Goal: Information Seeking & Learning: Compare options

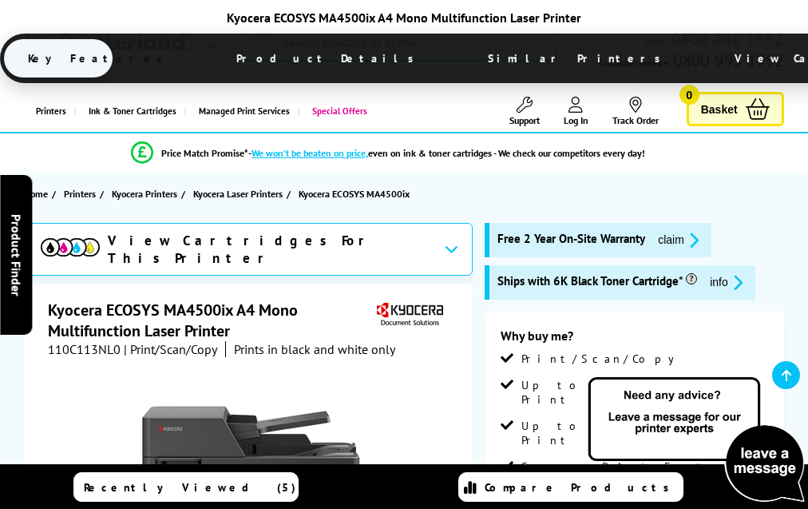
scroll to position [3281, 0]
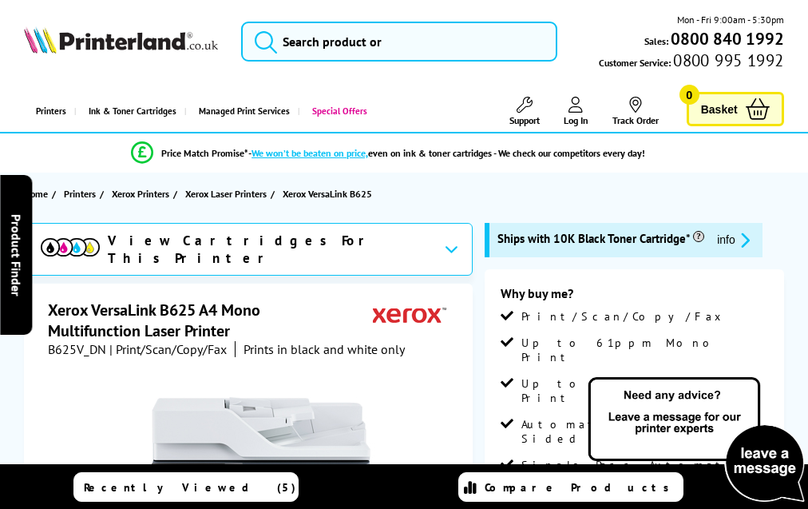
scroll to position [4334, 0]
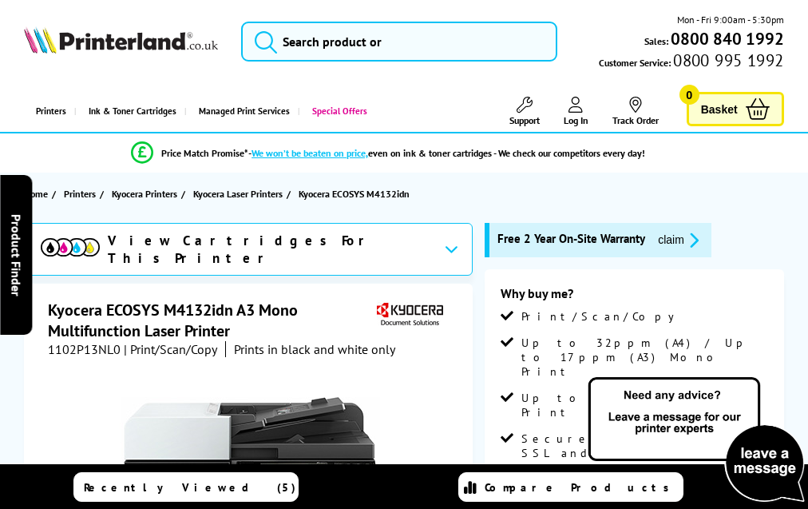
scroll to position [2856, 0]
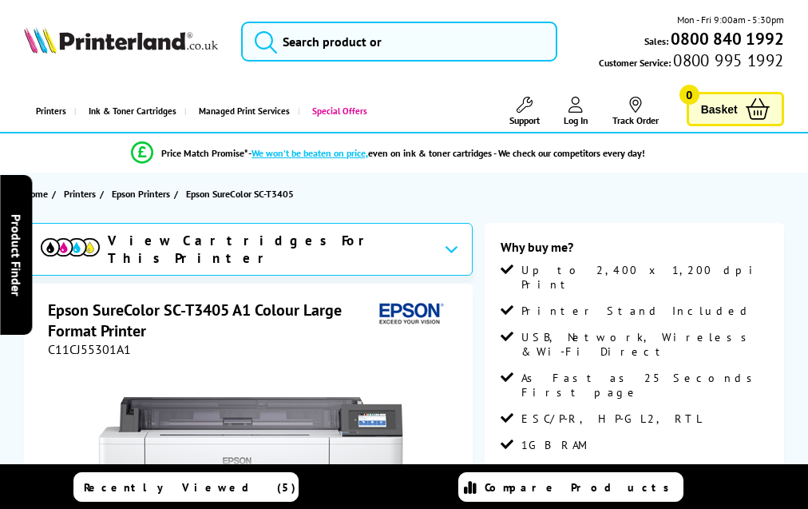
scroll to position [2243, 0]
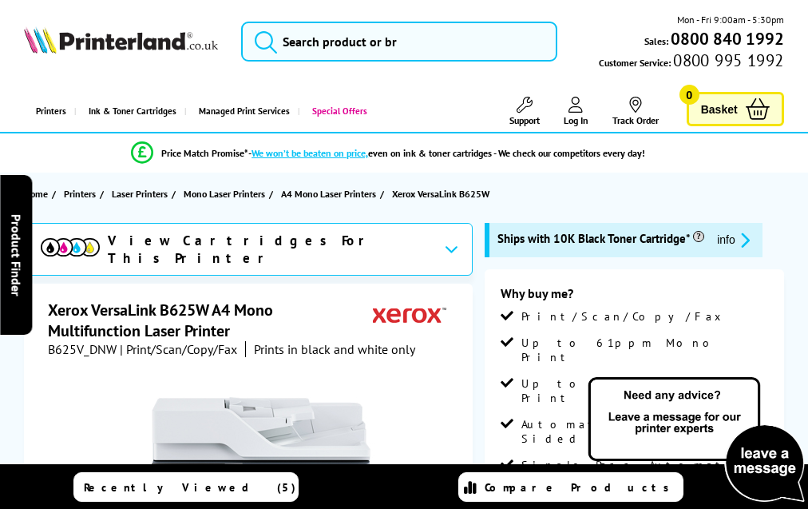
scroll to position [2924, 0]
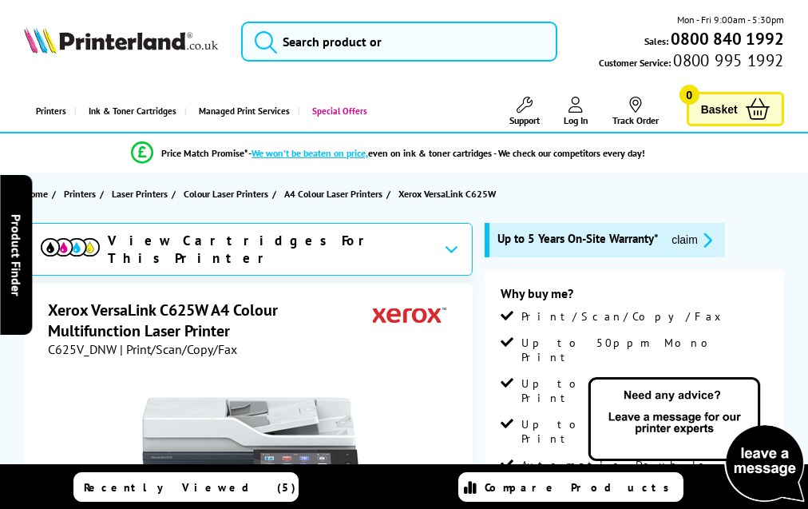
scroll to position [4080, 0]
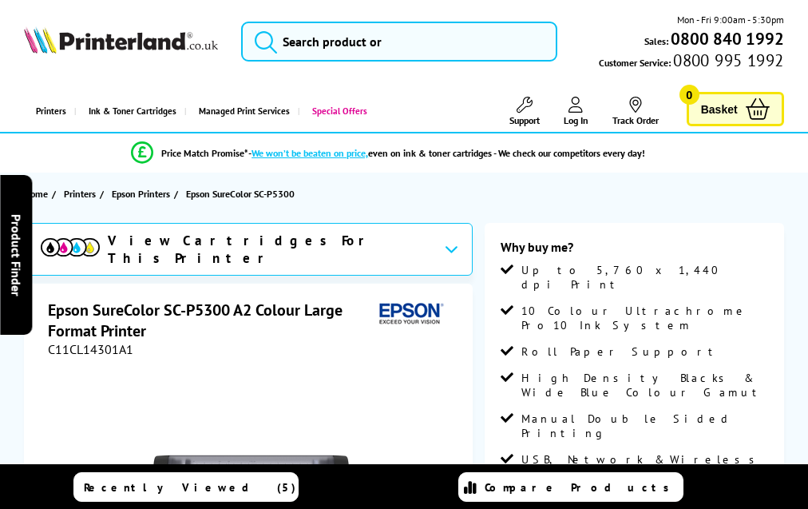
scroll to position [1988, 0]
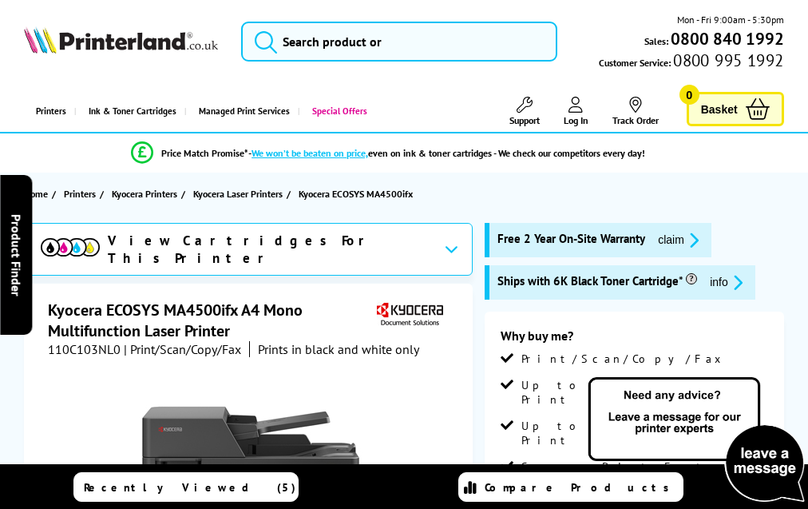
scroll to position [3383, 0]
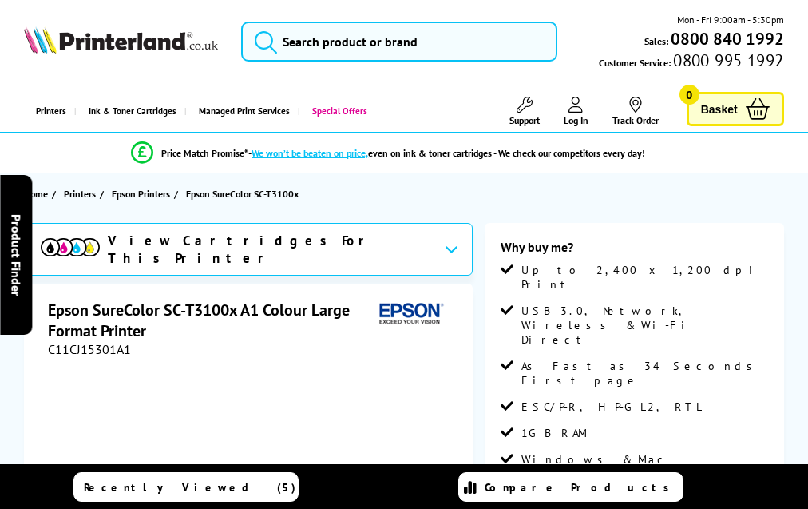
scroll to position [1938, 0]
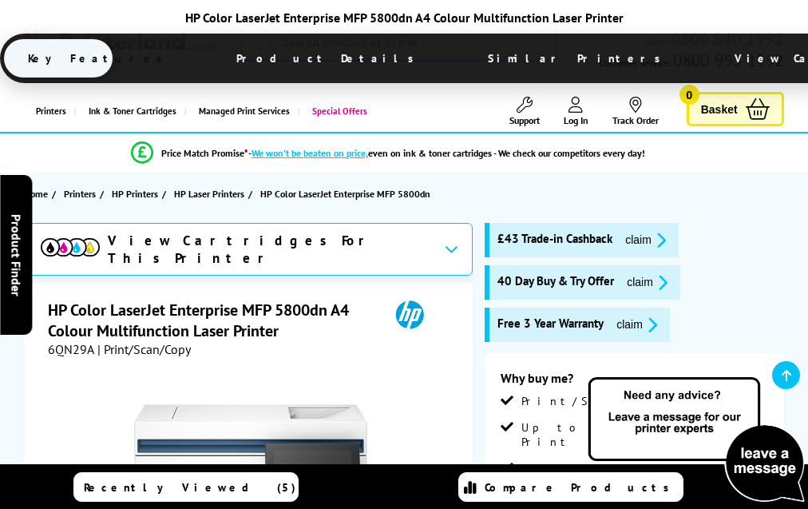
scroll to position [4283, 0]
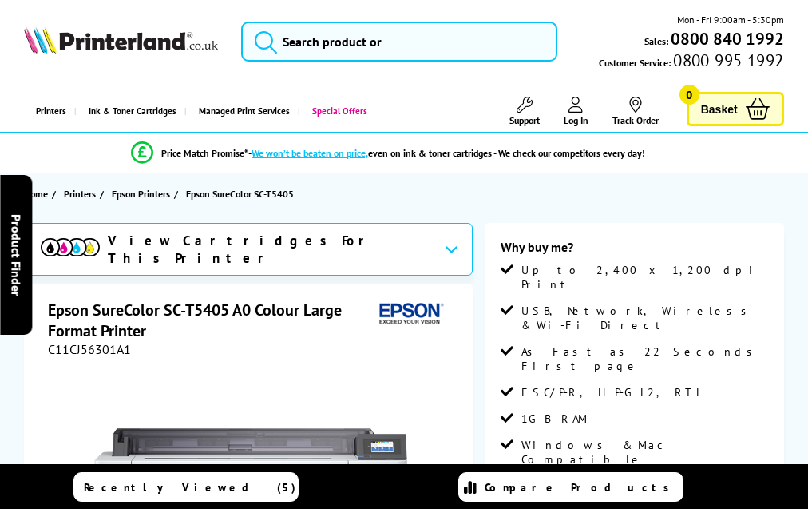
scroll to position [2243, 0]
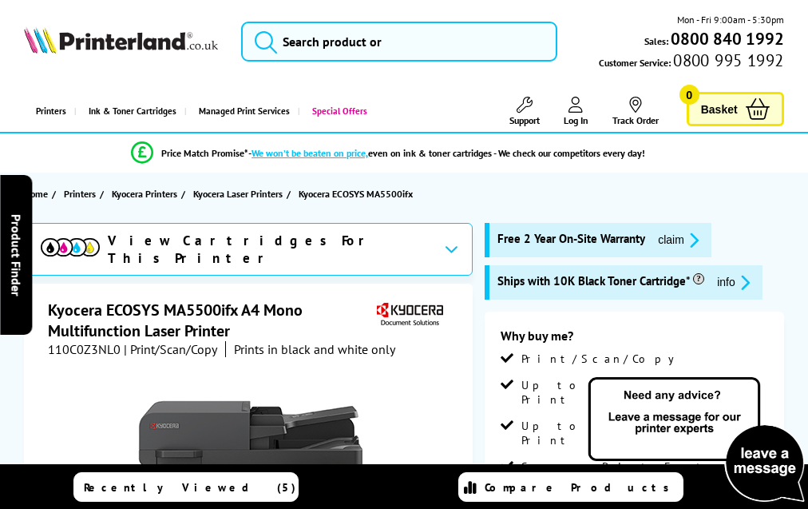
scroll to position [3098, 0]
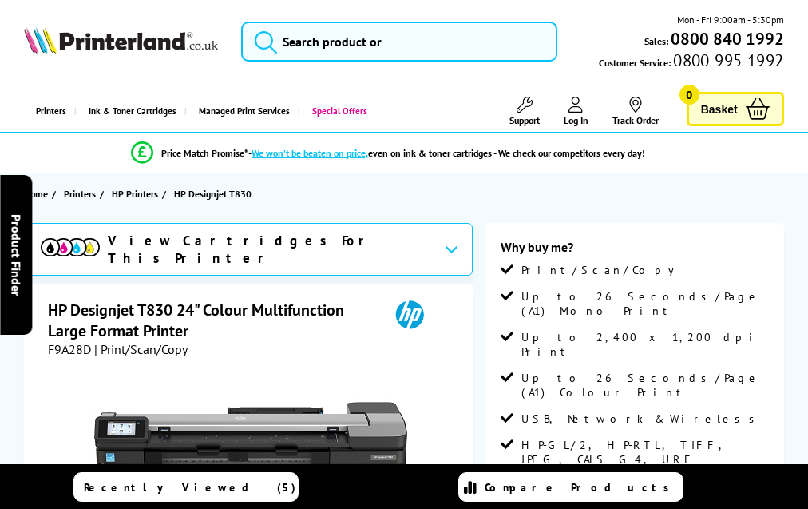
scroll to position [2017, 0]
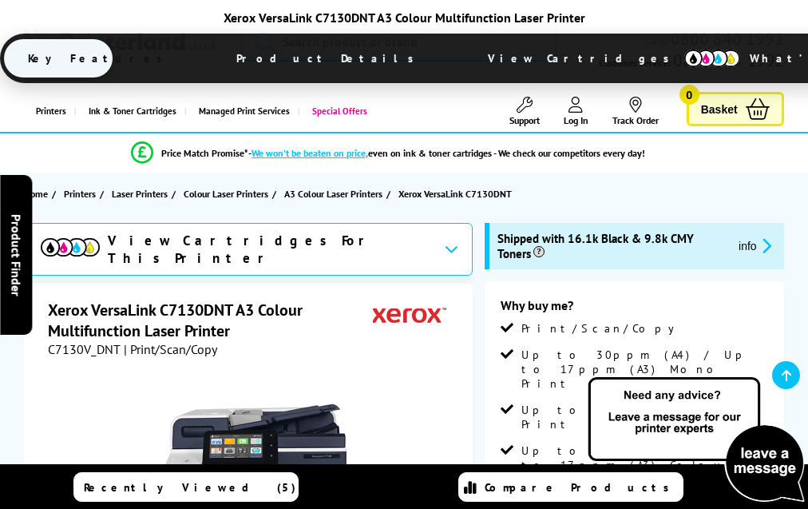
scroll to position [3268, 0]
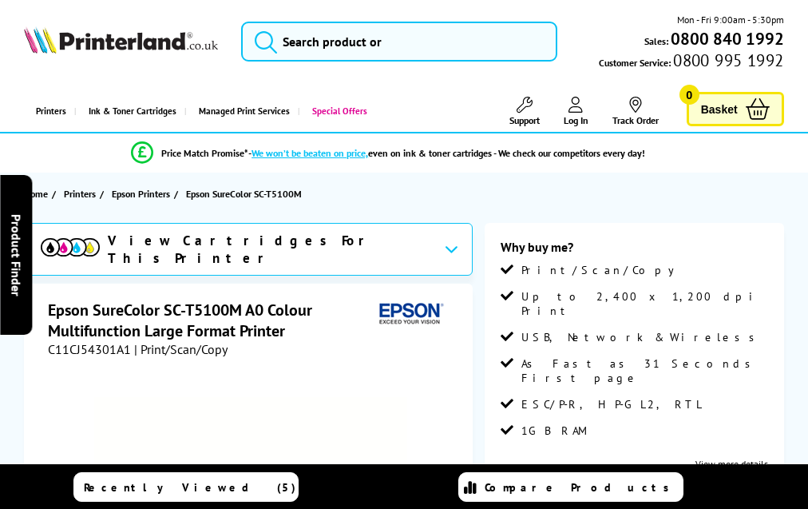
scroll to position [2552, 0]
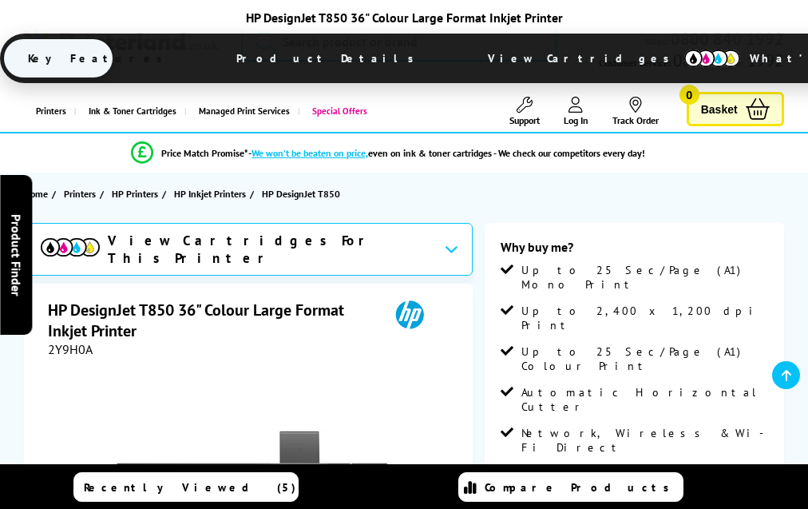
scroll to position [2668, 0]
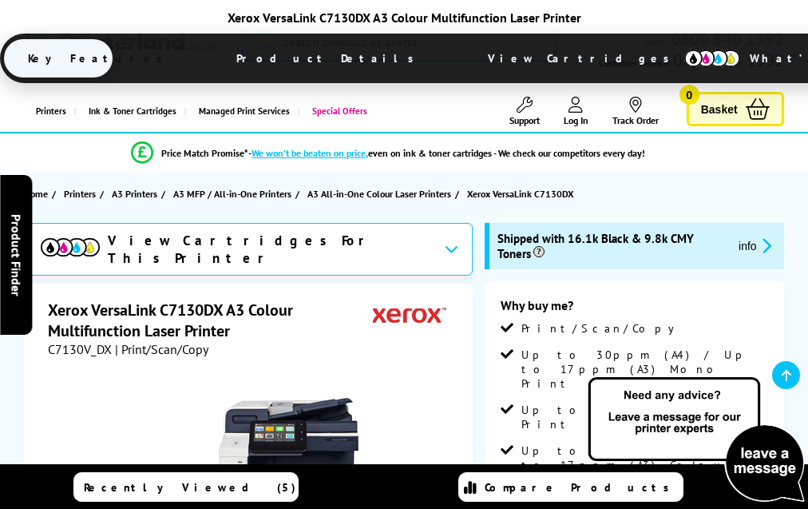
scroll to position [3268, 0]
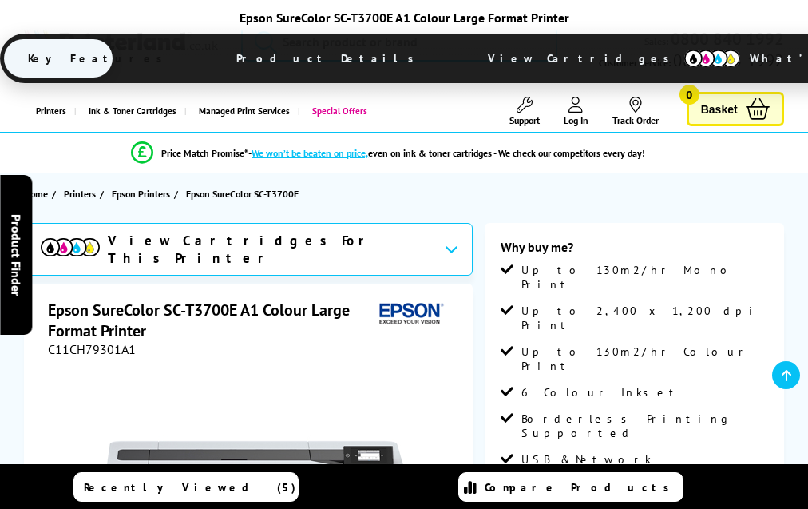
scroll to position [2013, 0]
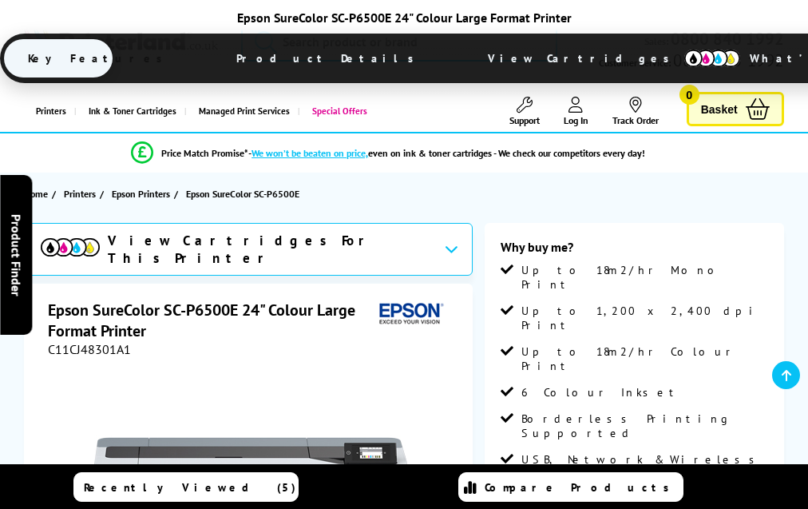
scroll to position [1987, 0]
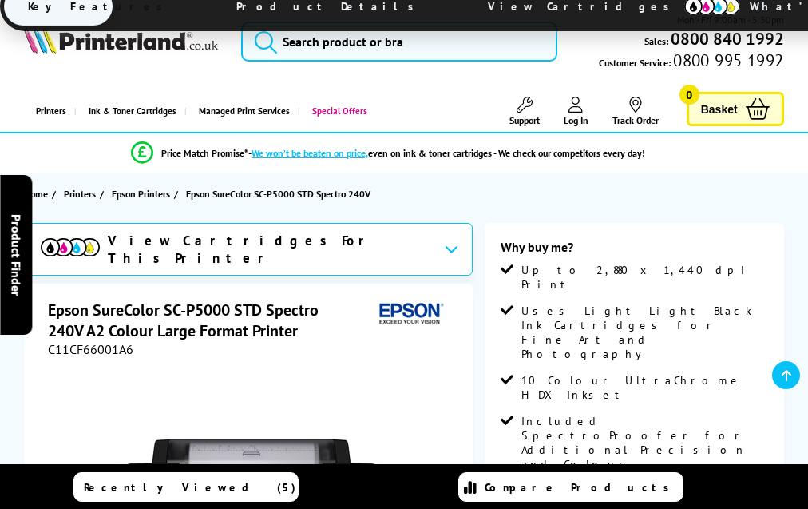
scroll to position [2424, 0]
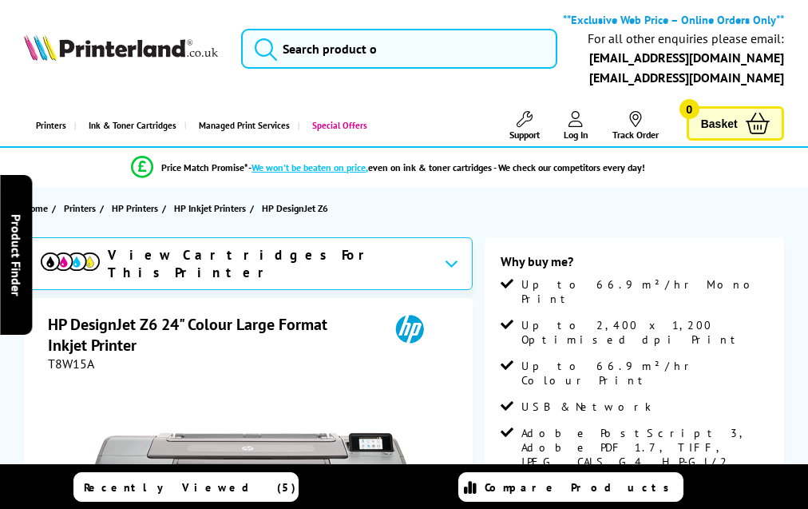
scroll to position [2115, 0]
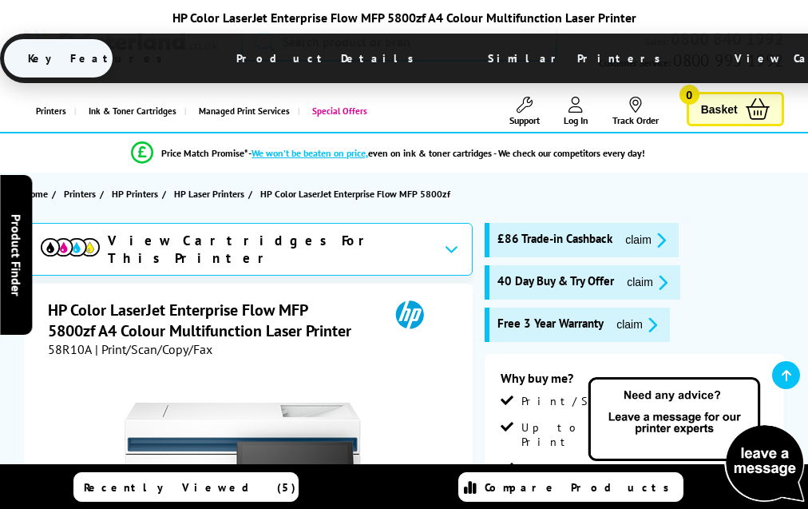
scroll to position [4386, 0]
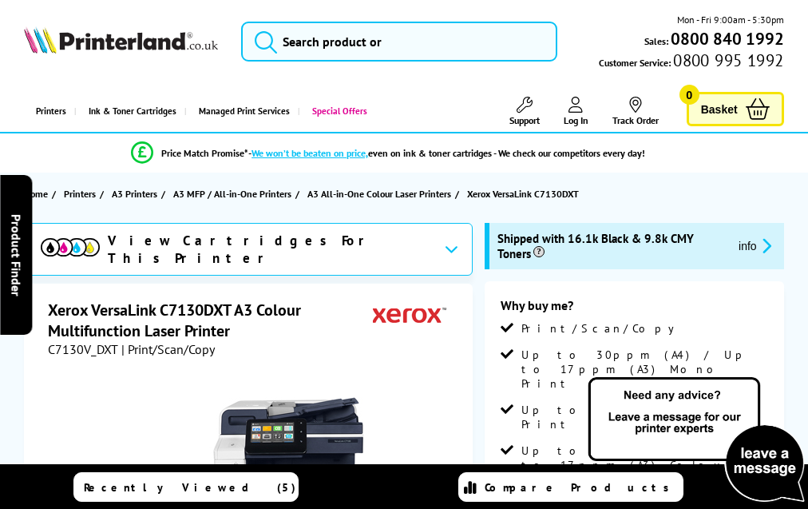
scroll to position [3268, 0]
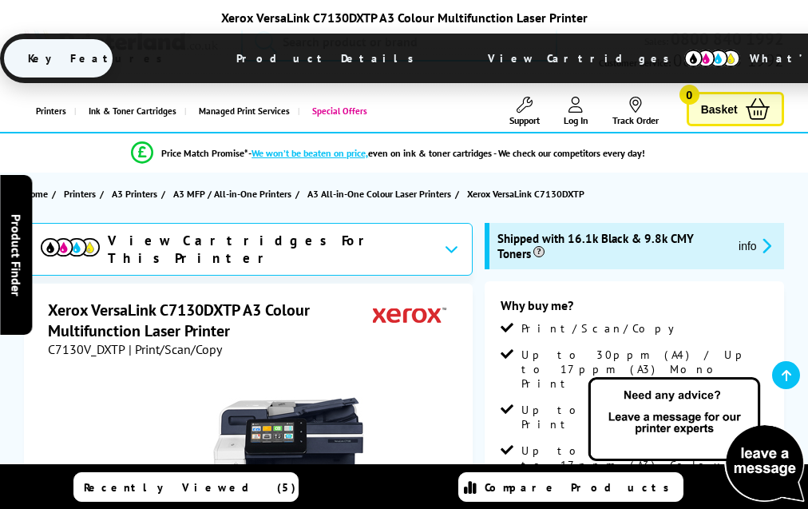
scroll to position [3252, 0]
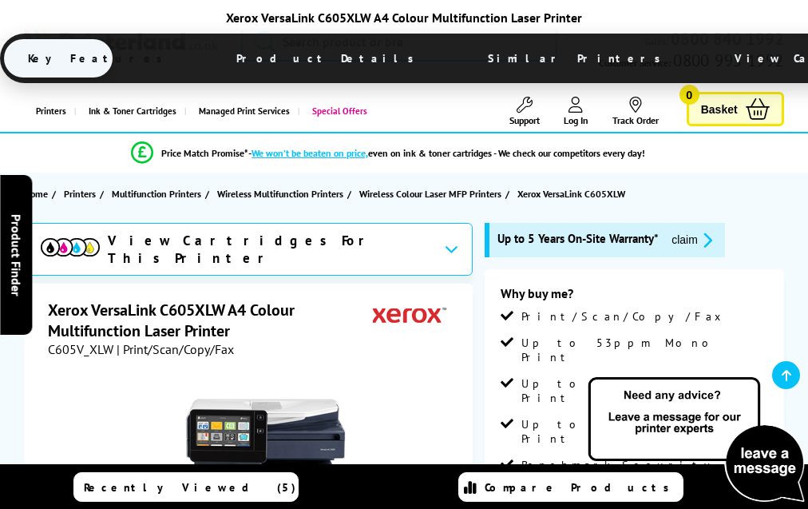
scroll to position [4663, 0]
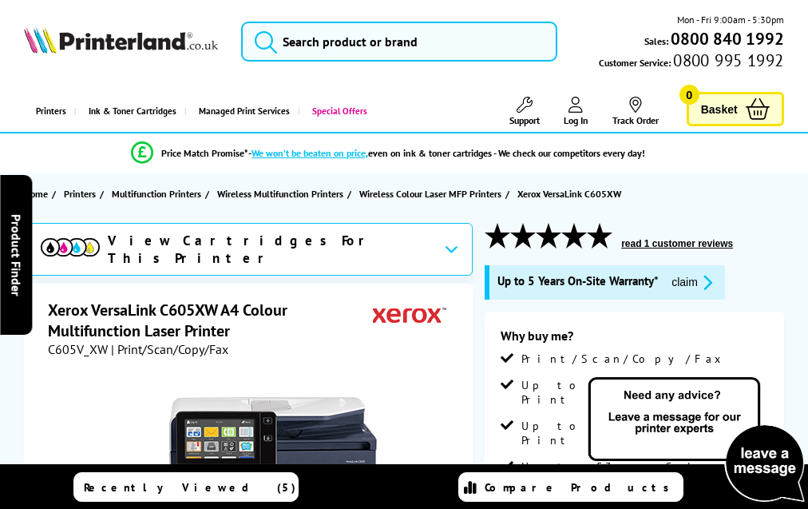
scroll to position [4801, 0]
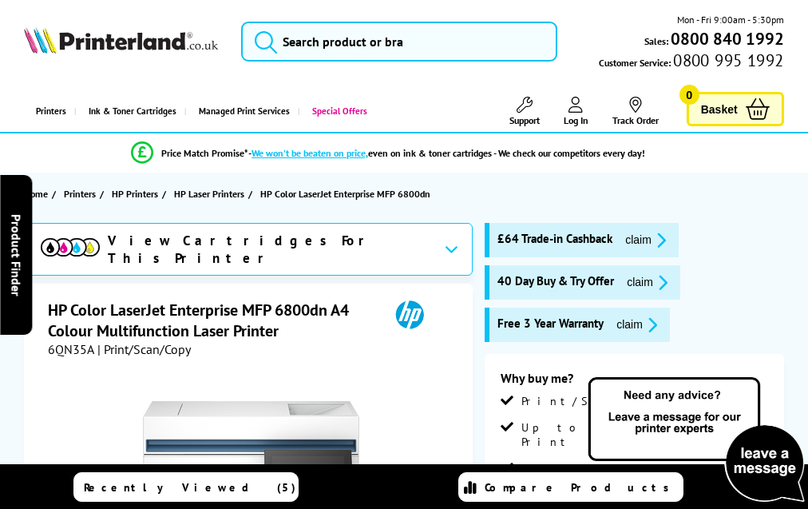
scroll to position [4431, 0]
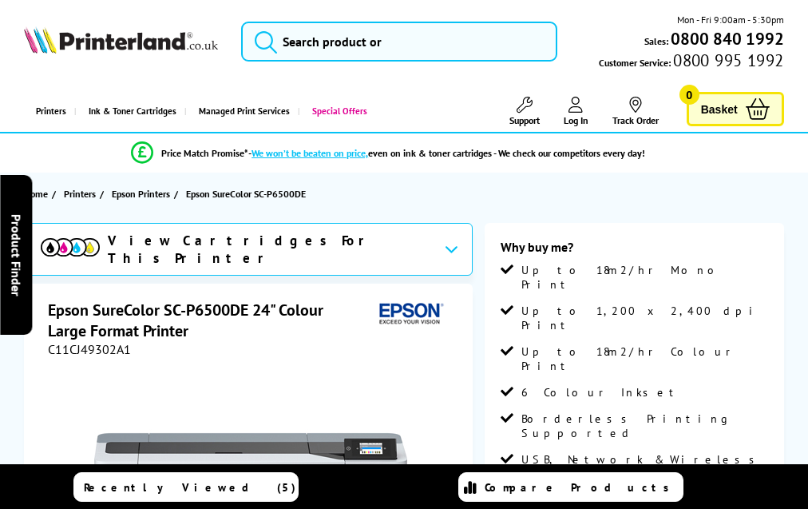
scroll to position [2027, 0]
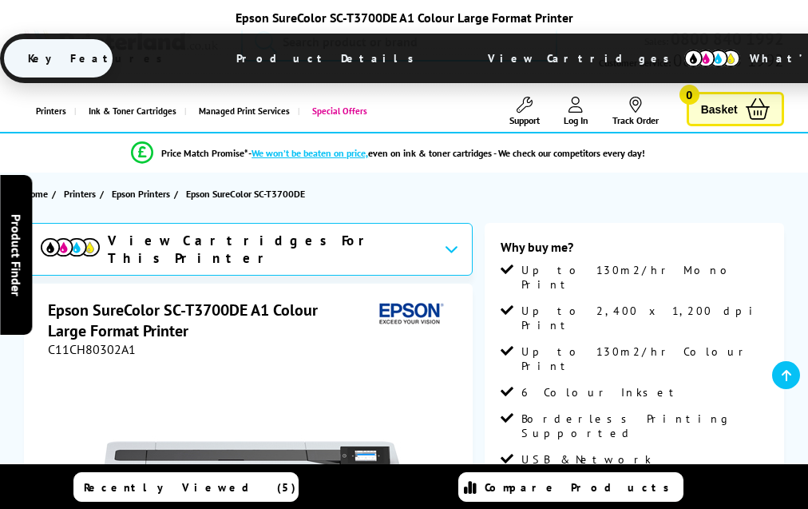
scroll to position [2013, 0]
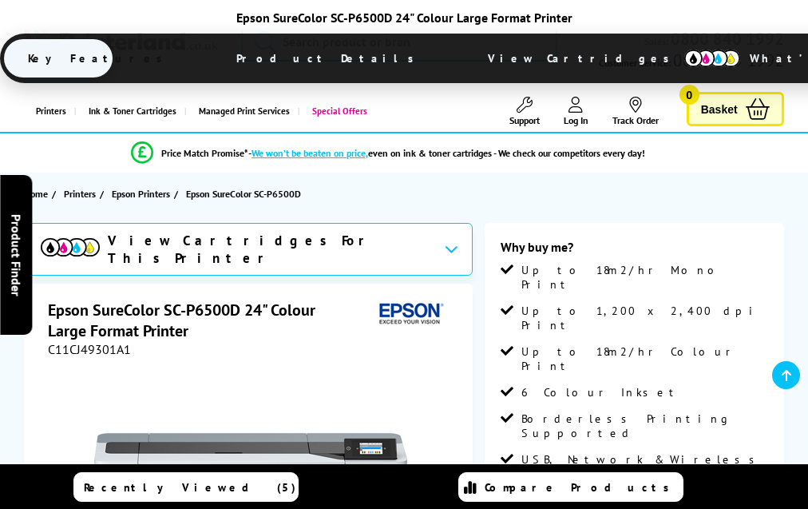
scroll to position [2043, 0]
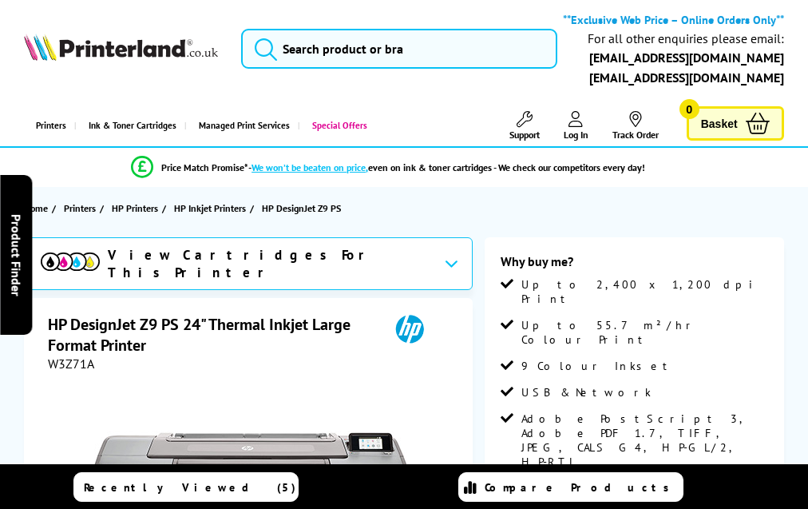
scroll to position [1975, 0]
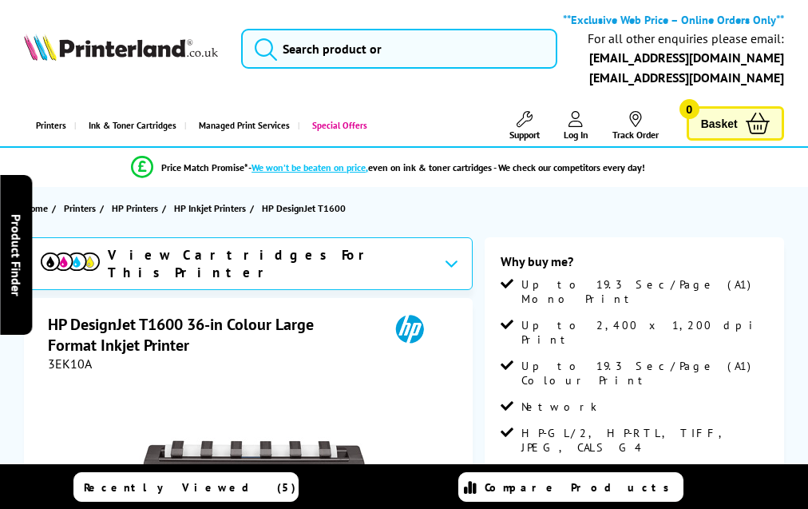
scroll to position [2295, 0]
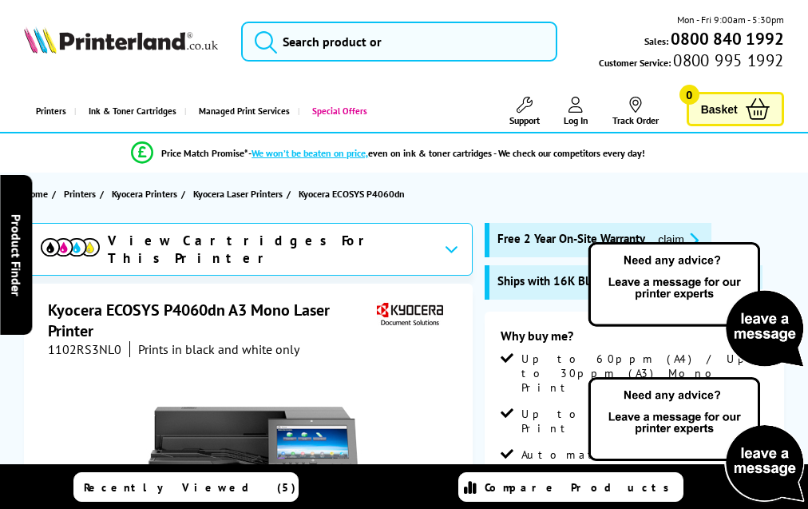
scroll to position [2561, 0]
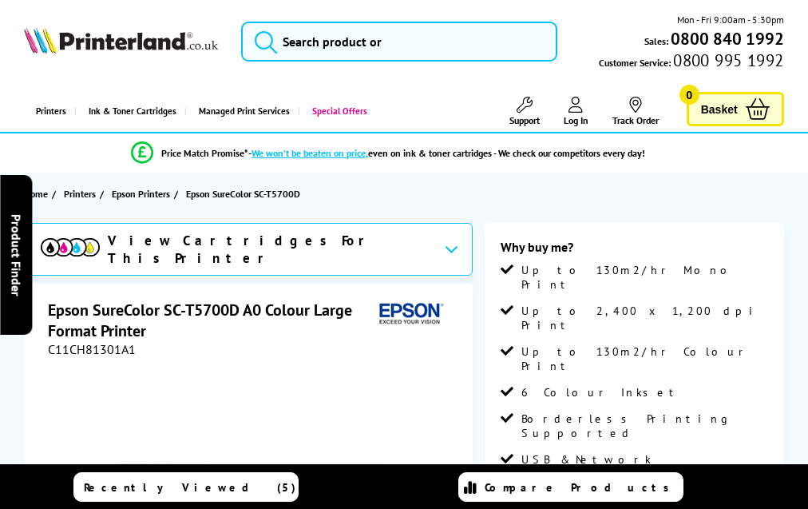
scroll to position [2027, 0]
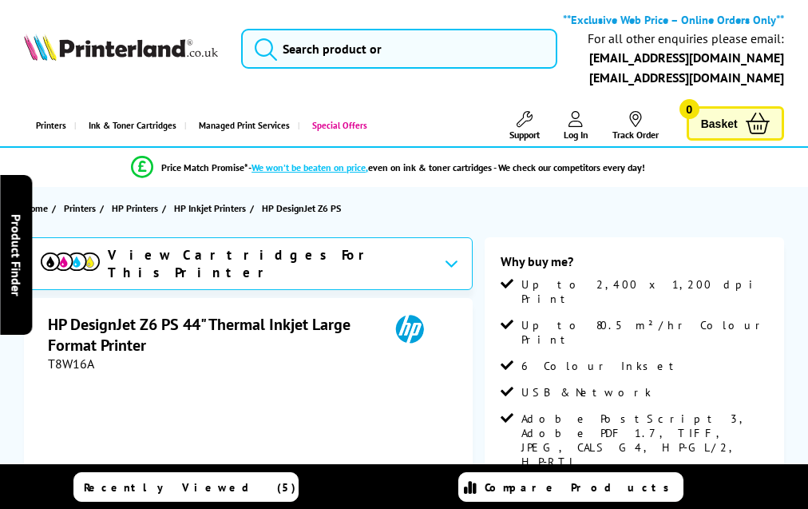
scroll to position [1943, 0]
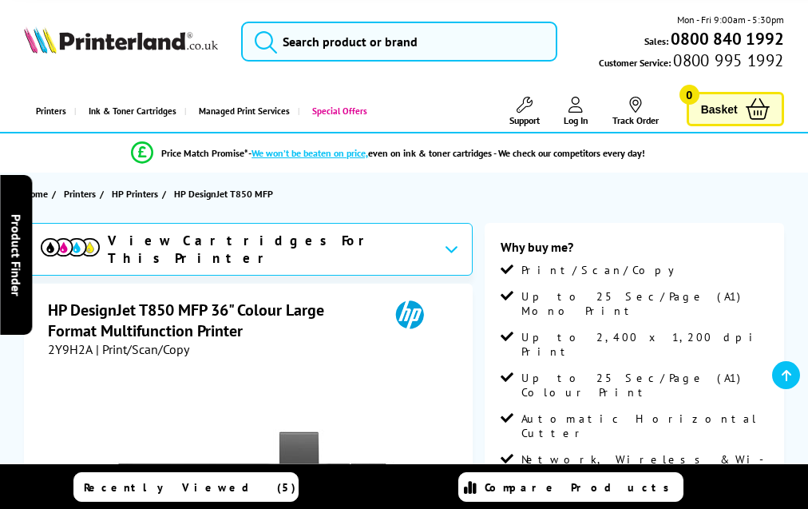
scroll to position [2868, 0]
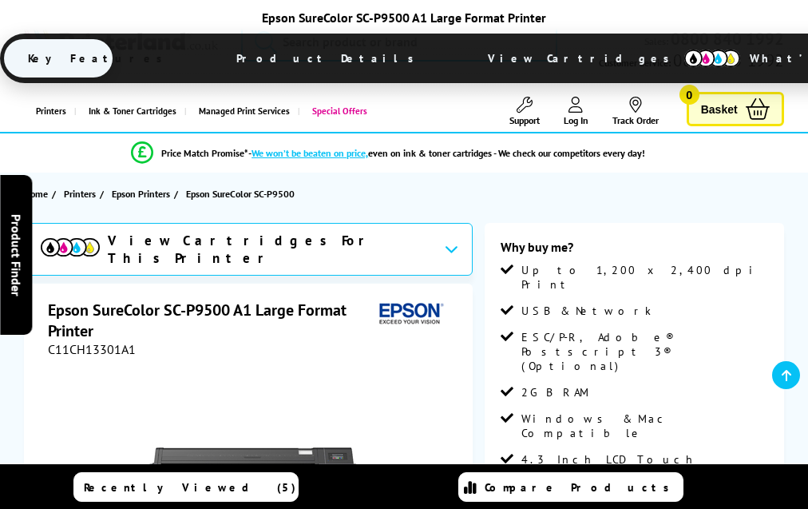
scroll to position [1779, 0]
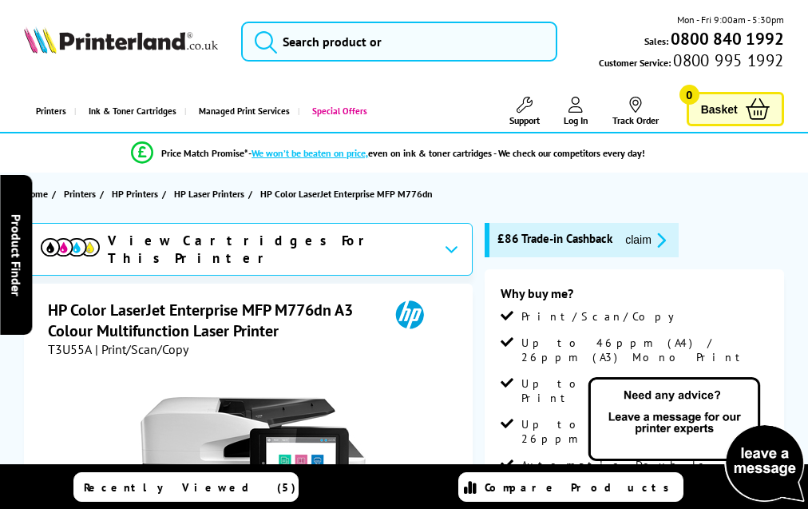
scroll to position [4149, 0]
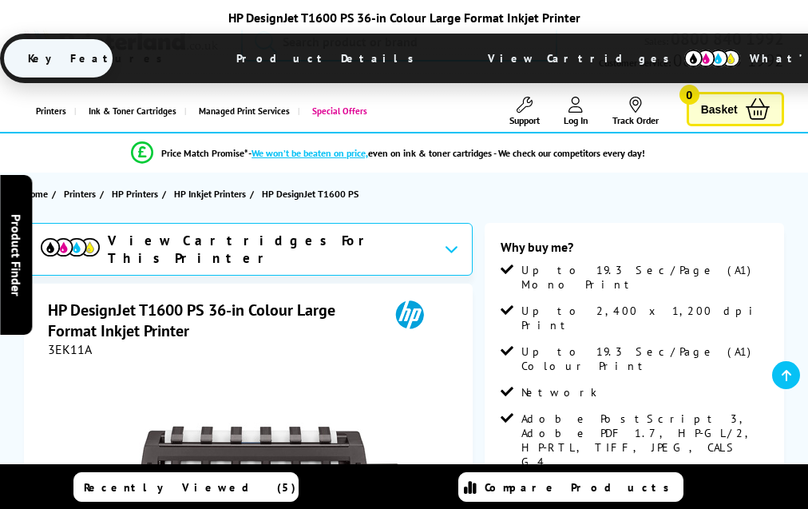
scroll to position [2296, 0]
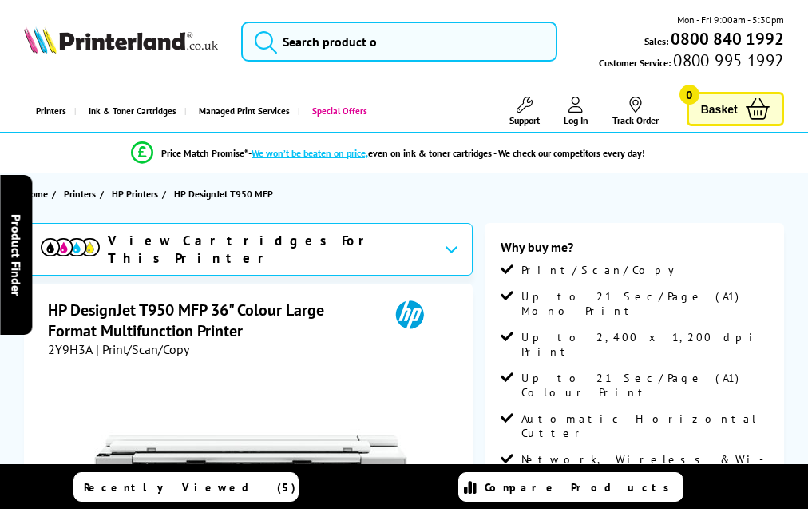
scroll to position [2868, 0]
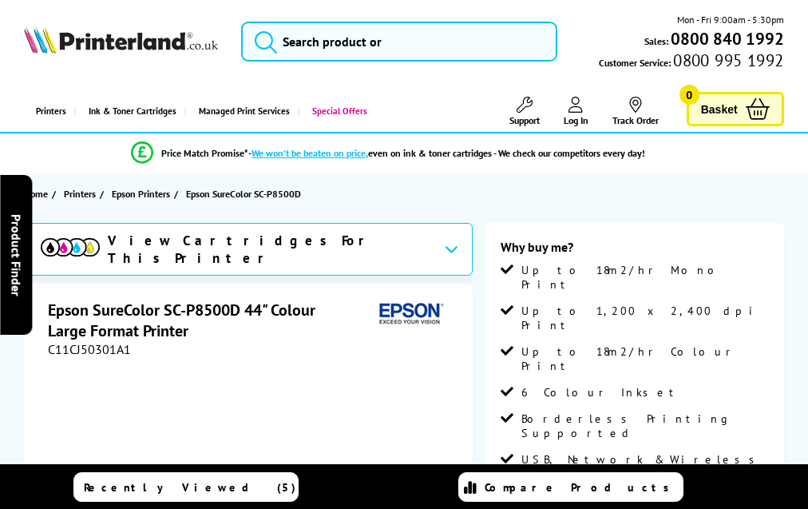
scroll to position [2041, 0]
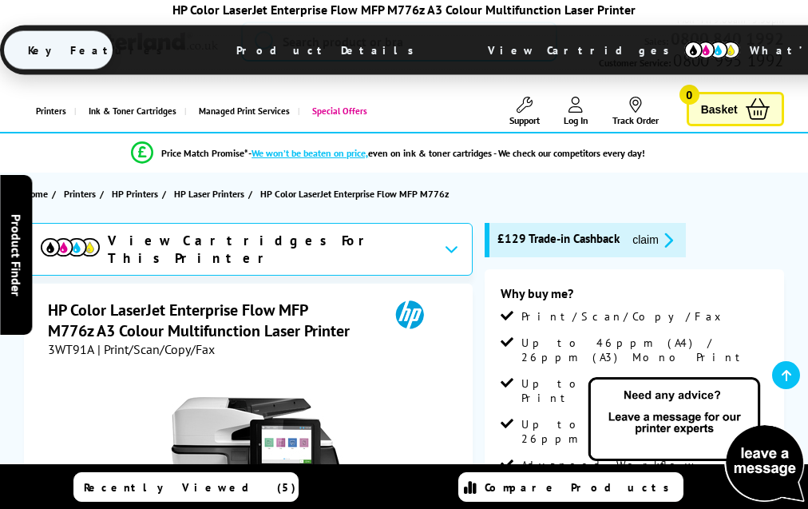
scroll to position [4205, 0]
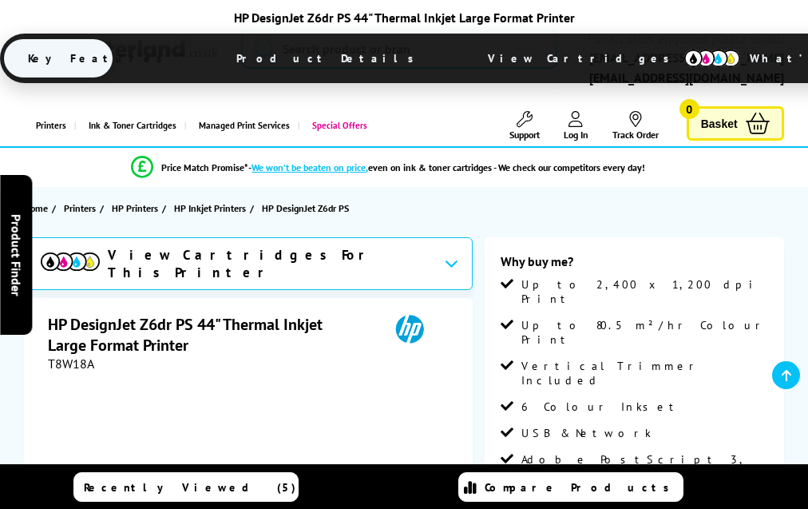
scroll to position [1975, 0]
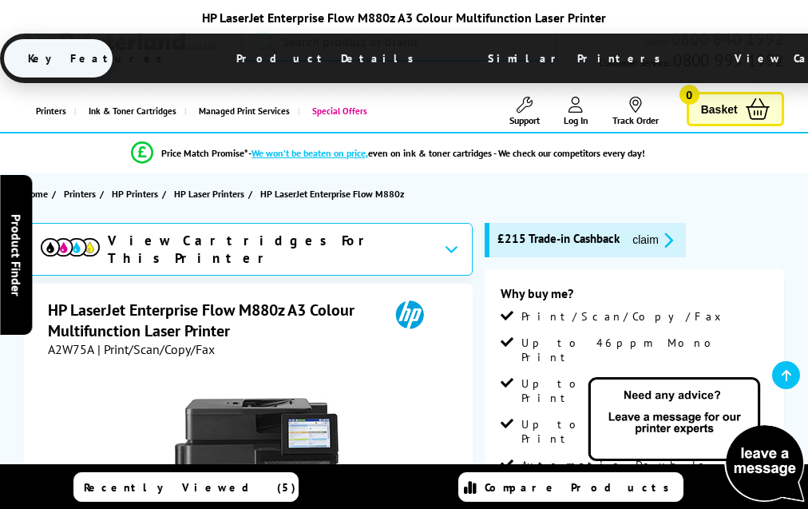
scroll to position [3204, 0]
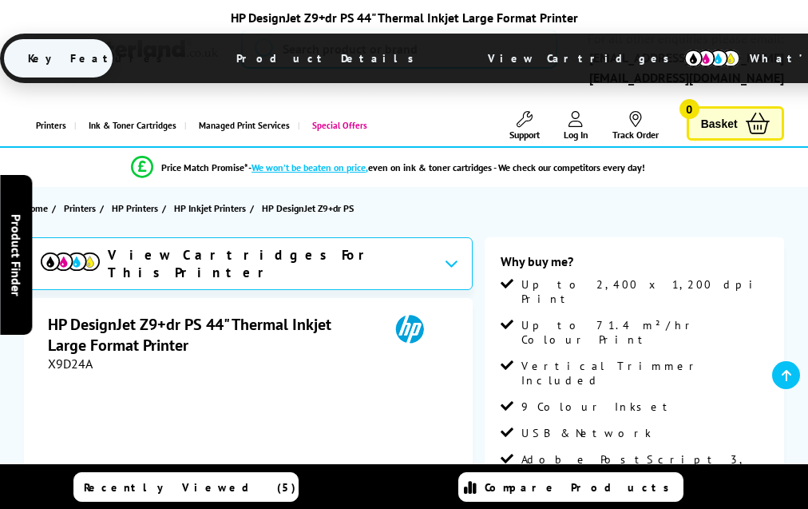
scroll to position [2007, 0]
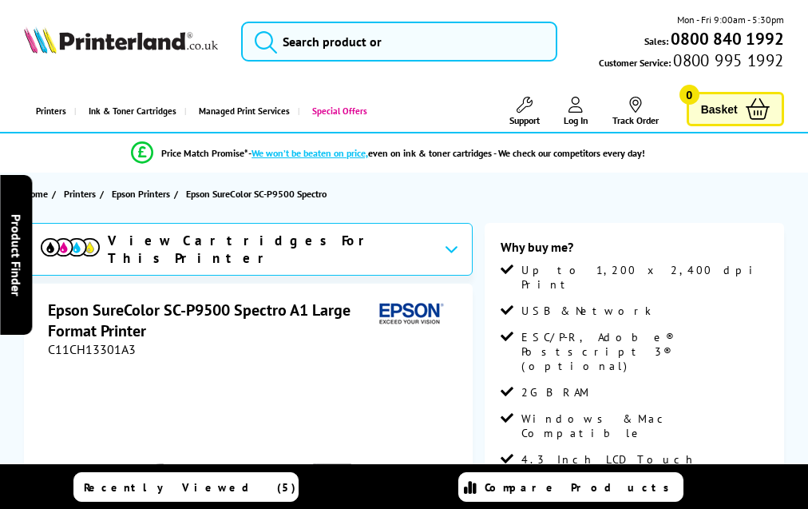
scroll to position [1803, 0]
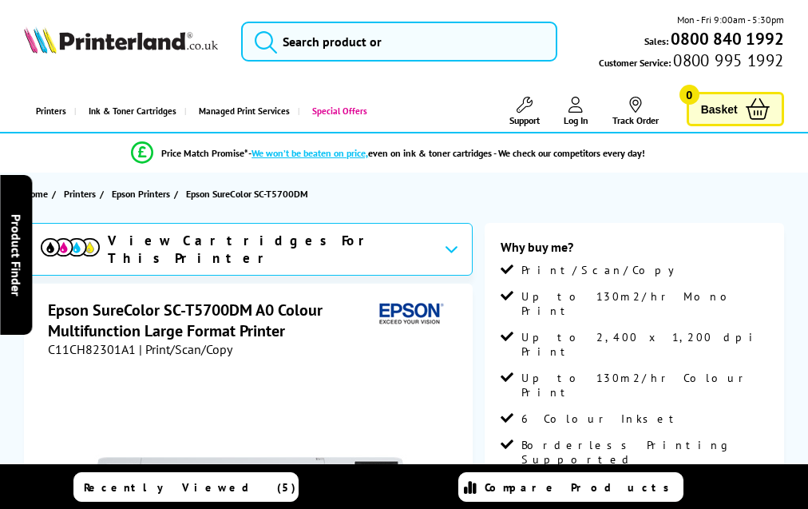
scroll to position [2166, 0]
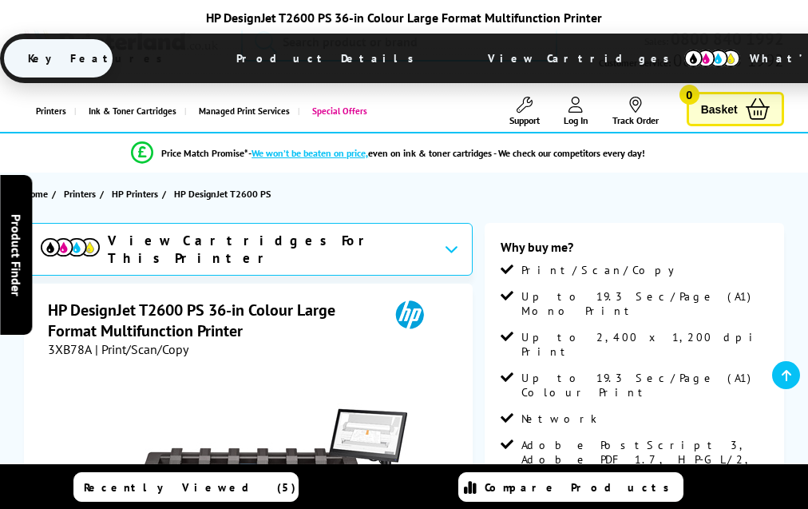
scroll to position [2381, 0]
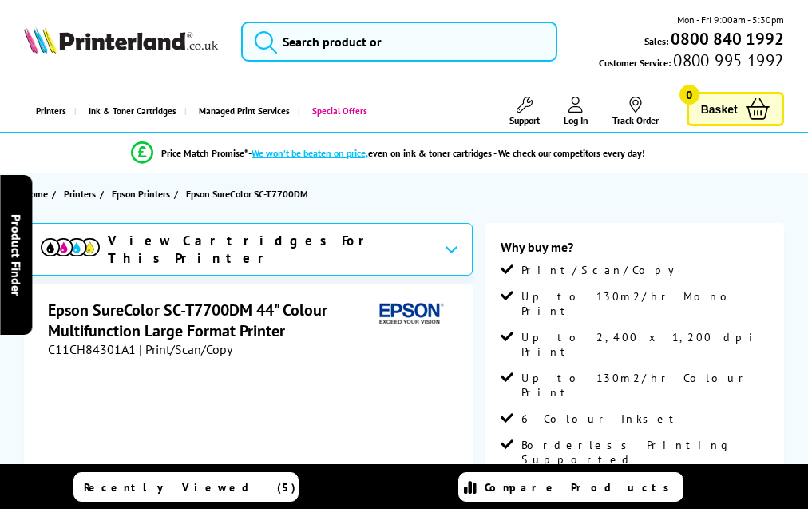
scroll to position [2198, 0]
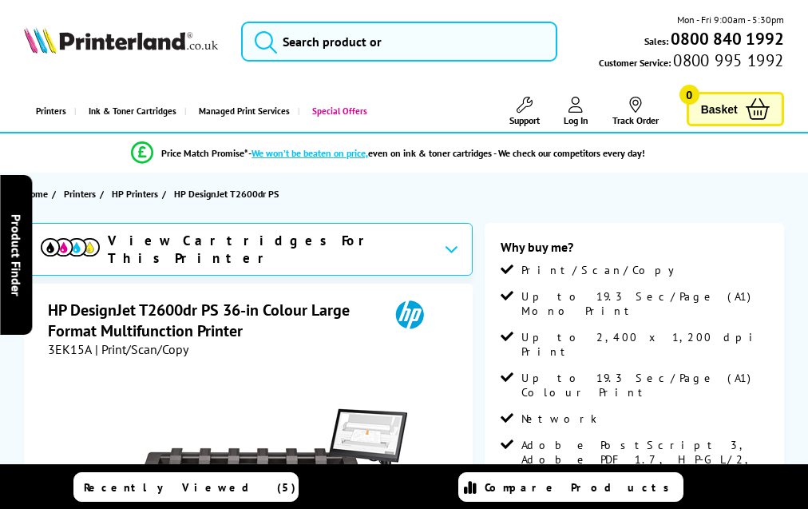
scroll to position [2381, 0]
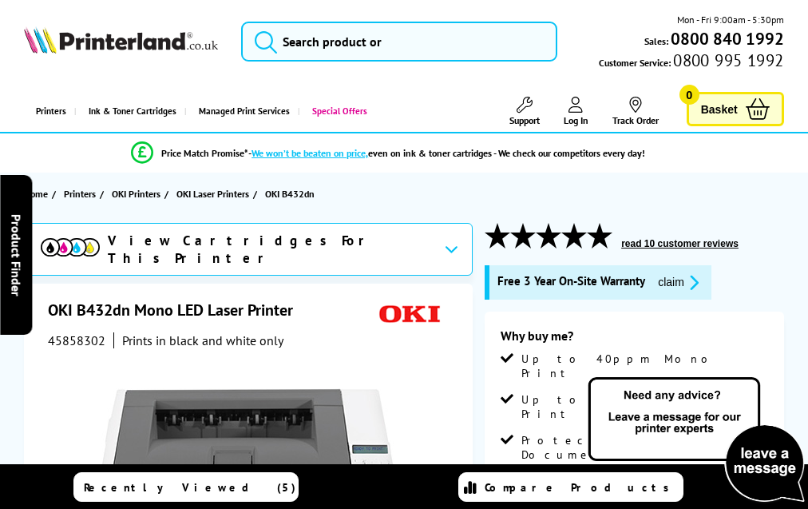
scroll to position [2675, 0]
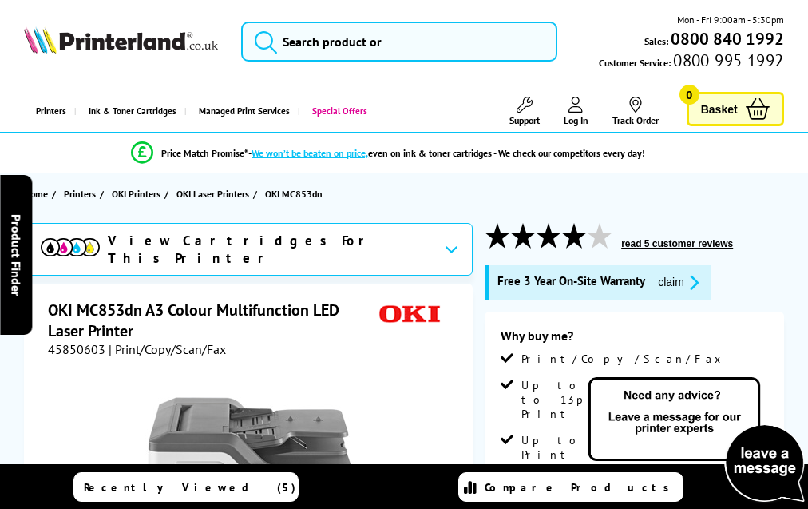
scroll to position [3423, 0]
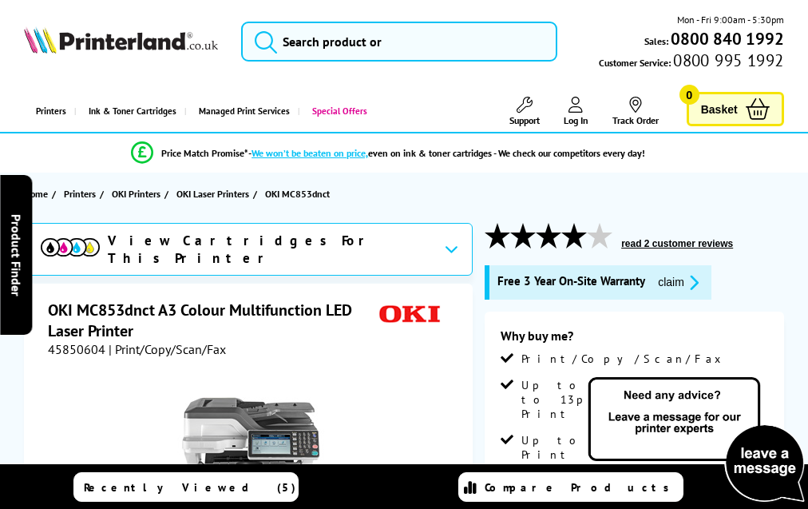
scroll to position [3291, 0]
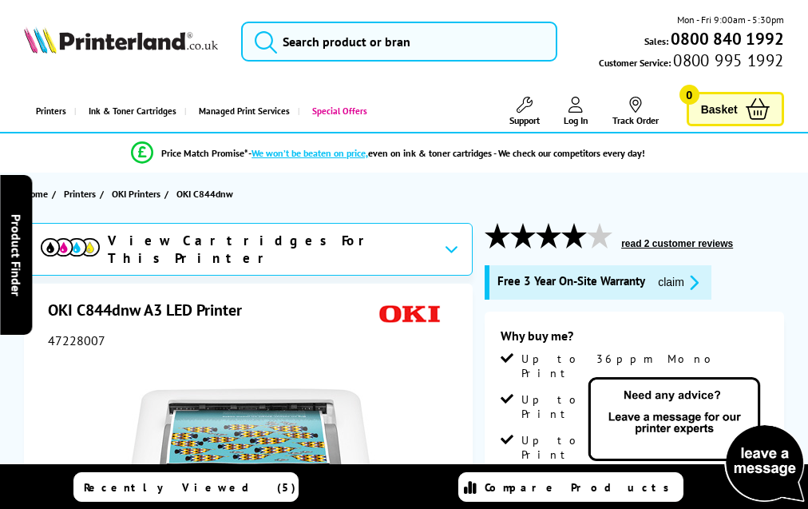
scroll to position [2478, 0]
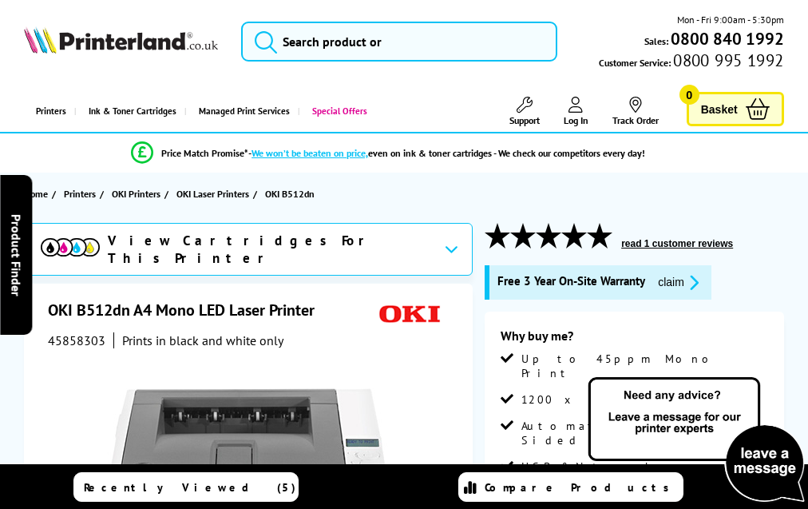
scroll to position [2310, 0]
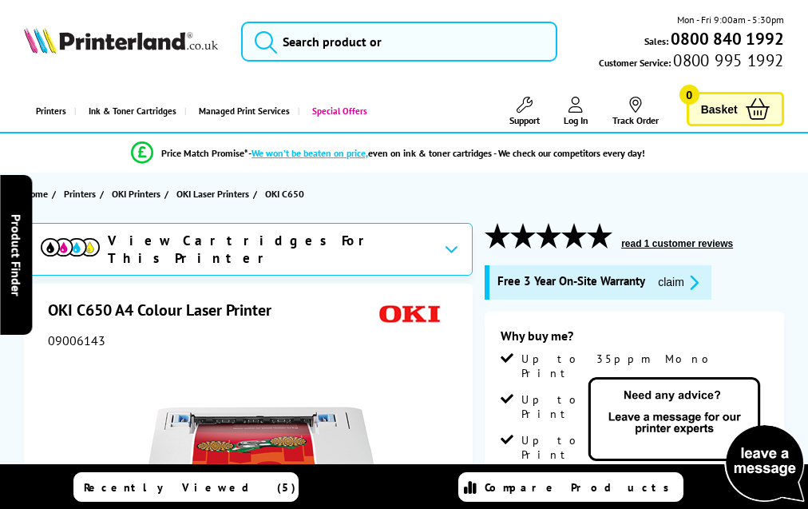
scroll to position [2764, 0]
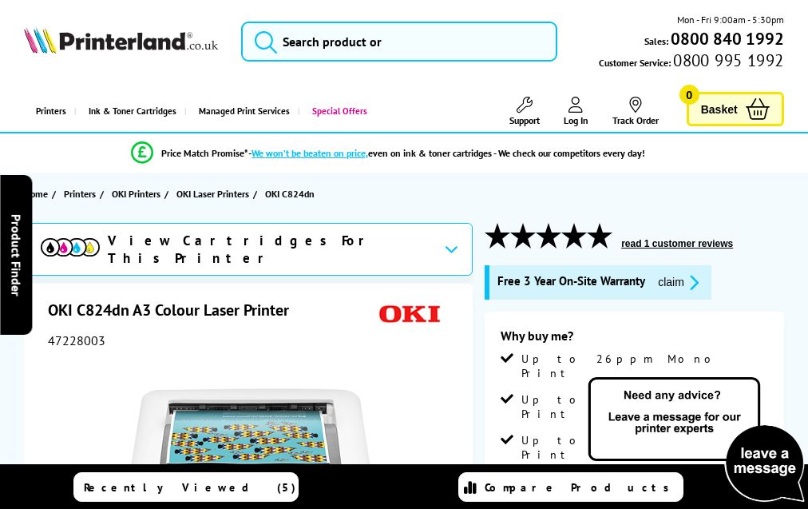
scroll to position [3059, 0]
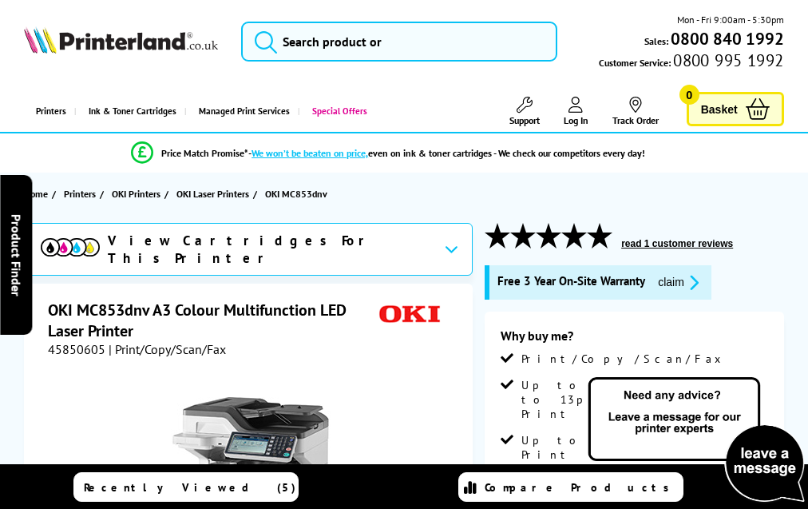
scroll to position [3463, 0]
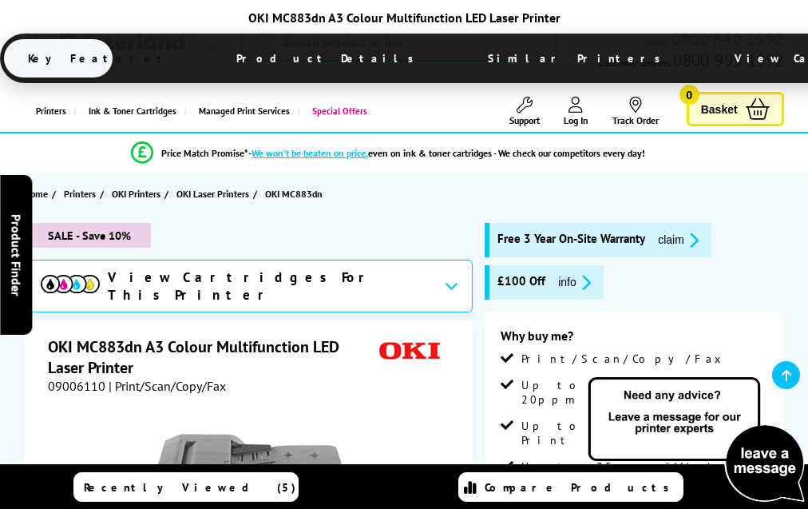
scroll to position [3675, 0]
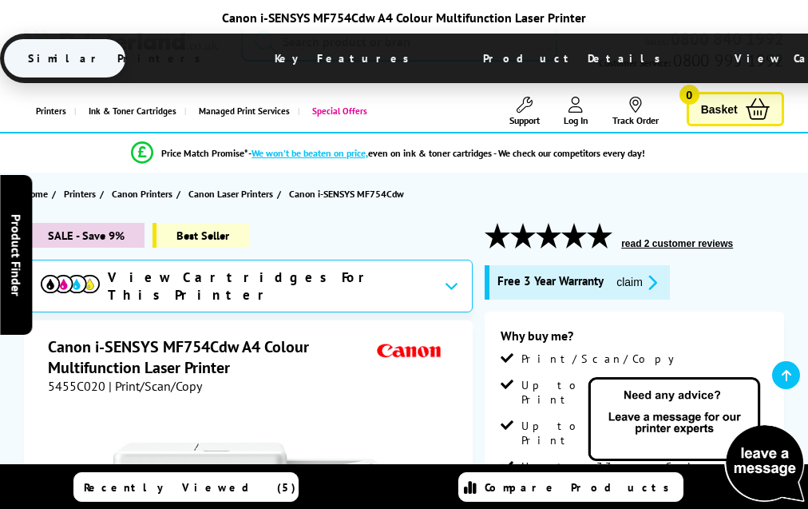
scroll to position [4360, 0]
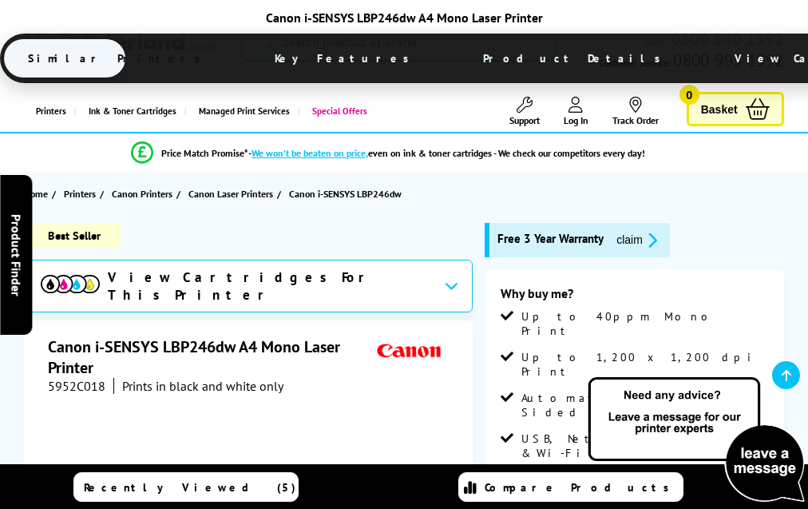
scroll to position [3243, 0]
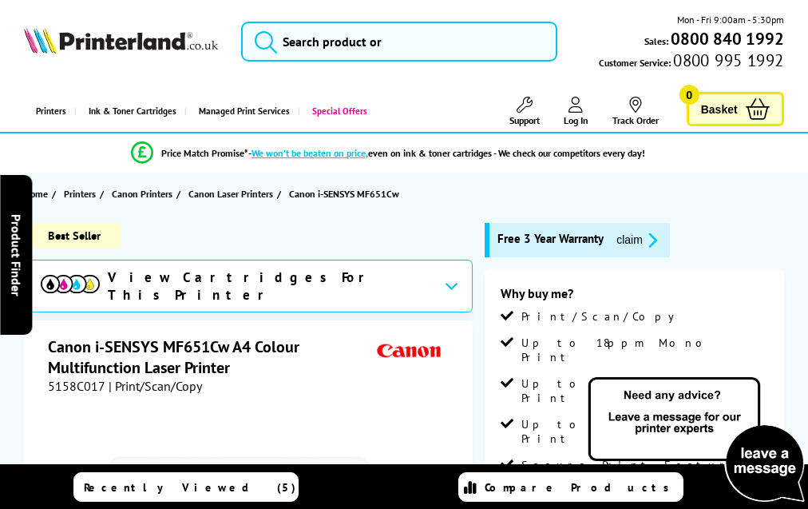
scroll to position [4085, 0]
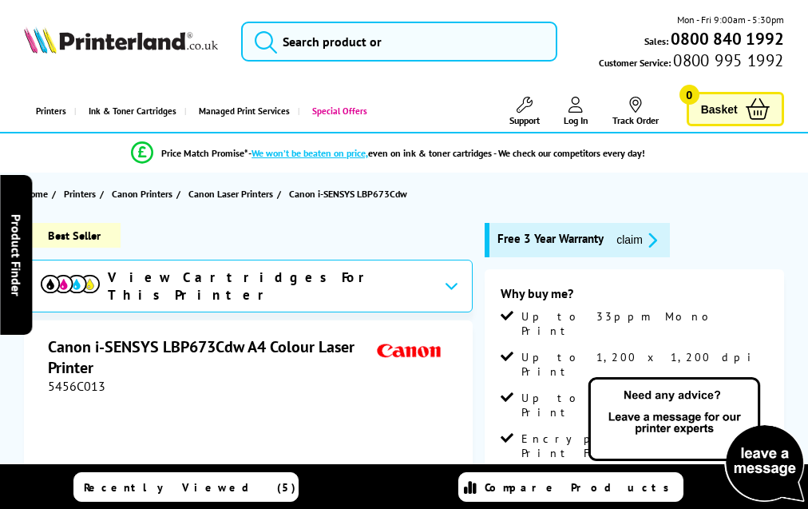
scroll to position [3801, 0]
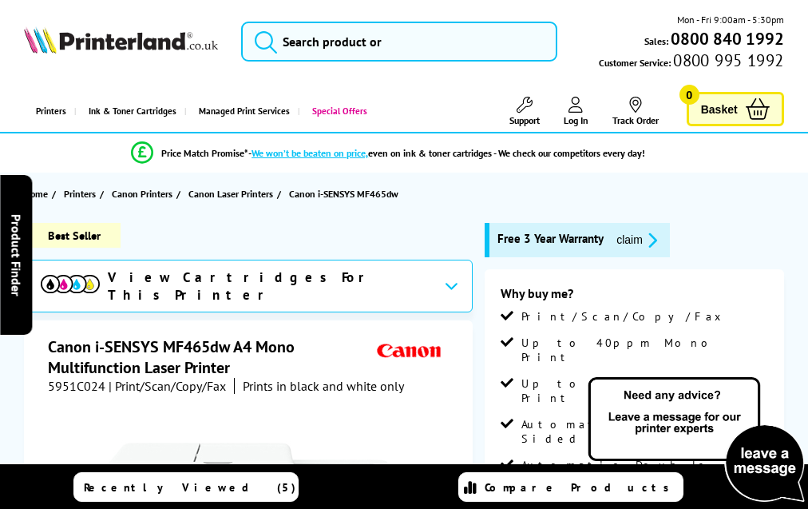
scroll to position [3616, 0]
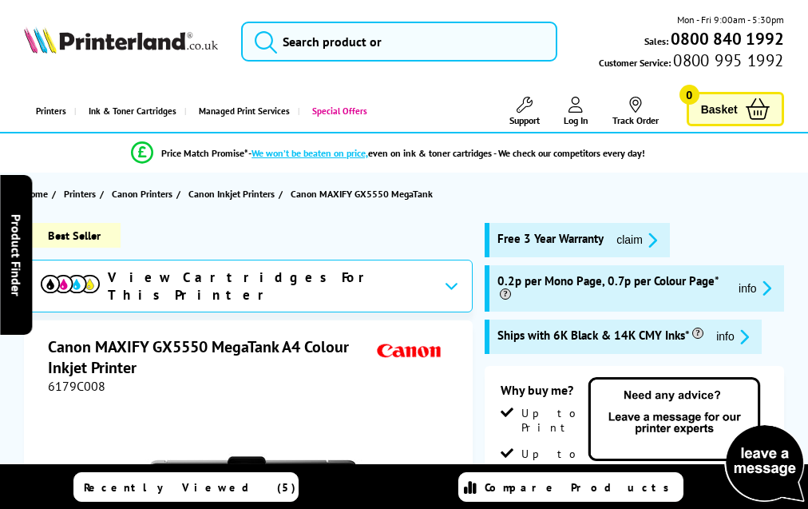
scroll to position [3181, 0]
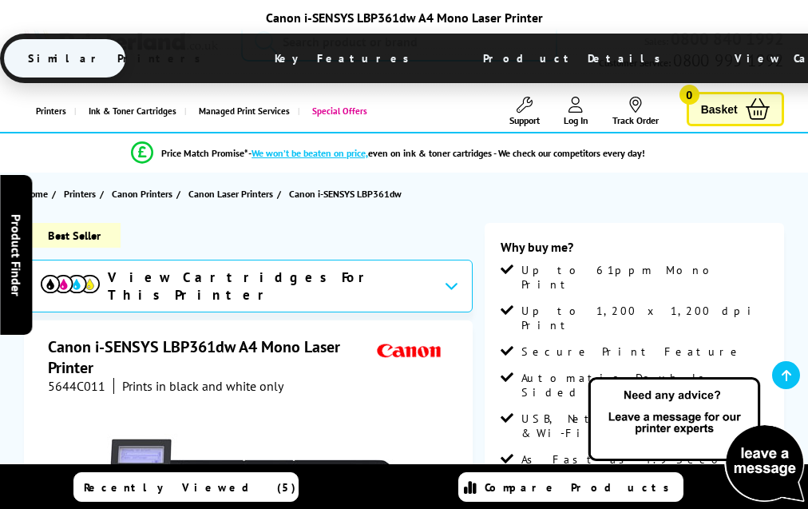
scroll to position [3151, 0]
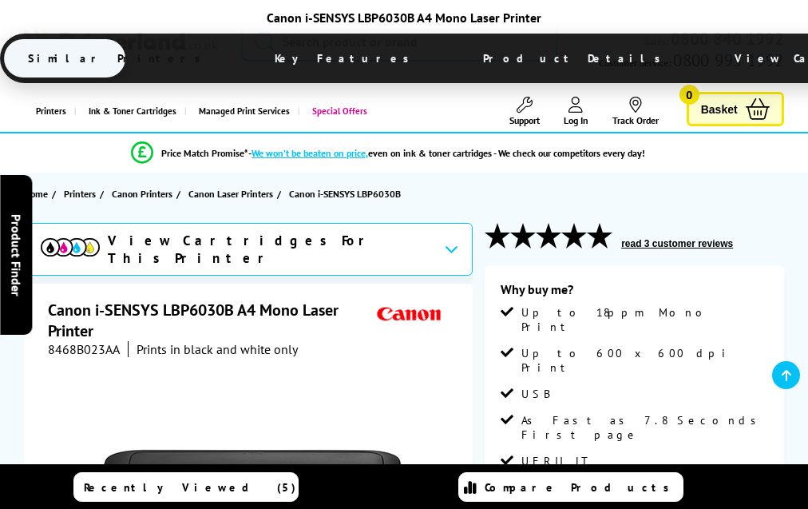
scroll to position [2799, 0]
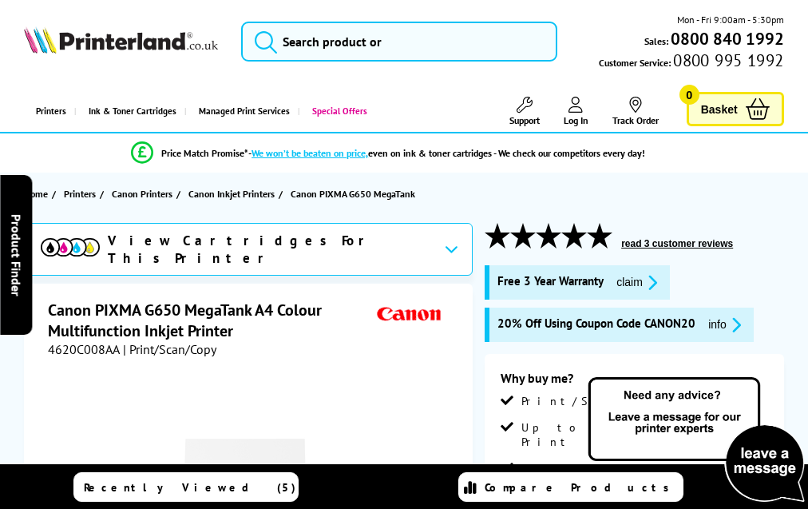
scroll to position [3329, 0]
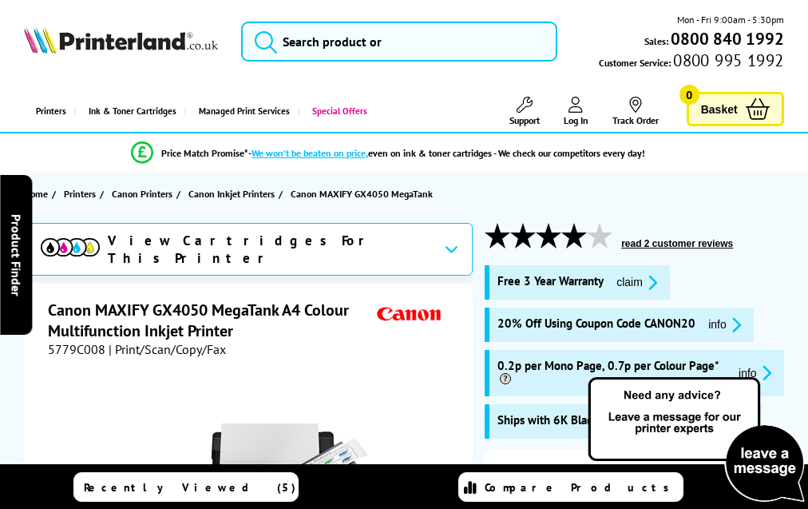
scroll to position [3667, 0]
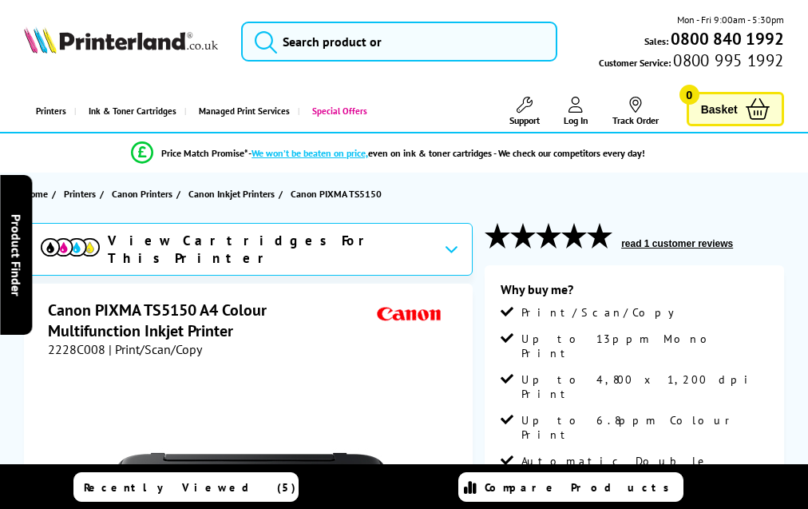
scroll to position [3553, 0]
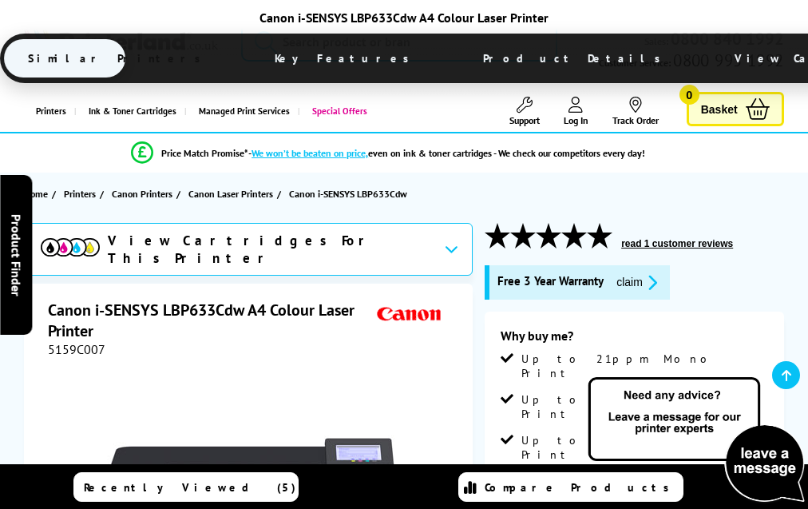
scroll to position [4000, 0]
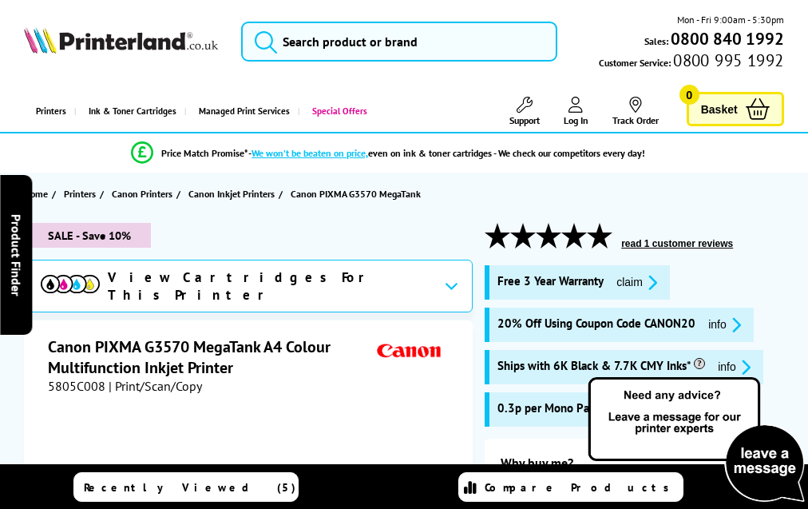
scroll to position [3657, 0]
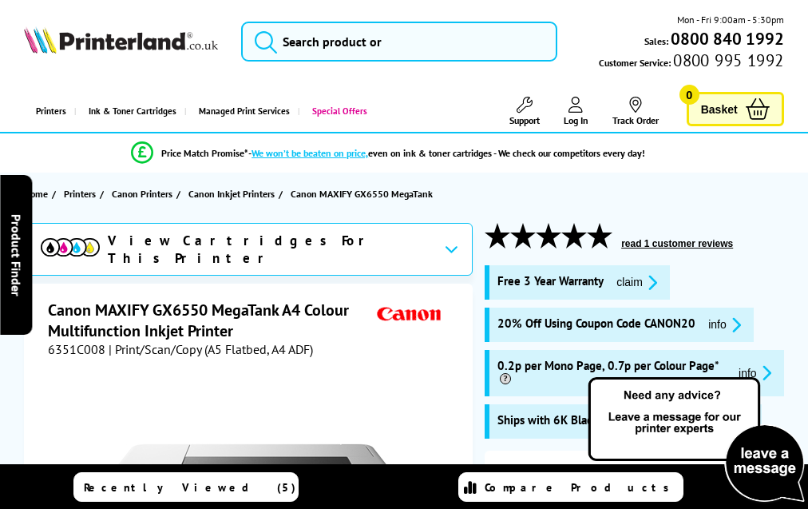
scroll to position [3838, 0]
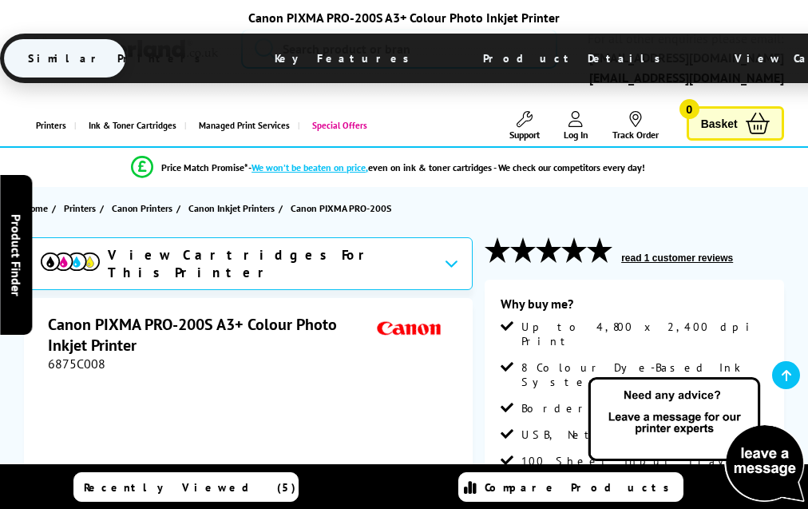
scroll to position [2809, 0]
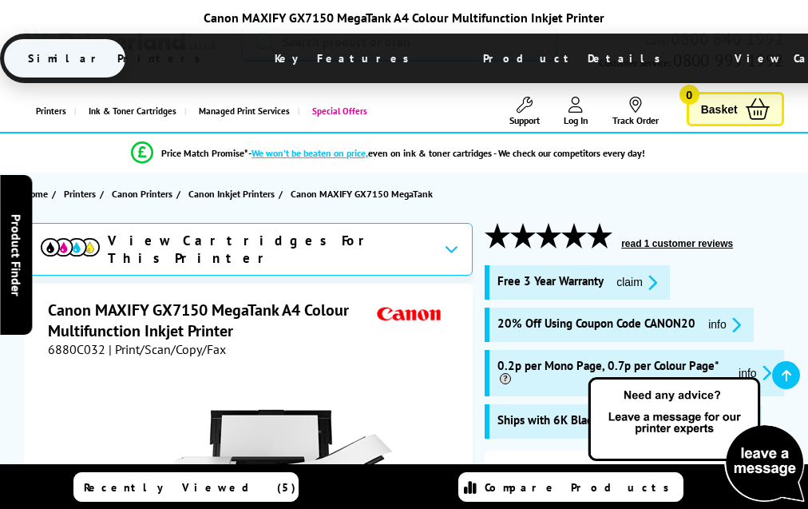
scroll to position [3840, 0]
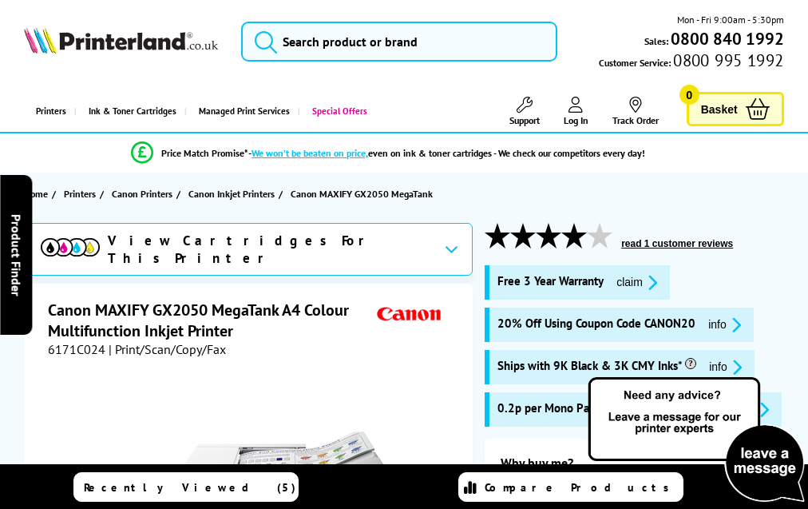
scroll to position [3565, 0]
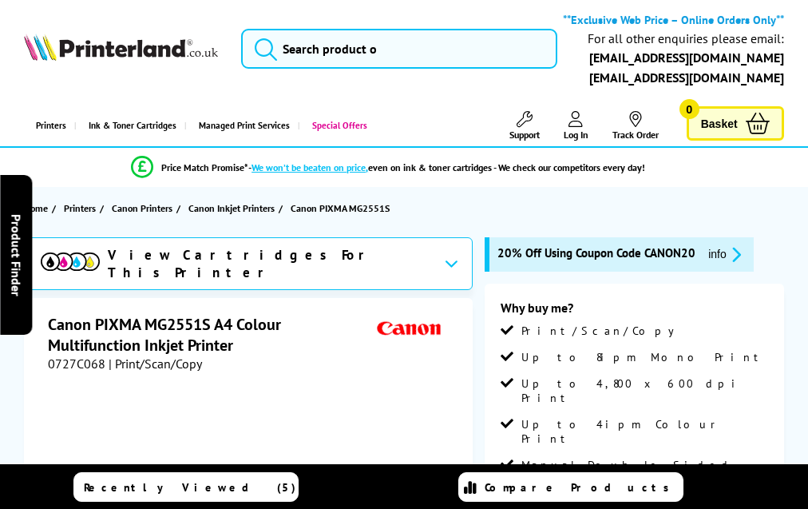
scroll to position [3066, 0]
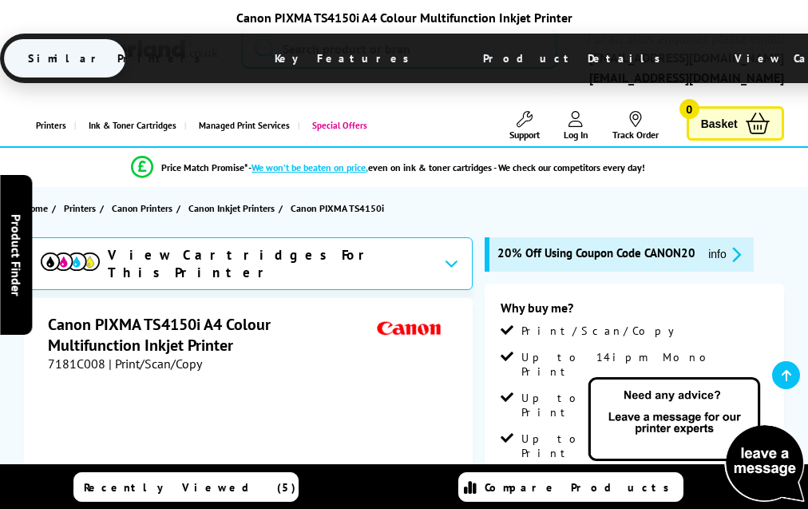
scroll to position [3246, 0]
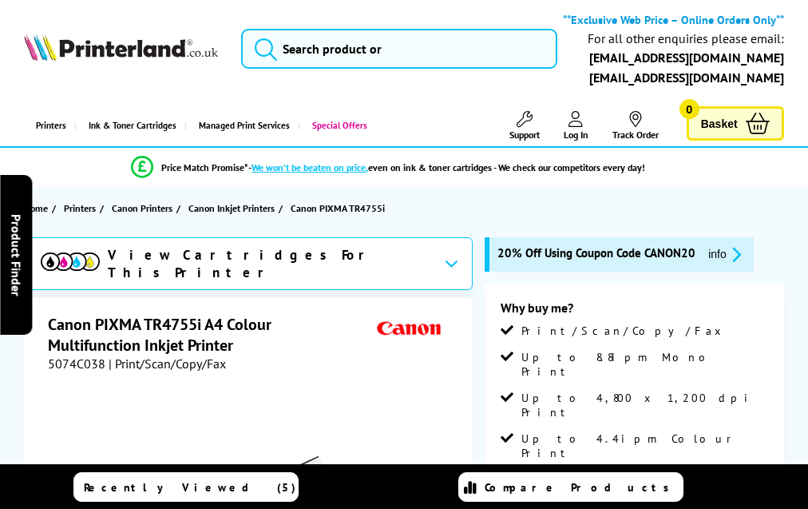
scroll to position [3222, 0]
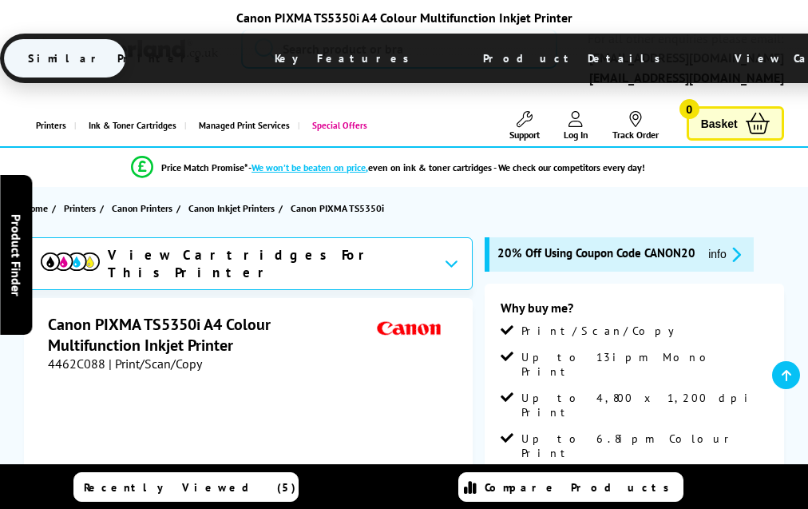
scroll to position [3240, 0]
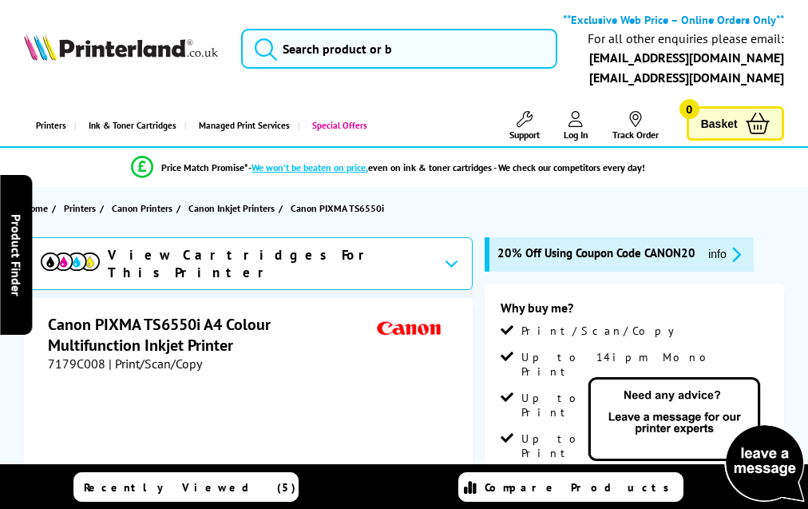
scroll to position [3246, 0]
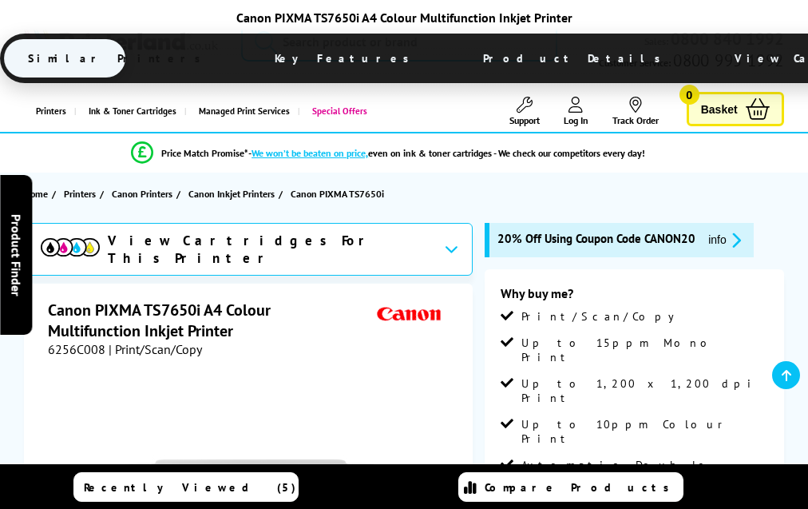
scroll to position [3540, 0]
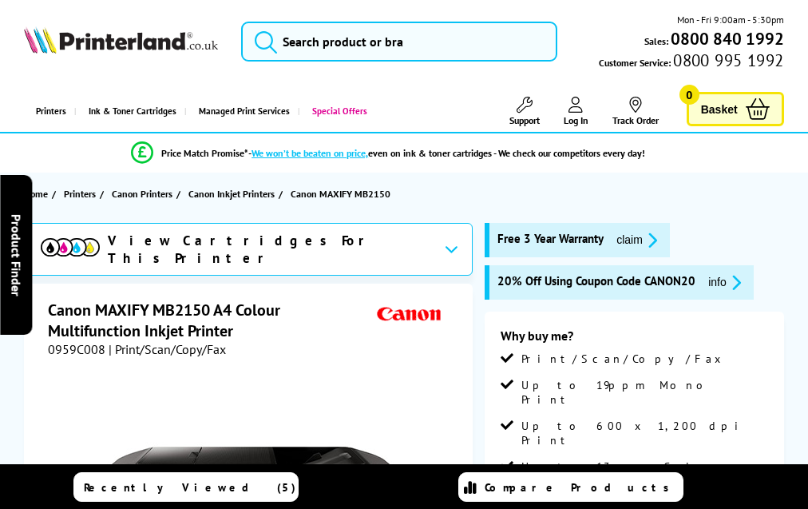
scroll to position [3474, 0]
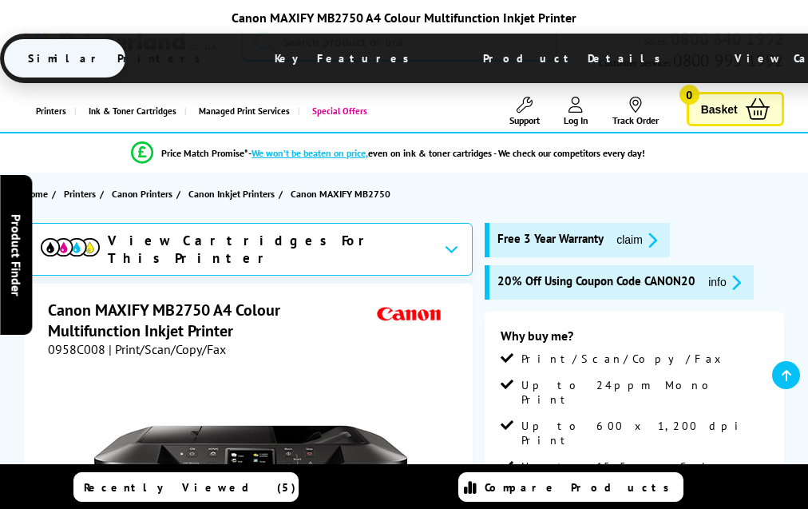
scroll to position [3474, 0]
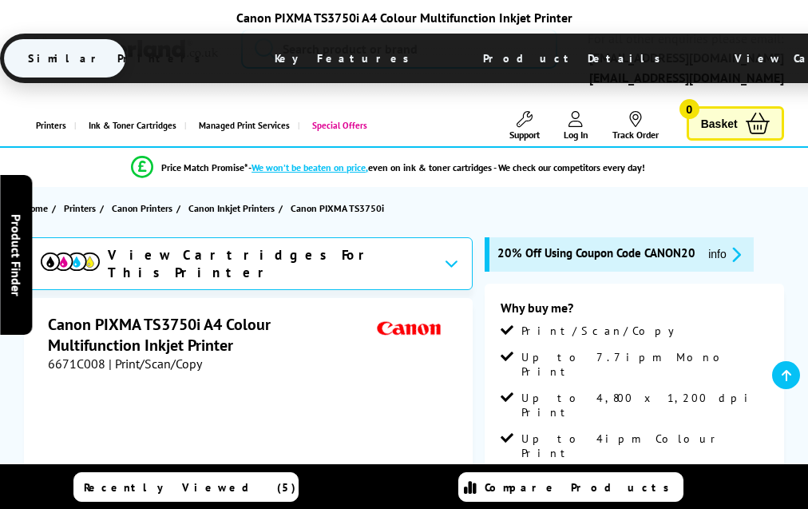
scroll to position [3163, 0]
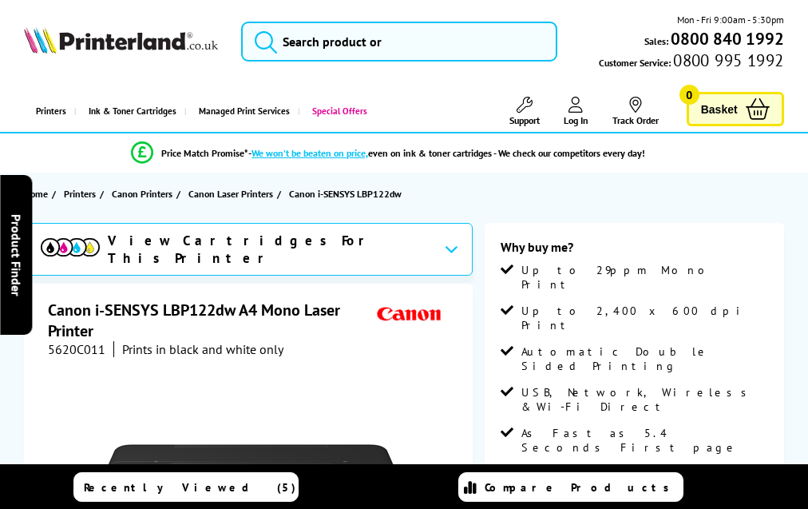
scroll to position [2943, 0]
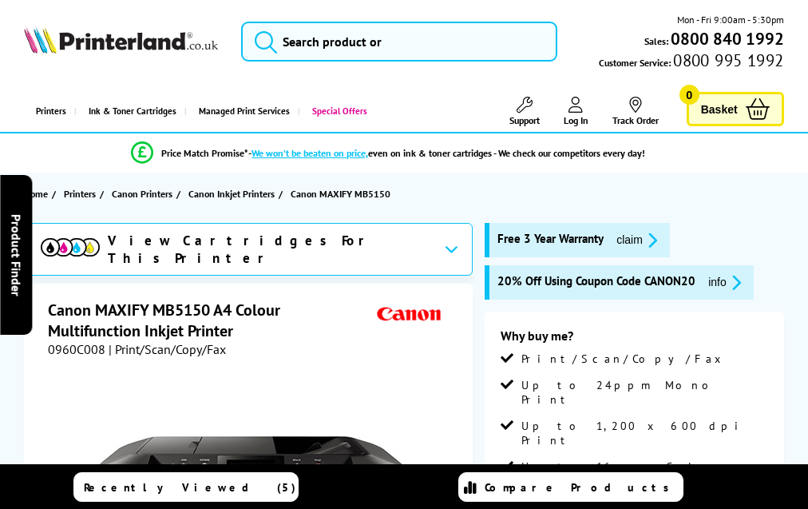
scroll to position [3473, 0]
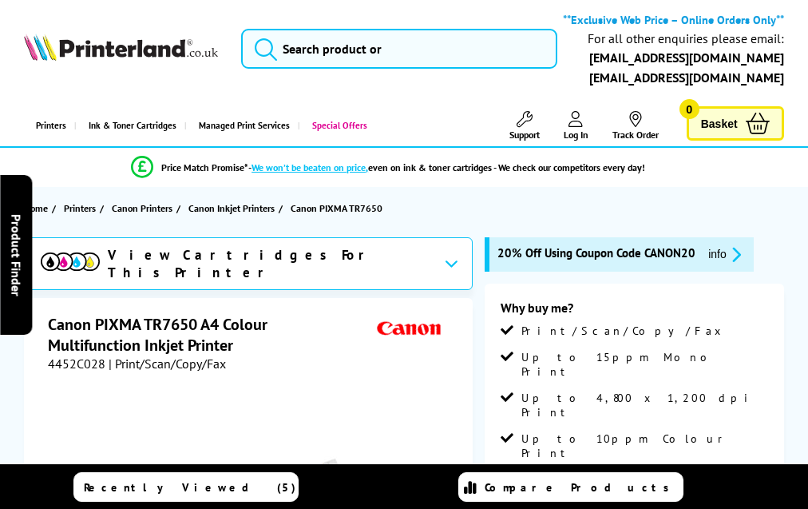
scroll to position [3777, 0]
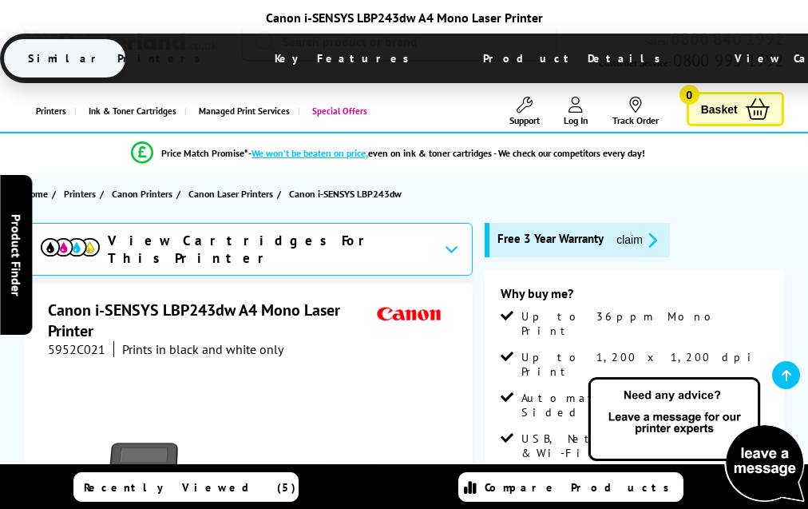
scroll to position [3085, 0]
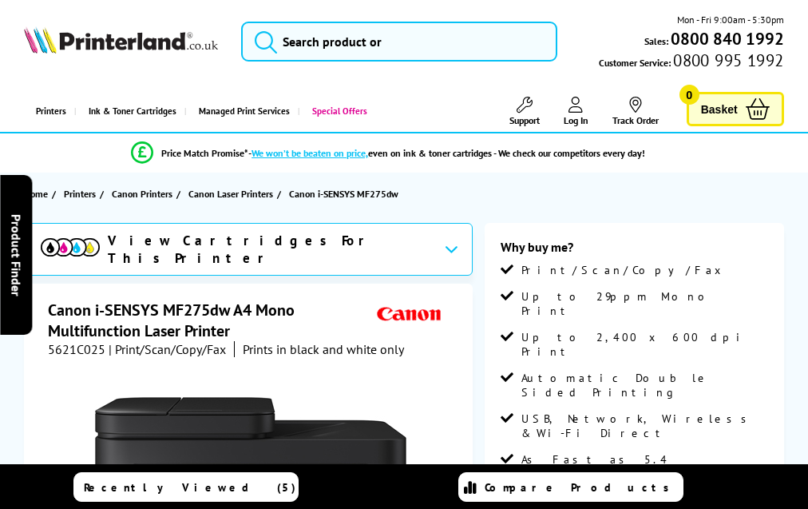
scroll to position [3368, 0]
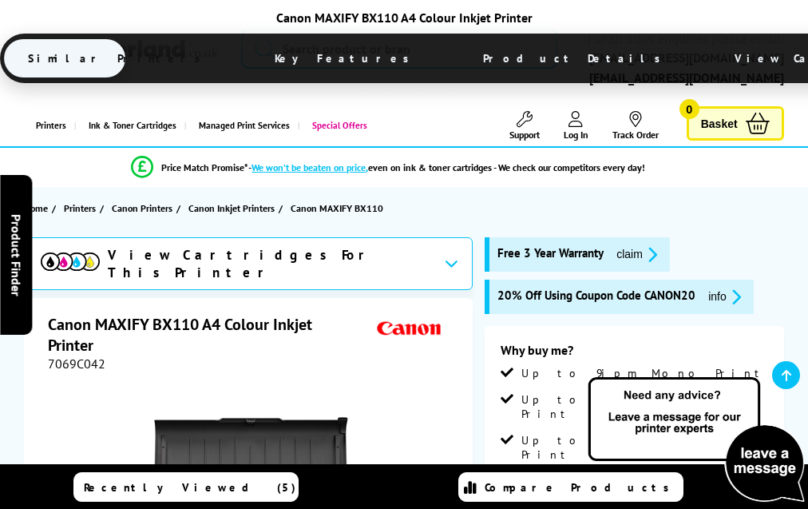
scroll to position [3177, 0]
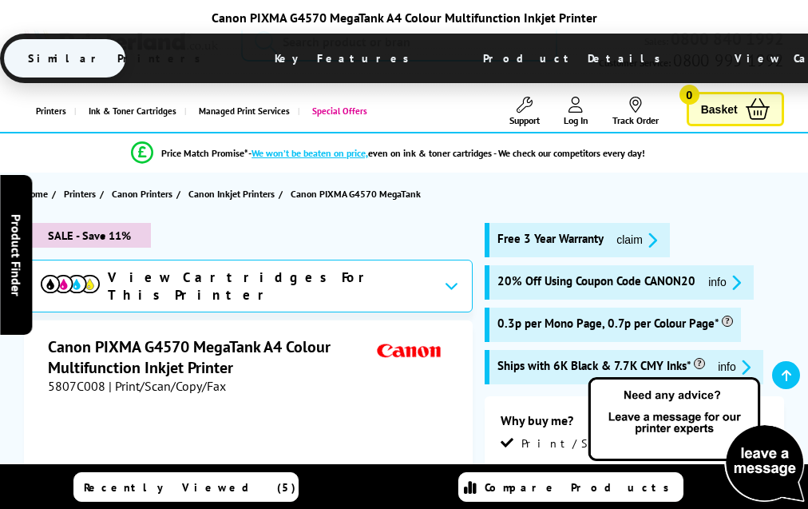
scroll to position [3400, 0]
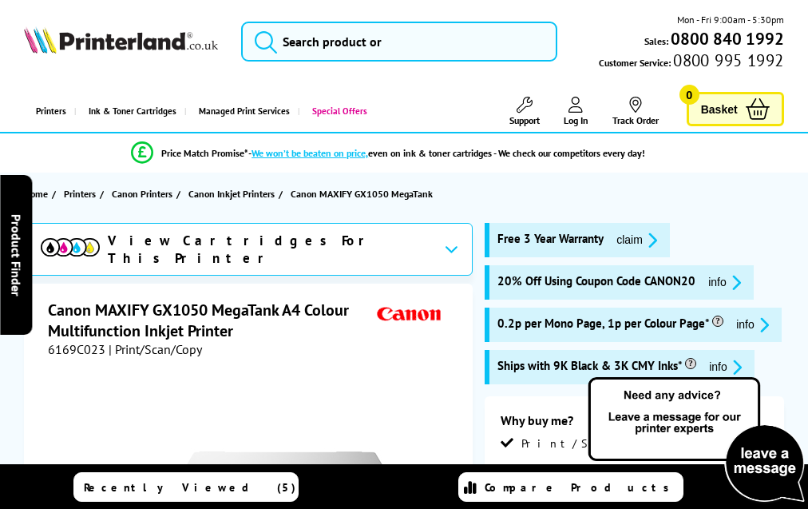
scroll to position [3580, 0]
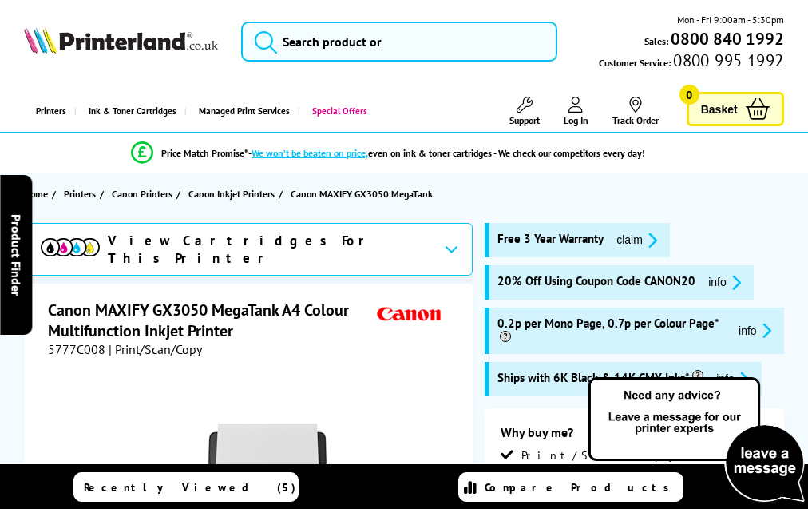
scroll to position [3558, 0]
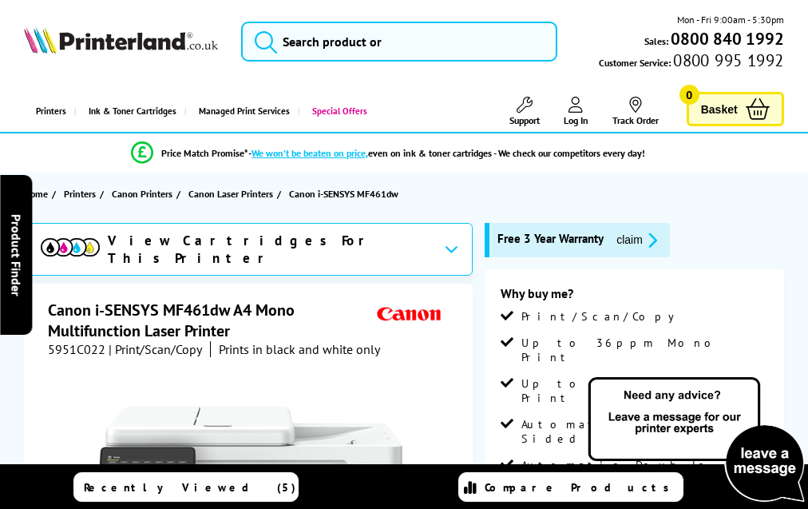
scroll to position [3434, 0]
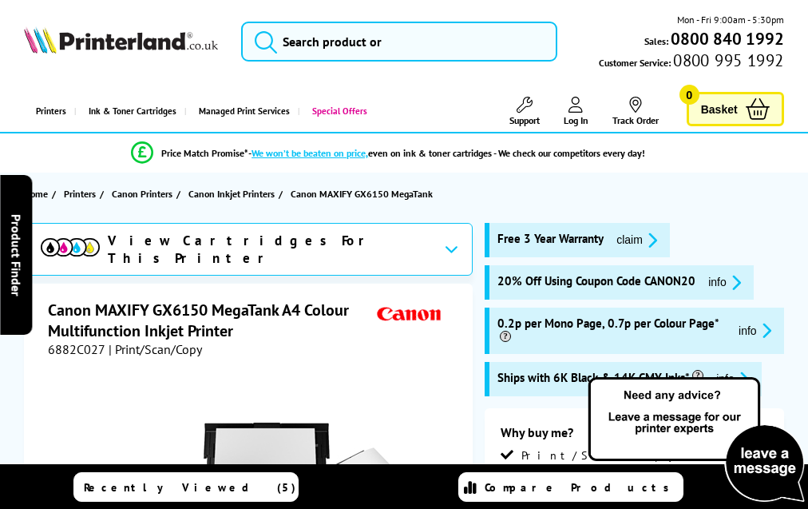
scroll to position [3502, 0]
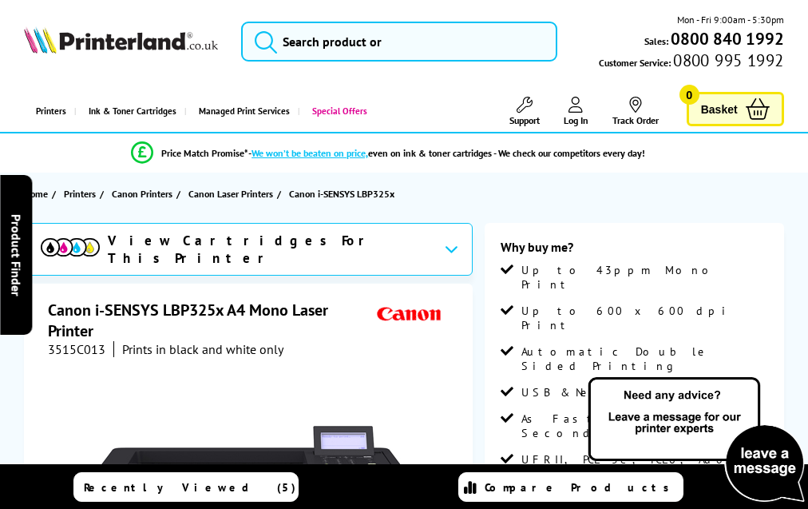
scroll to position [3098, 0]
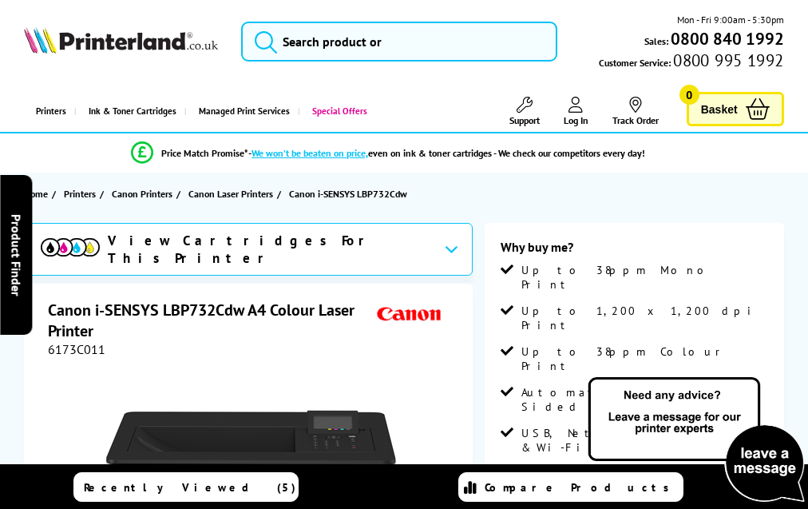
scroll to position [3598, 0]
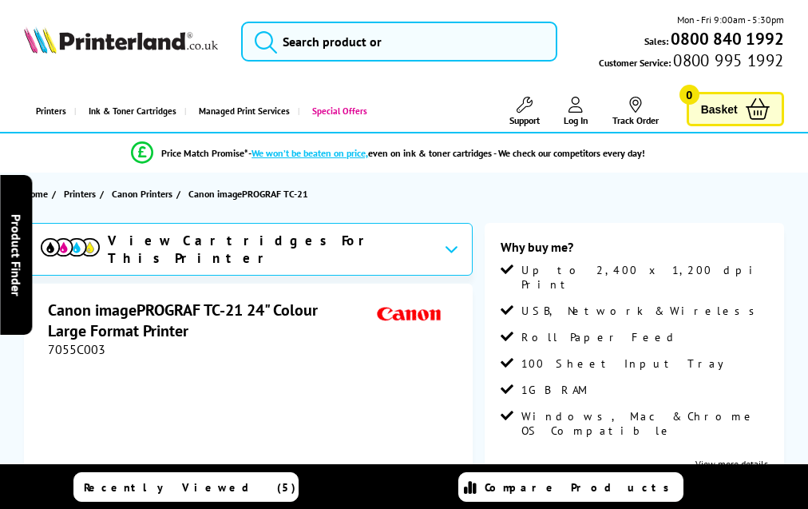
scroll to position [2487, 0]
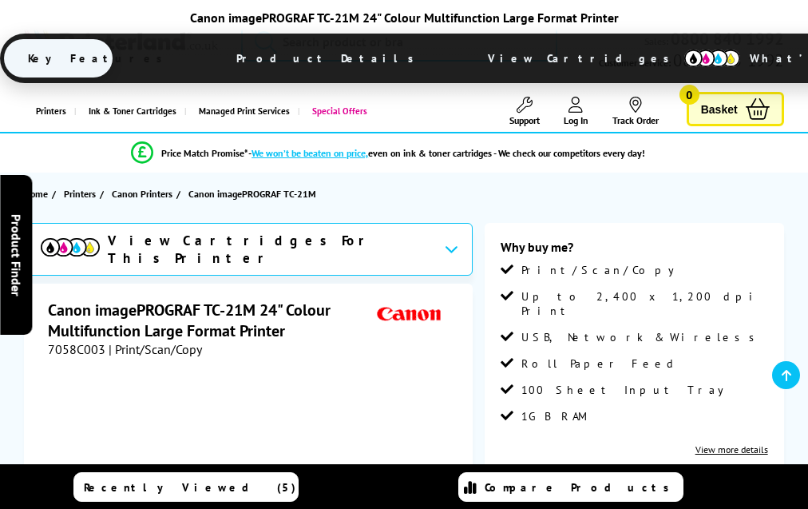
scroll to position [2658, 0]
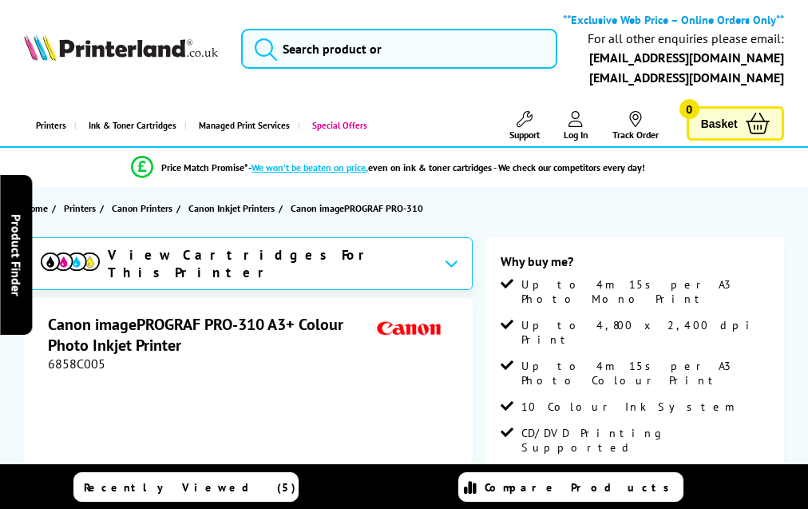
scroll to position [2595, 0]
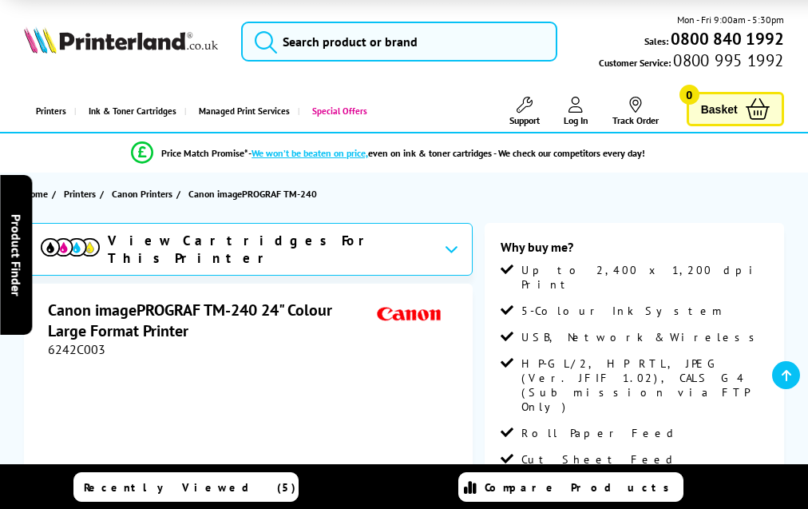
scroll to position [2155, 0]
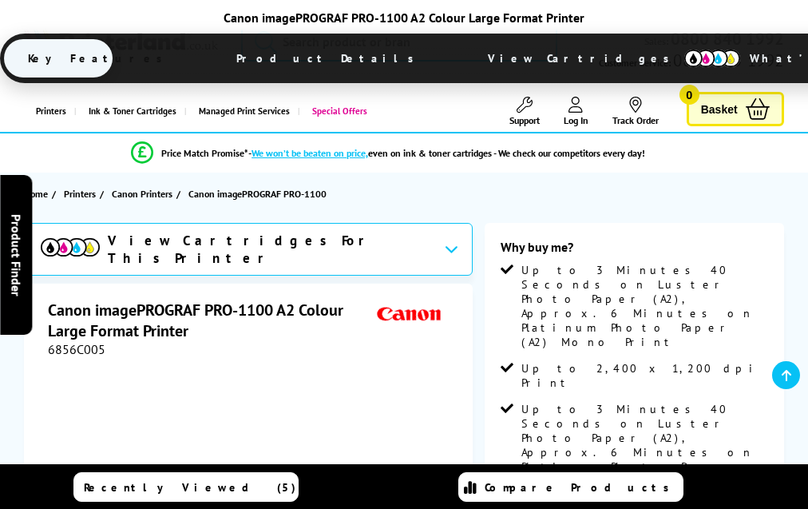
scroll to position [1966, 0]
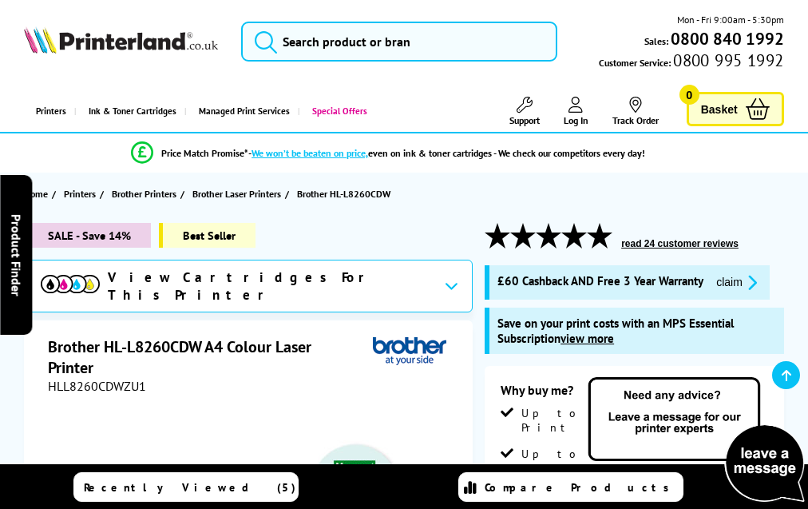
scroll to position [4640, 0]
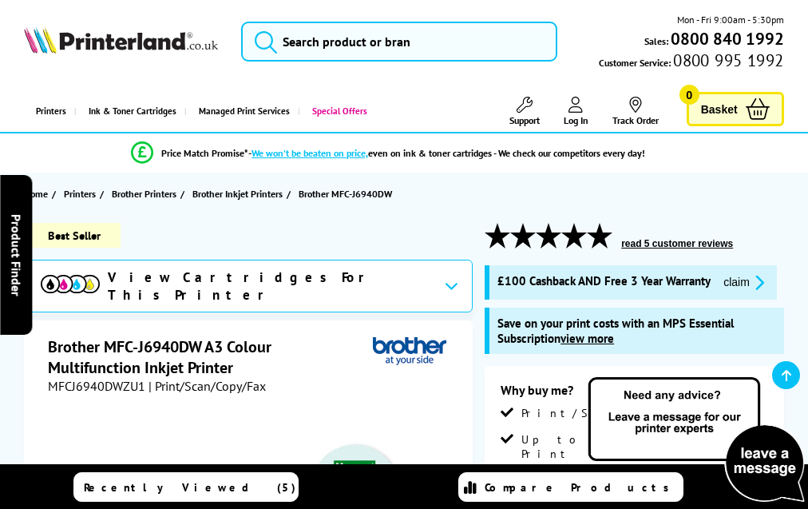
scroll to position [4998, 0]
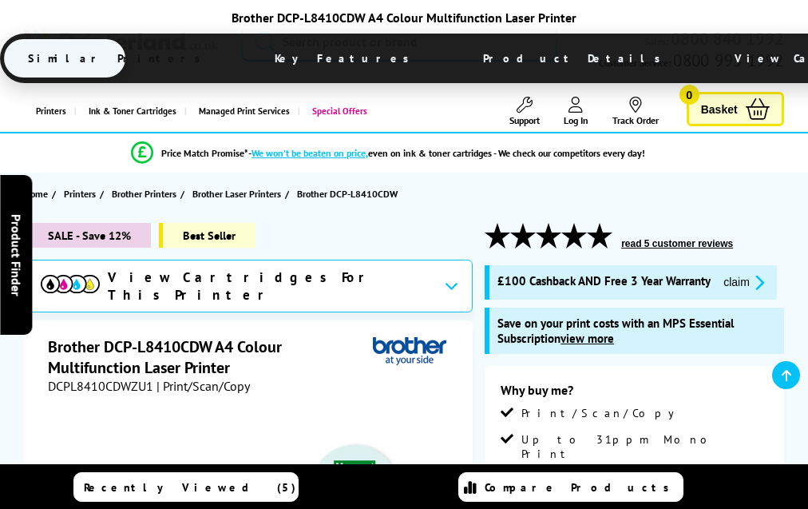
scroll to position [4772, 0]
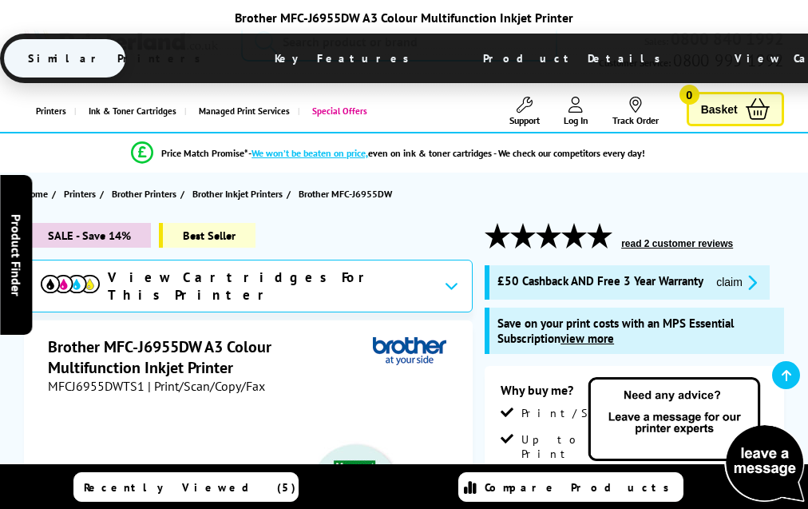
scroll to position [4903, 0]
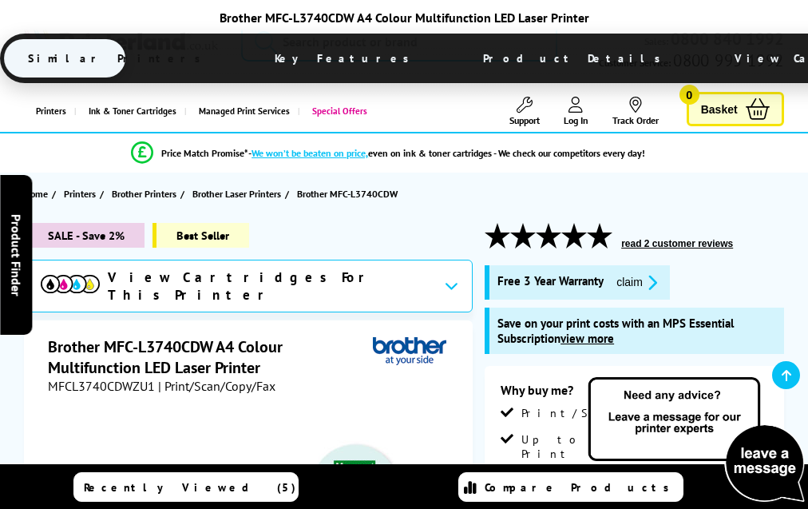
scroll to position [5266, 0]
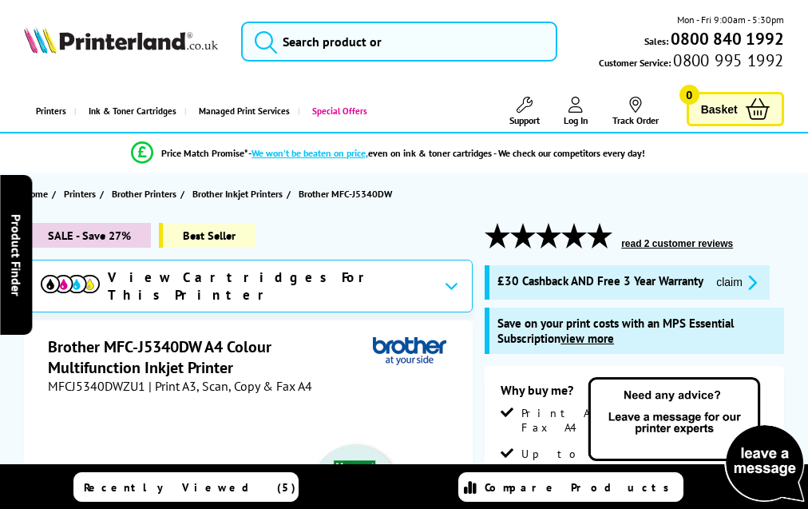
scroll to position [5149, 0]
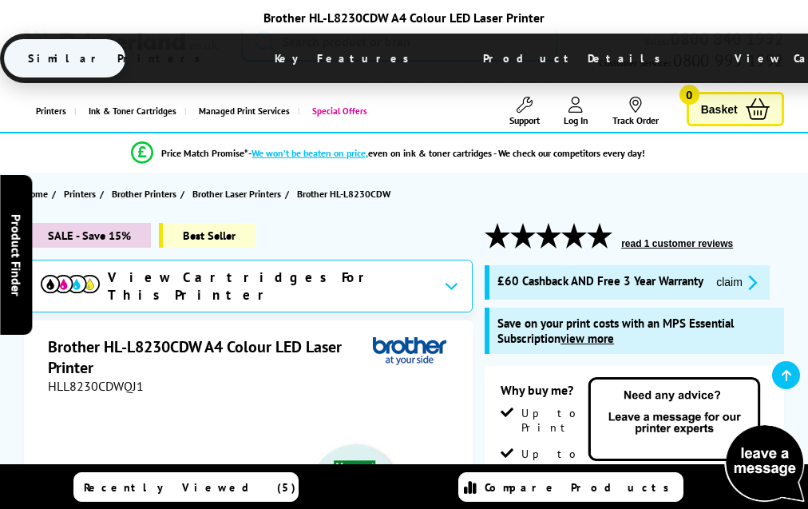
scroll to position [5049, 0]
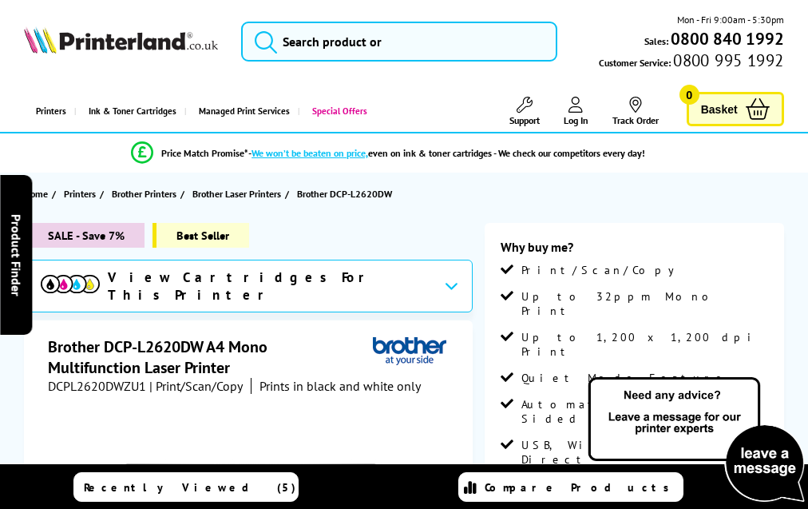
scroll to position [3680, 0]
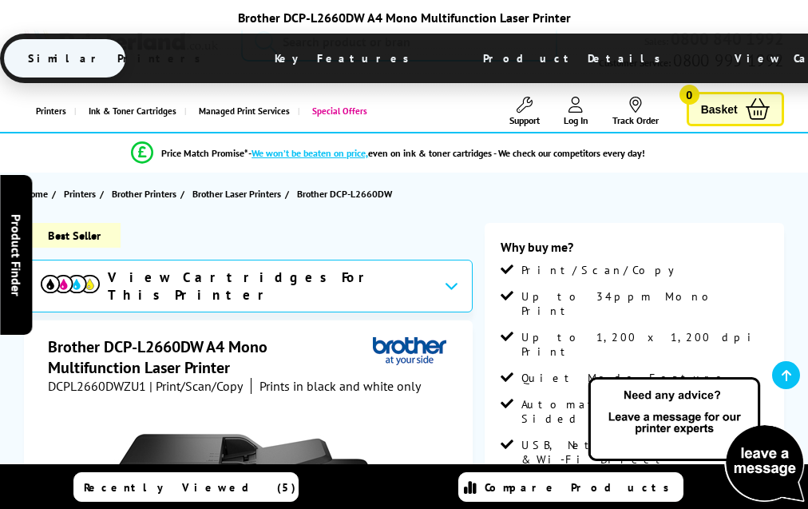
scroll to position [3711, 0]
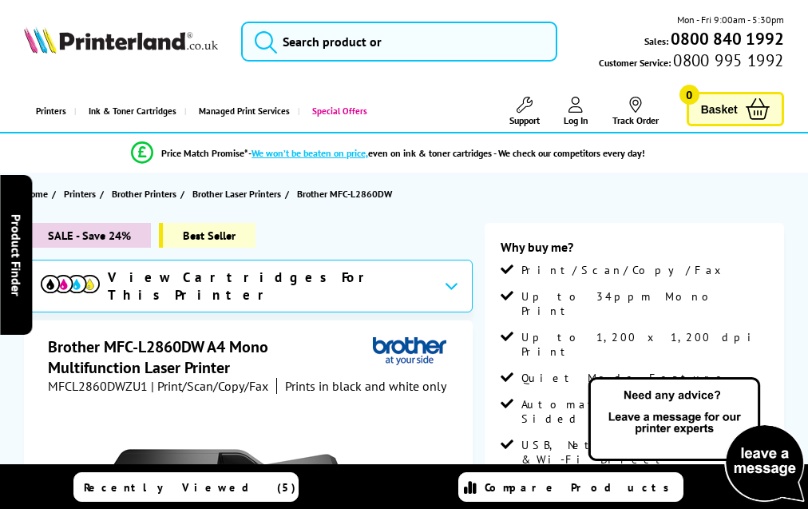
scroll to position [3620, 0]
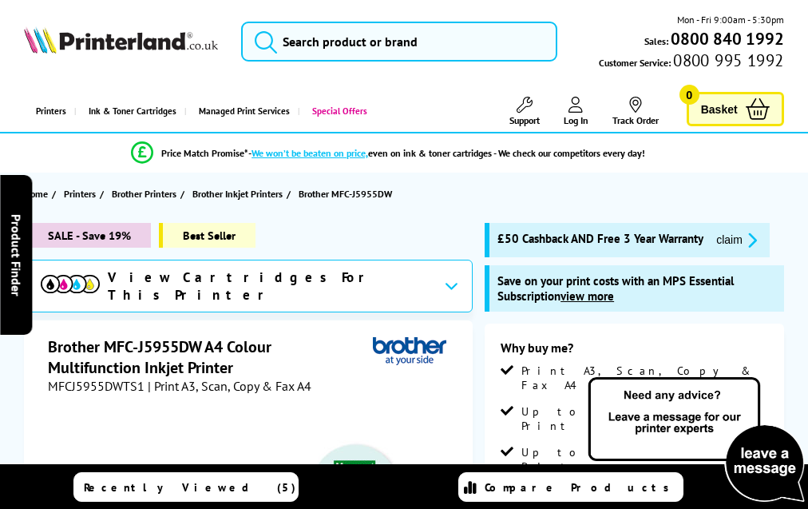
scroll to position [5057, 0]
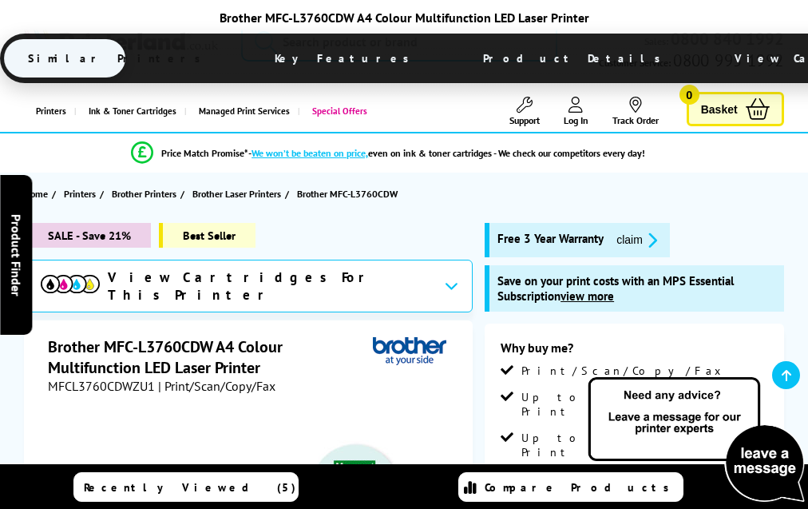
scroll to position [5200, 0]
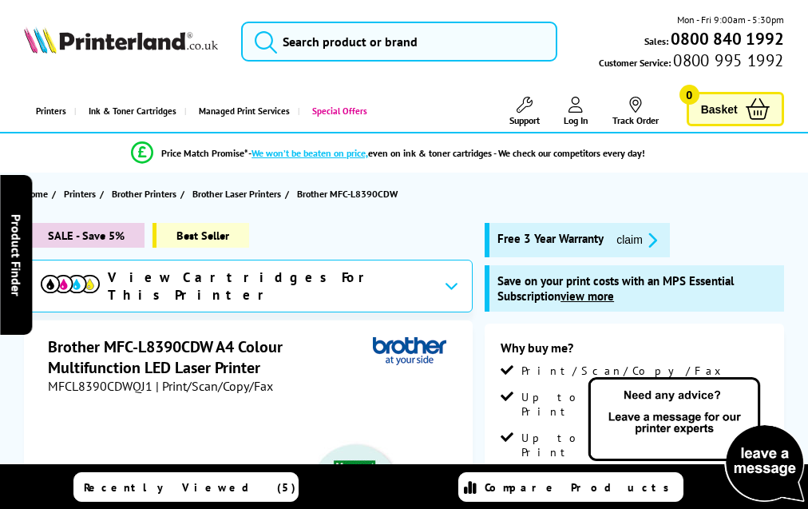
scroll to position [5421, 0]
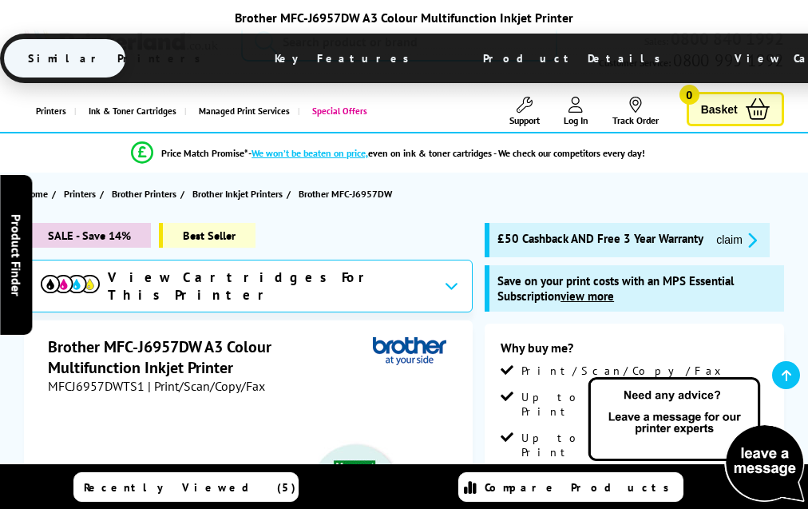
scroll to position [5032, 0]
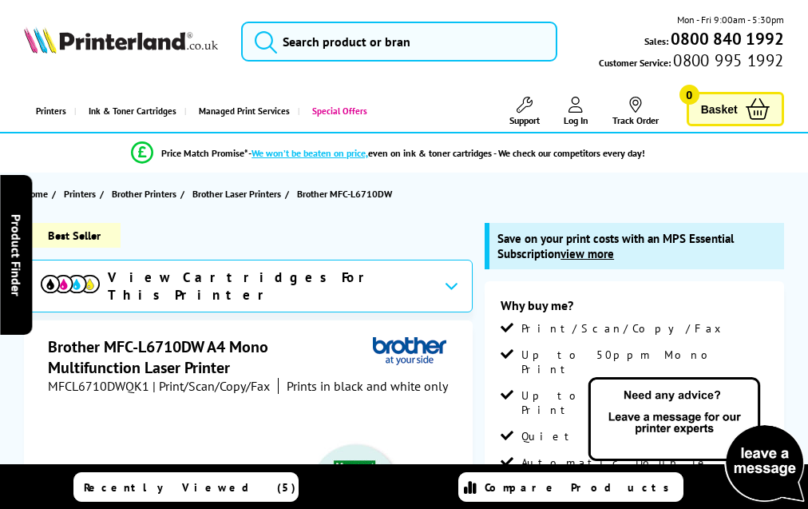
scroll to position [4533, 0]
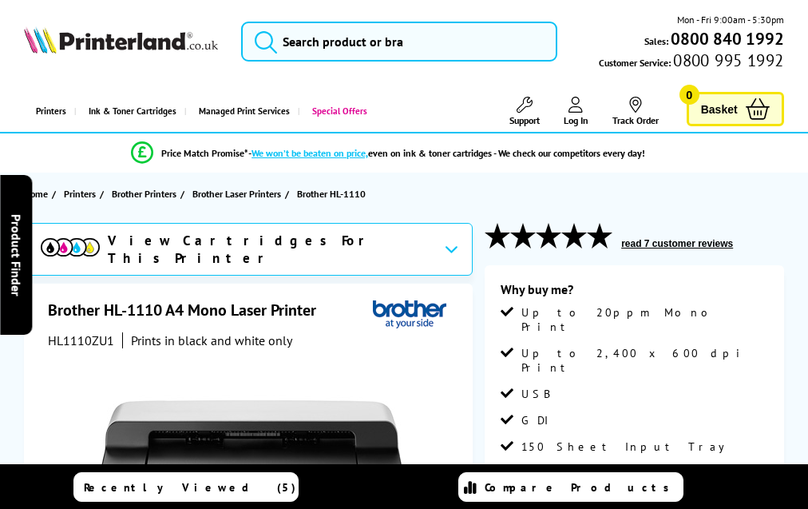
scroll to position [2632, 0]
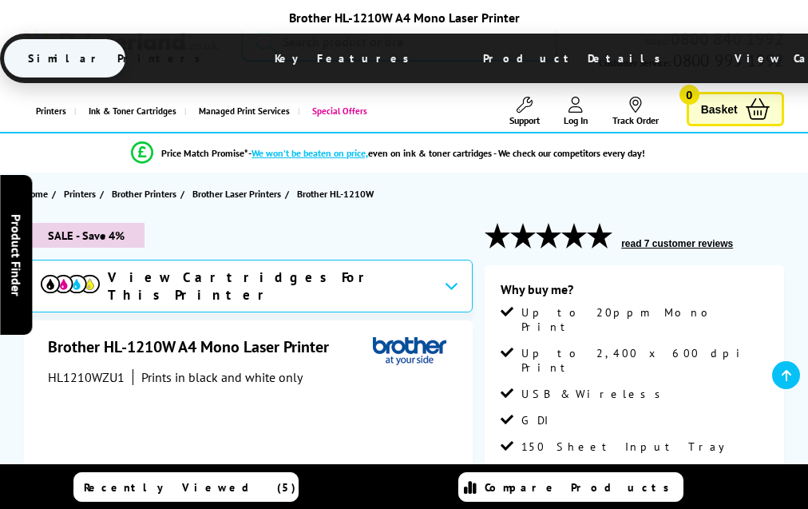
scroll to position [2743, 0]
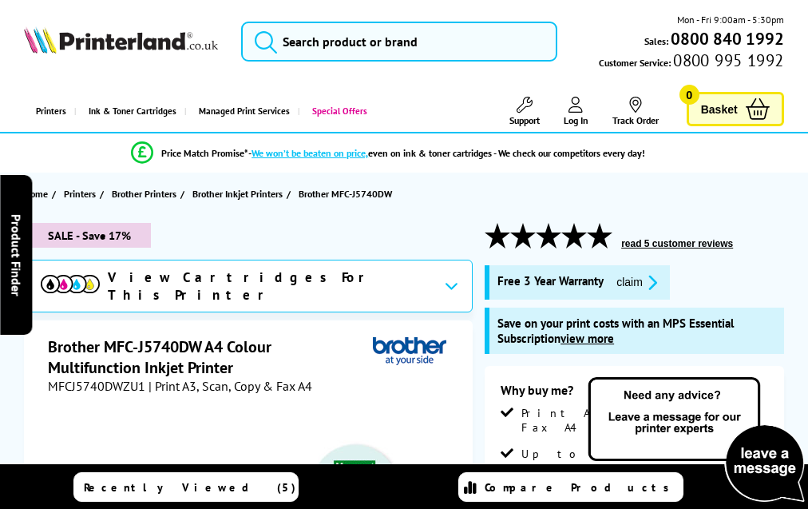
scroll to position [4989, 0]
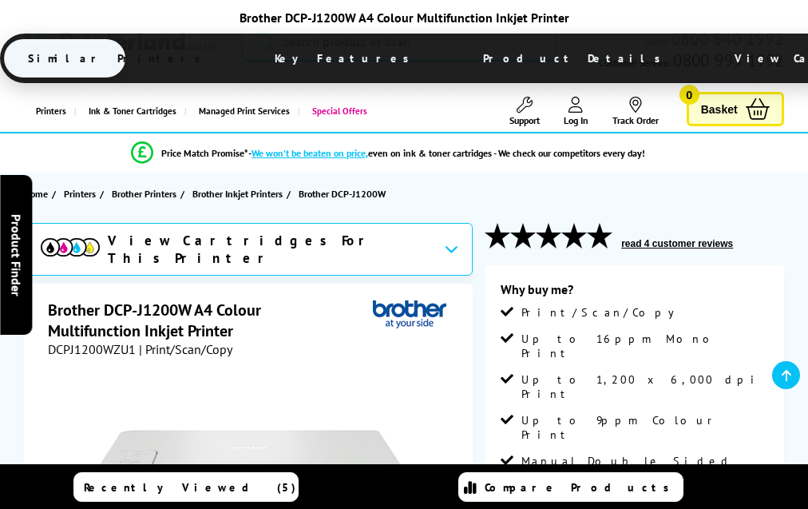
scroll to position [3284, 0]
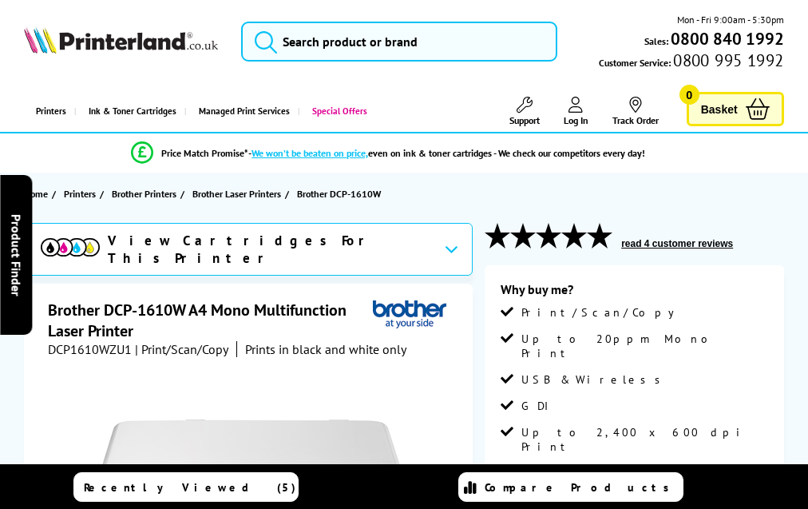
scroll to position [2964, 0]
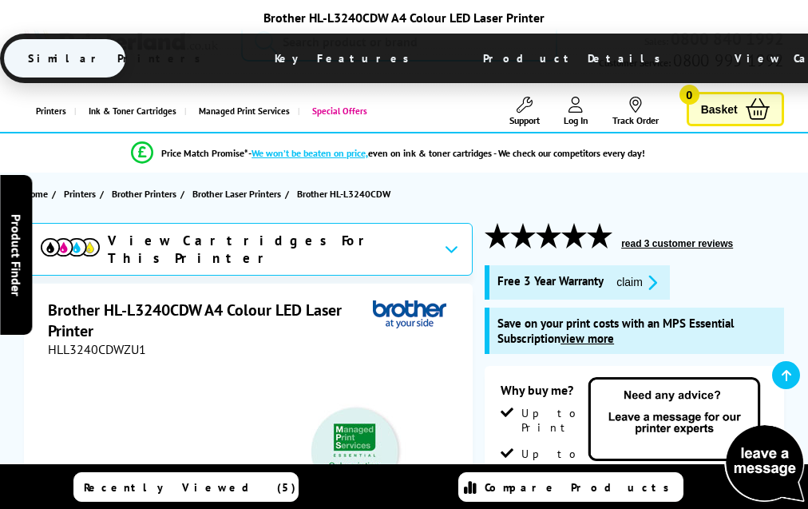
scroll to position [4930, 0]
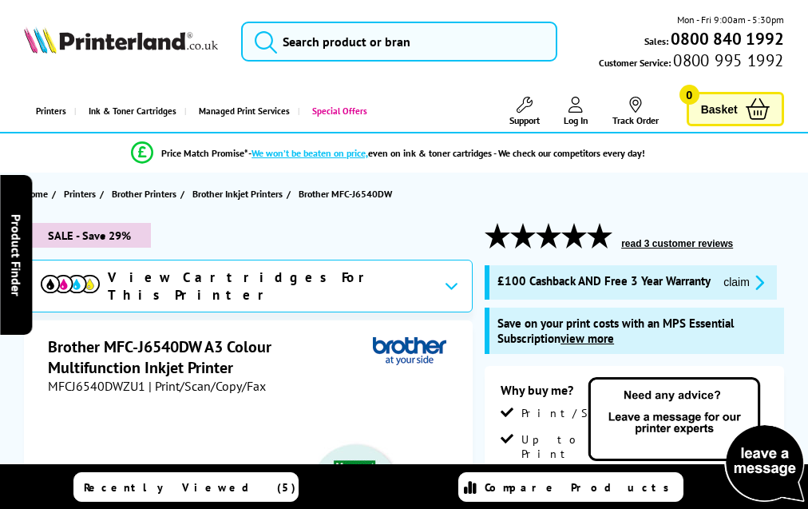
scroll to position [4964, 0]
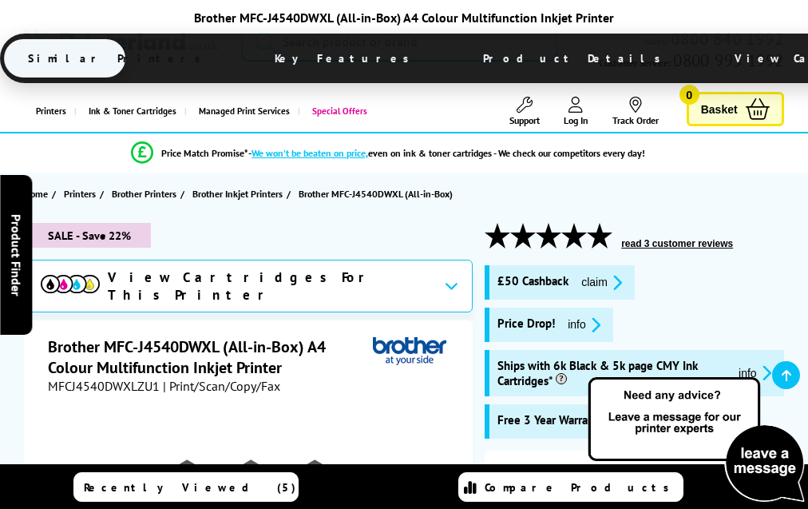
scroll to position [3674, 0]
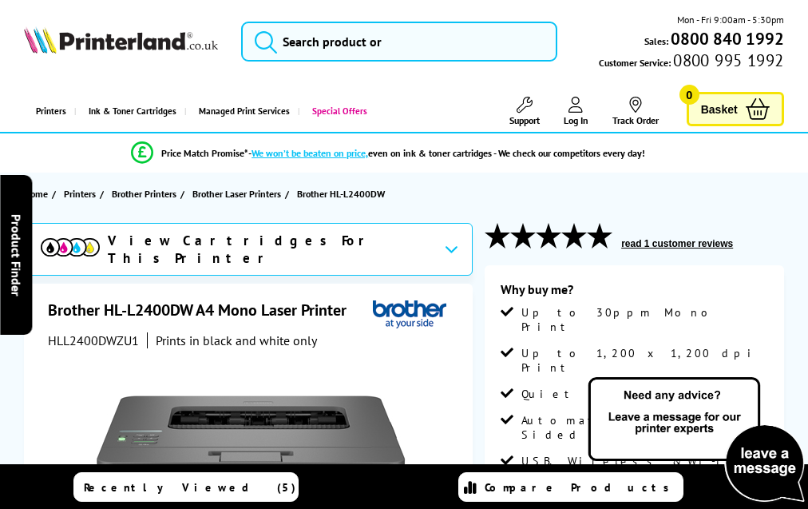
scroll to position [3203, 0]
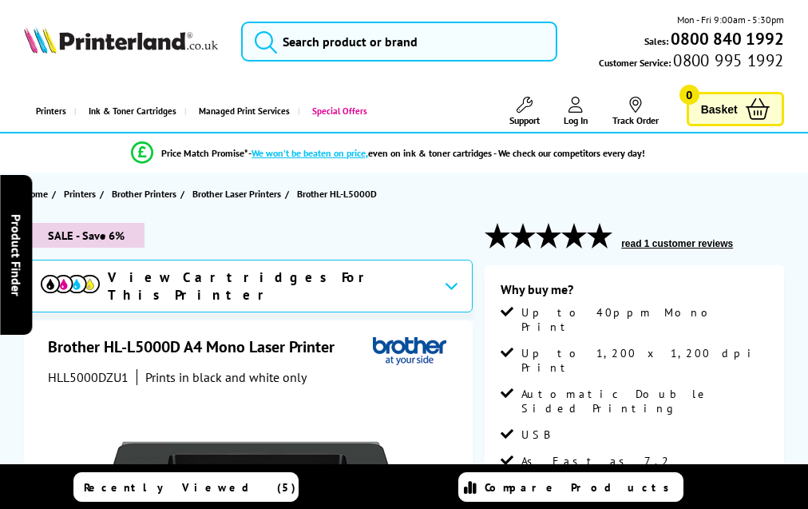
scroll to position [3177, 0]
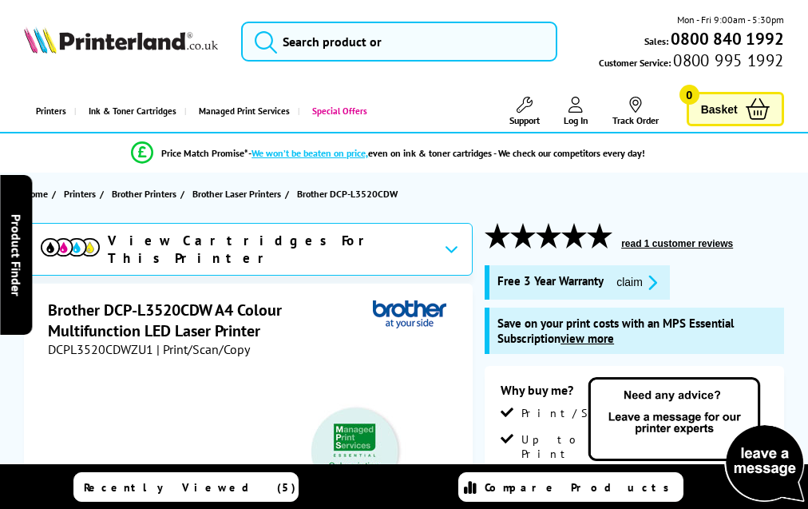
scroll to position [5117, 0]
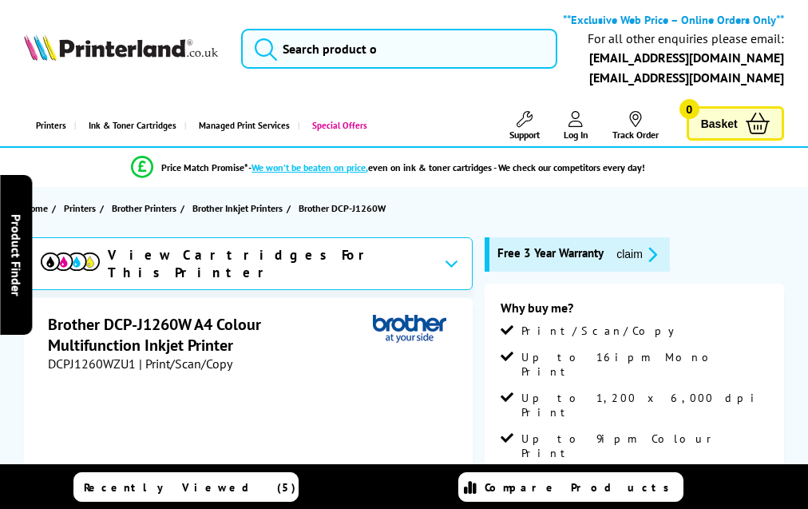
scroll to position [3508, 0]
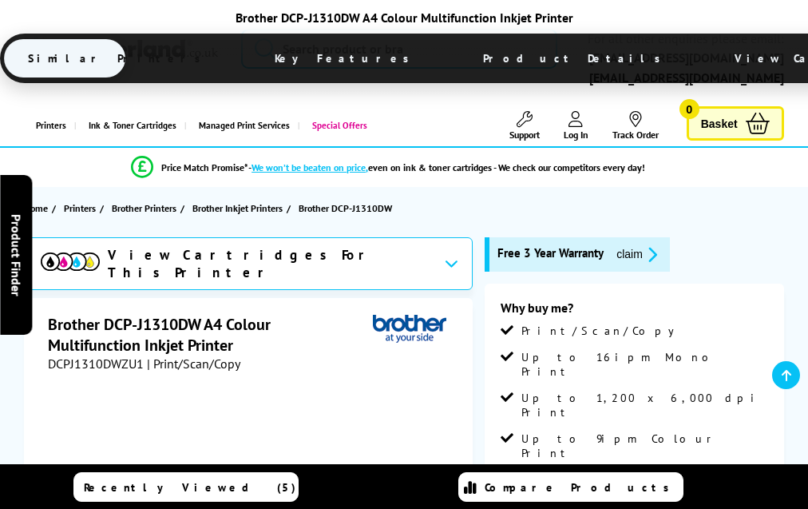
scroll to position [3600, 0]
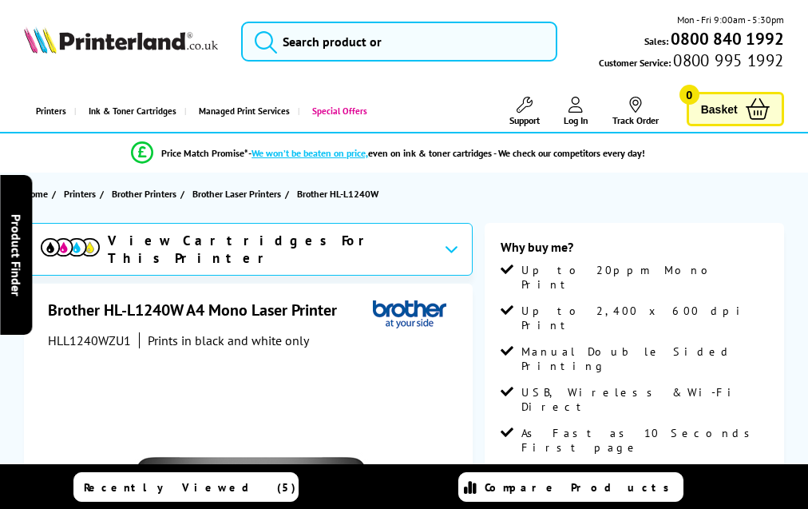
scroll to position [2847, 0]
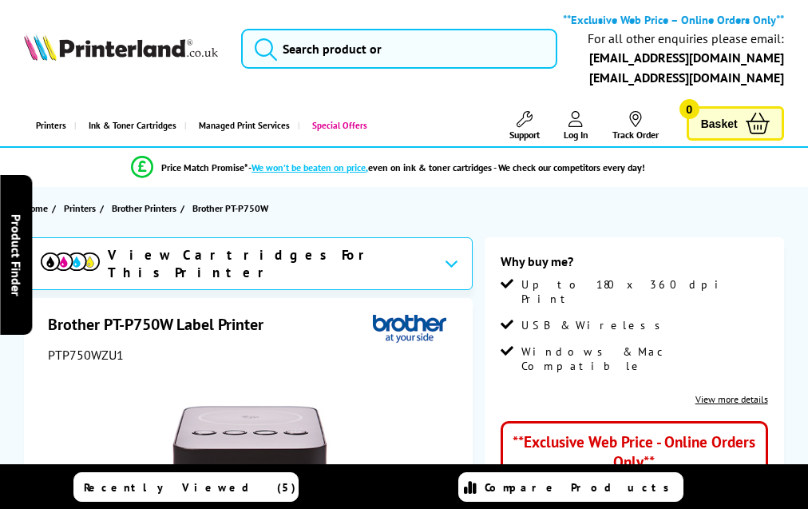
scroll to position [1391, 0]
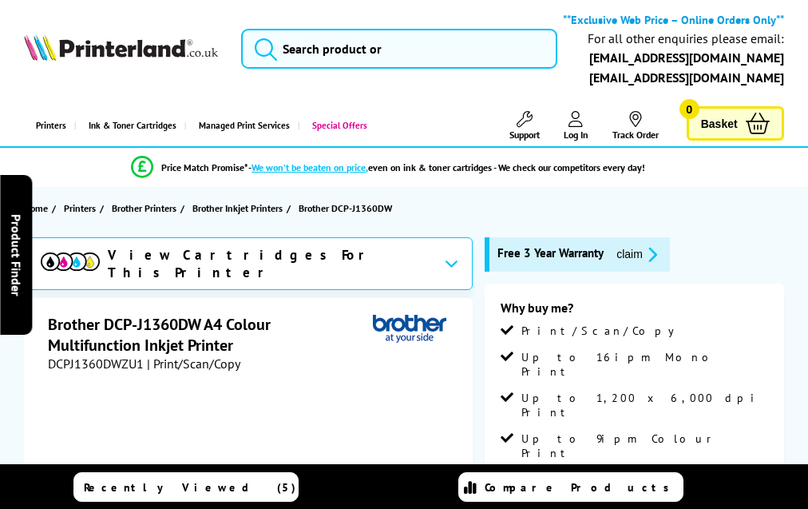
scroll to position [3630, 0]
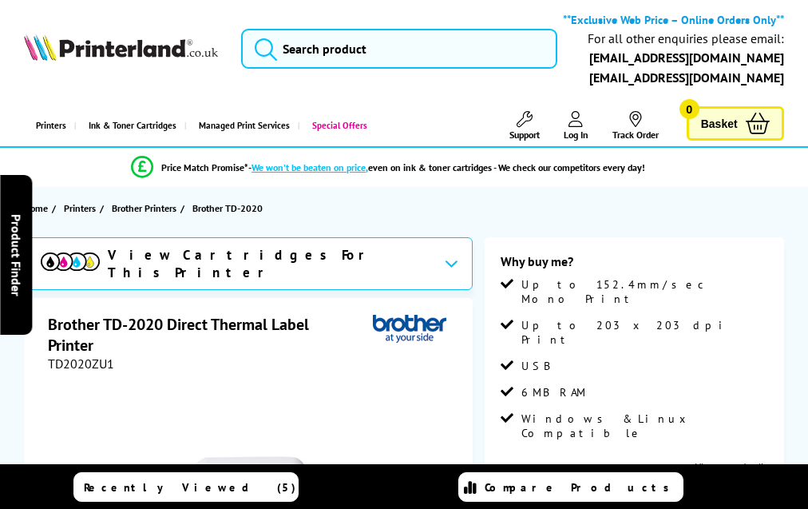
scroll to position [1597, 0]
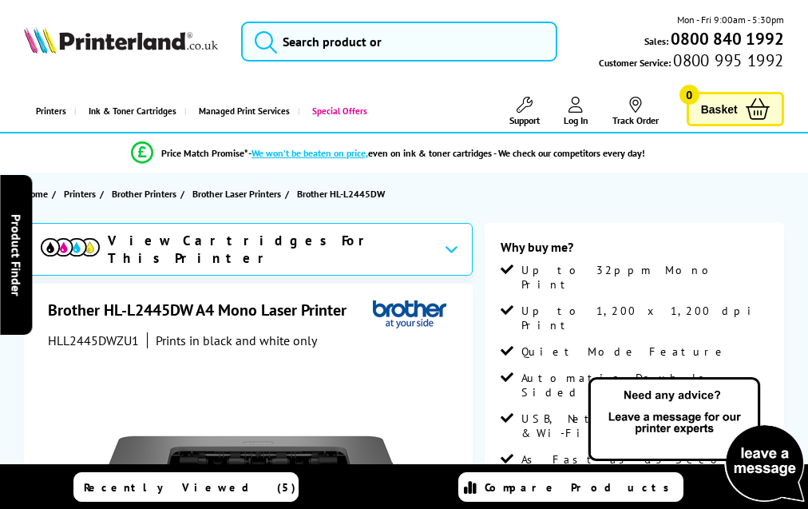
scroll to position [3279, 0]
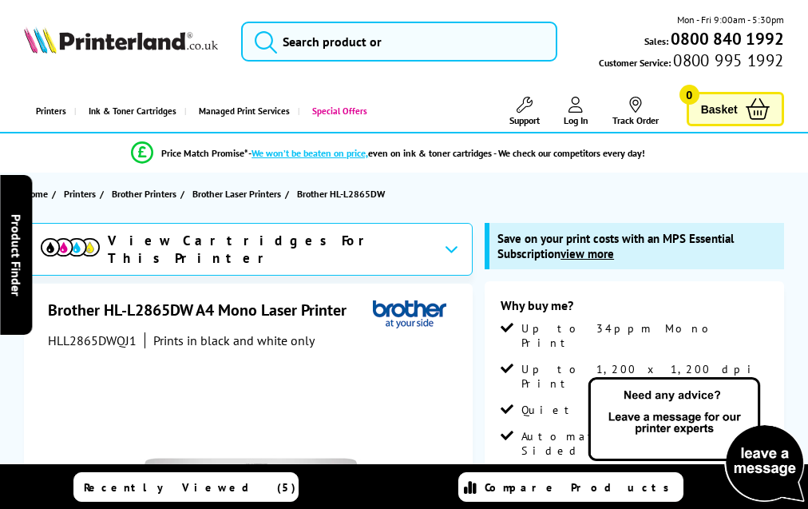
scroll to position [4166, 0]
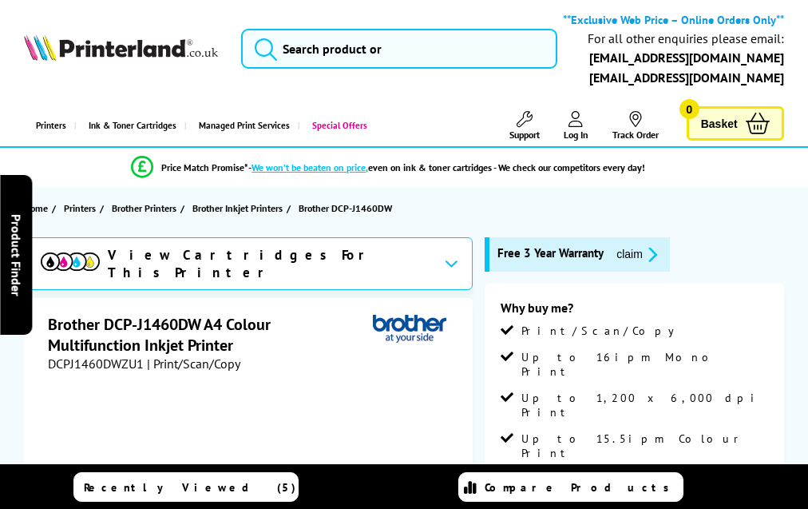
scroll to position [3599, 0]
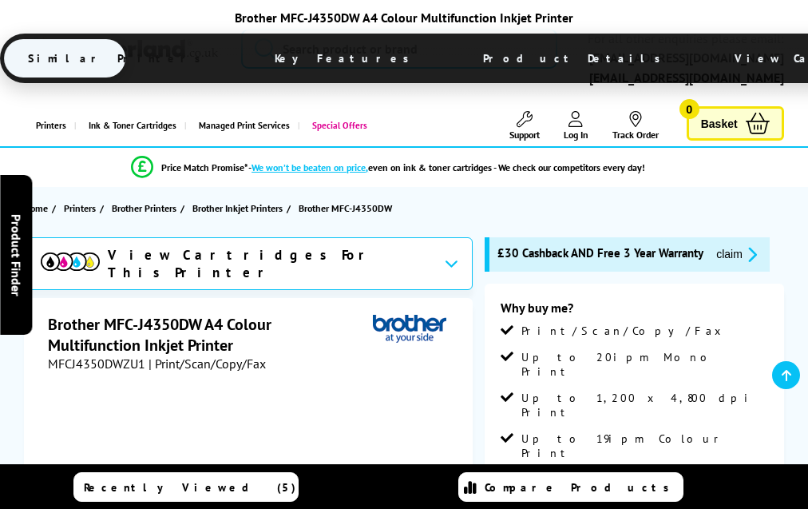
scroll to position [3775, 0]
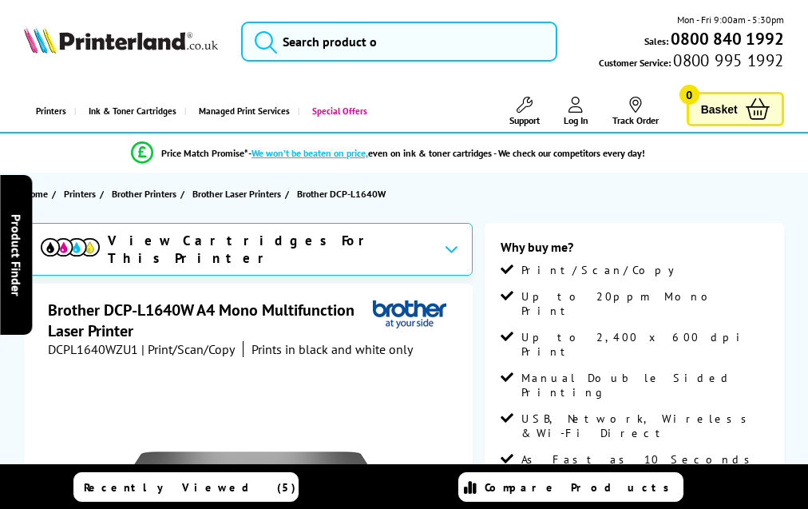
scroll to position [3071, 0]
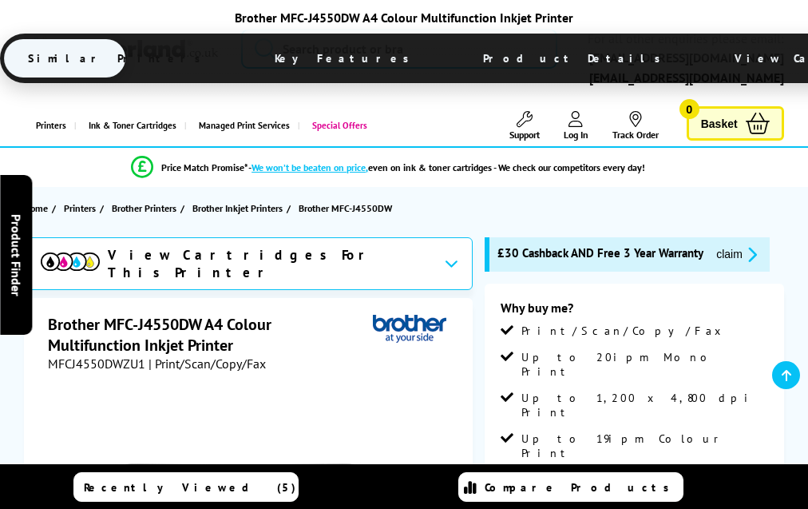
scroll to position [3807, 0]
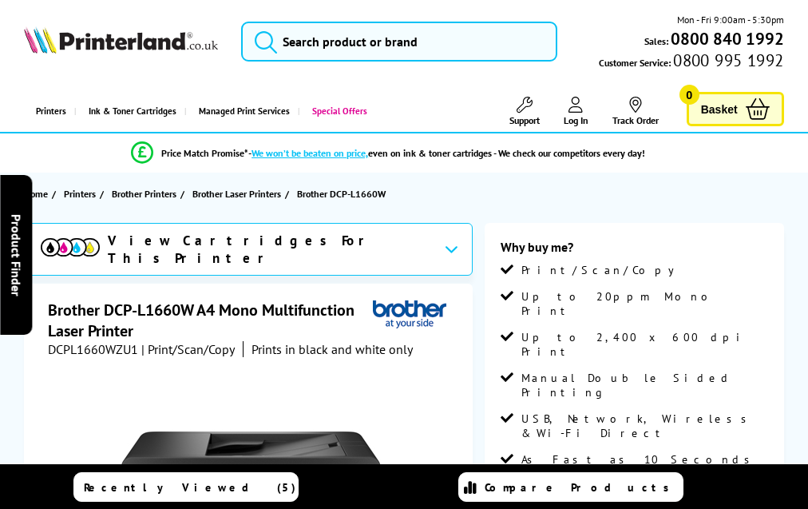
scroll to position [3103, 0]
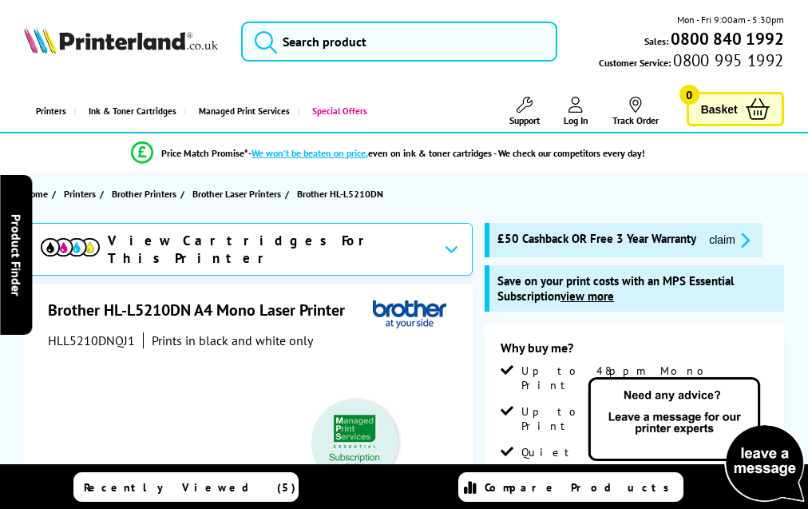
scroll to position [4572, 0]
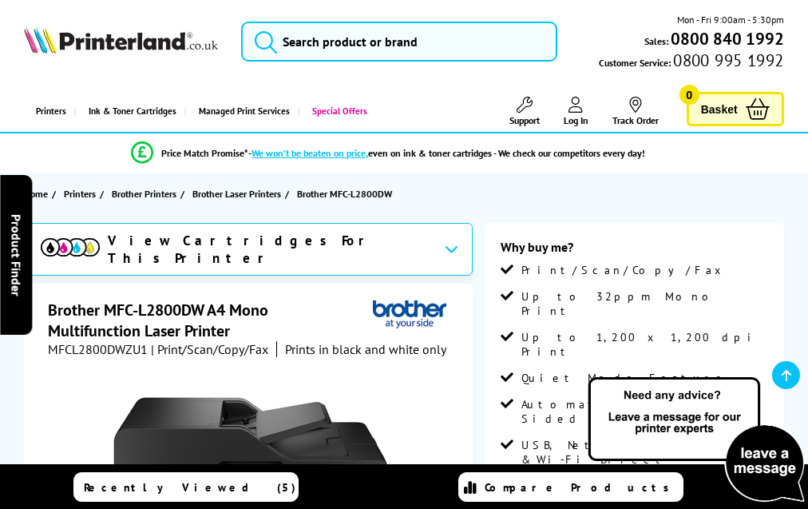
scroll to position [3584, 0]
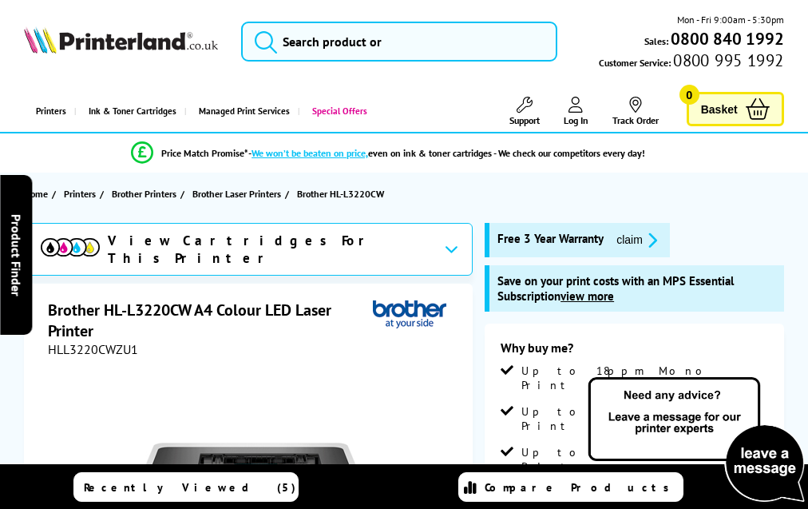
scroll to position [4632, 0]
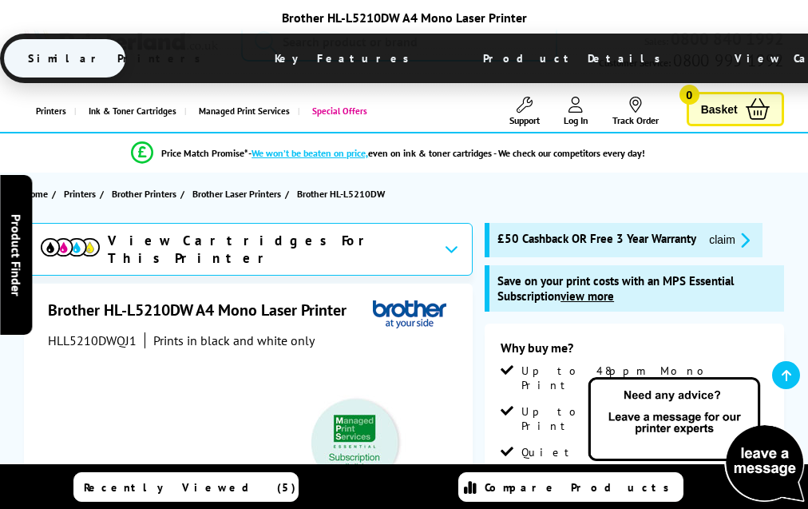
scroll to position [4572, 0]
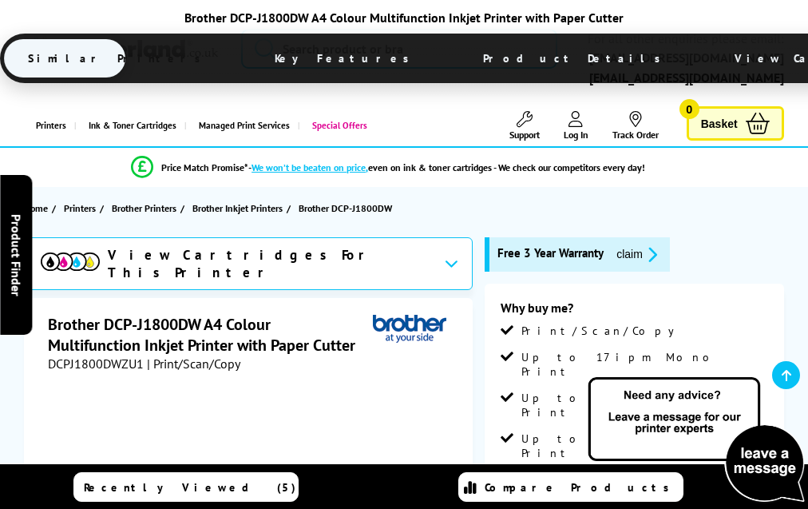
scroll to position [4012, 0]
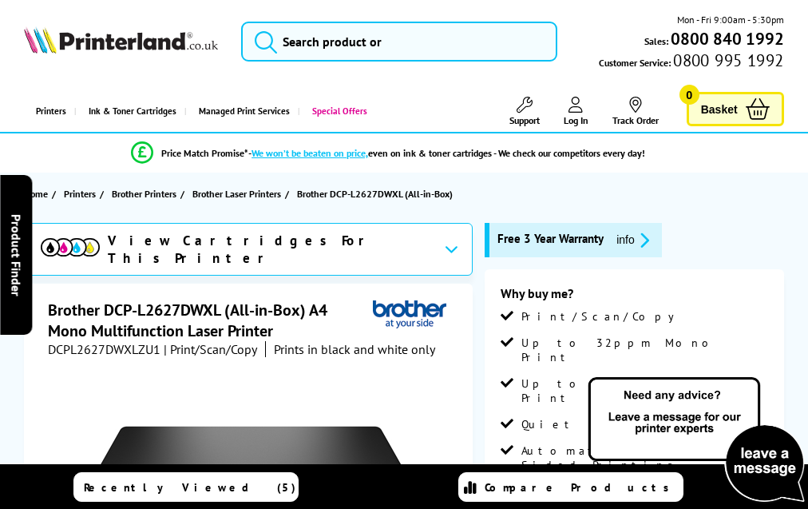
scroll to position [3445, 0]
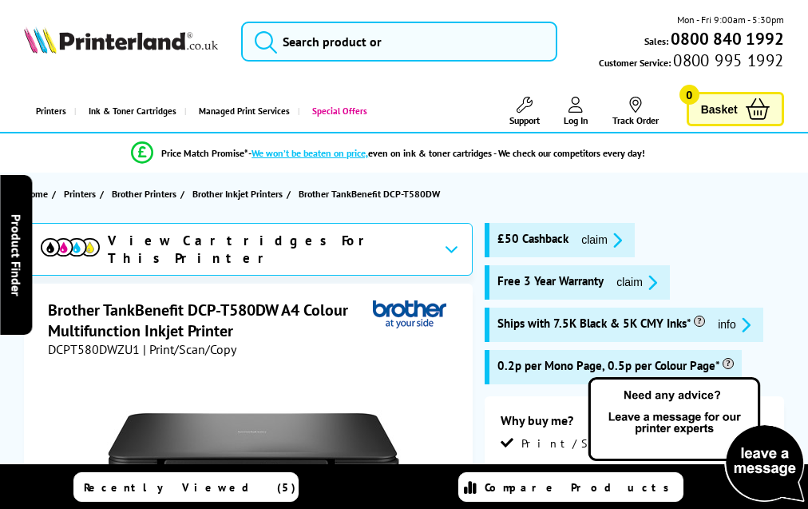
scroll to position [3744, 0]
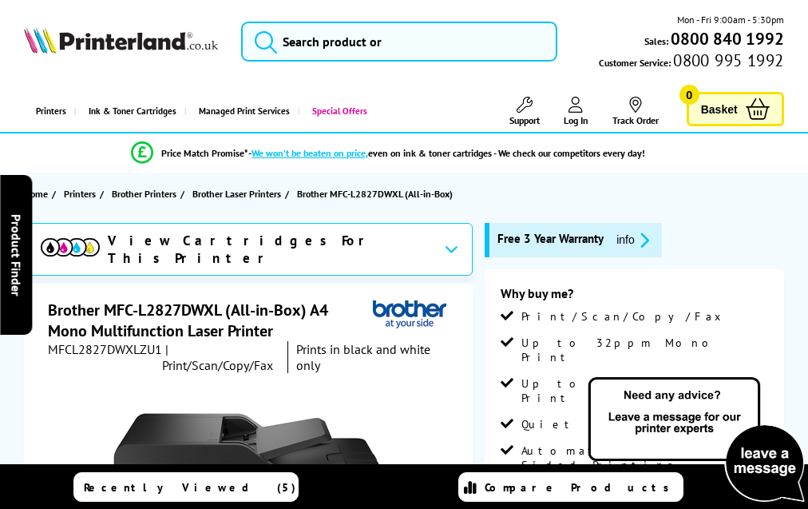
scroll to position [3386, 0]
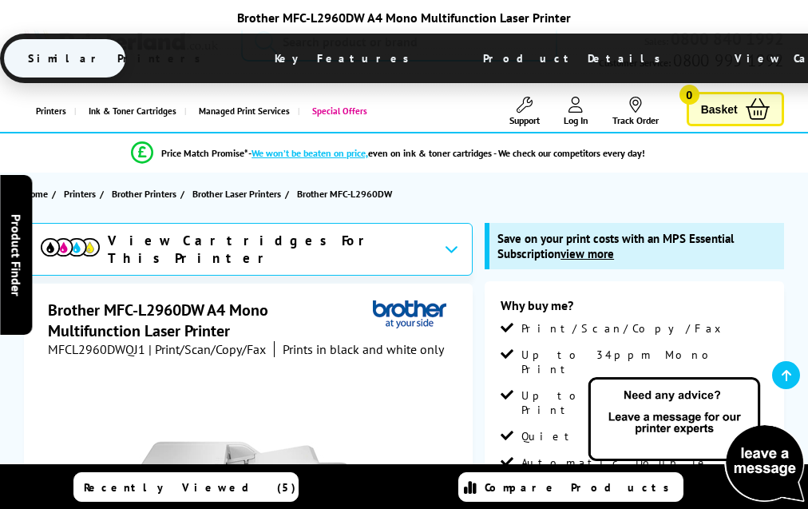
scroll to position [4717, 0]
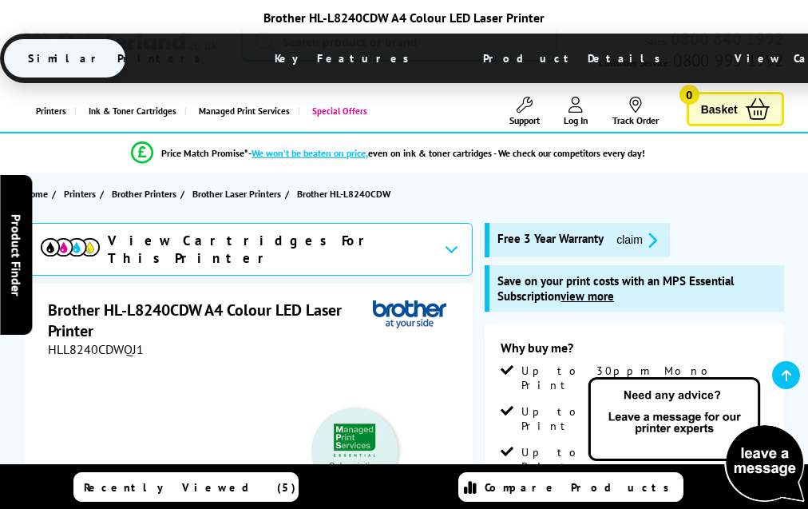
scroll to position [5049, 0]
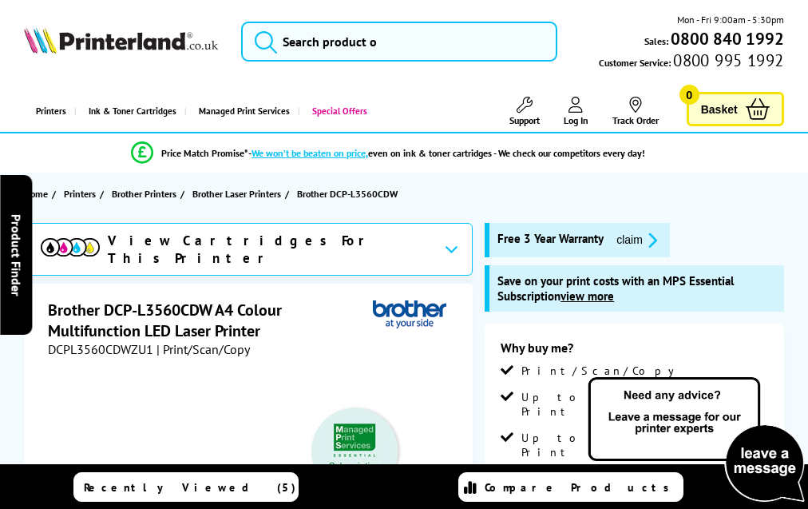
scroll to position [5107, 0]
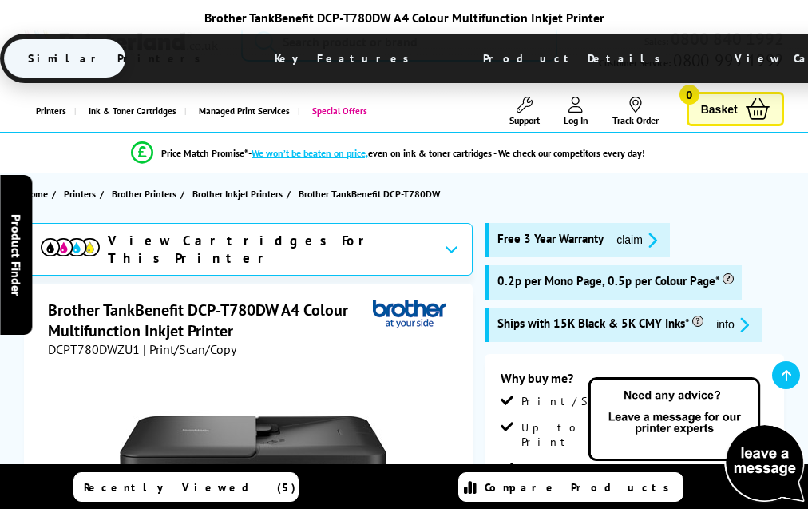
scroll to position [3733, 0]
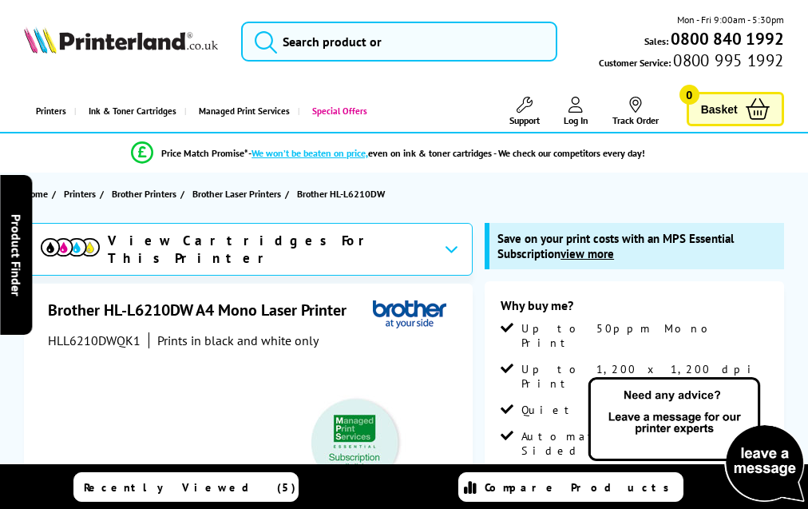
scroll to position [4215, 0]
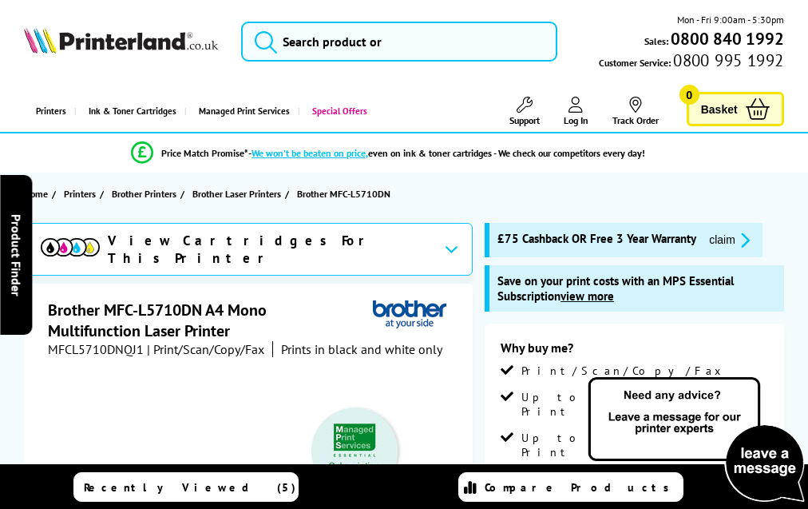
scroll to position [4887, 0]
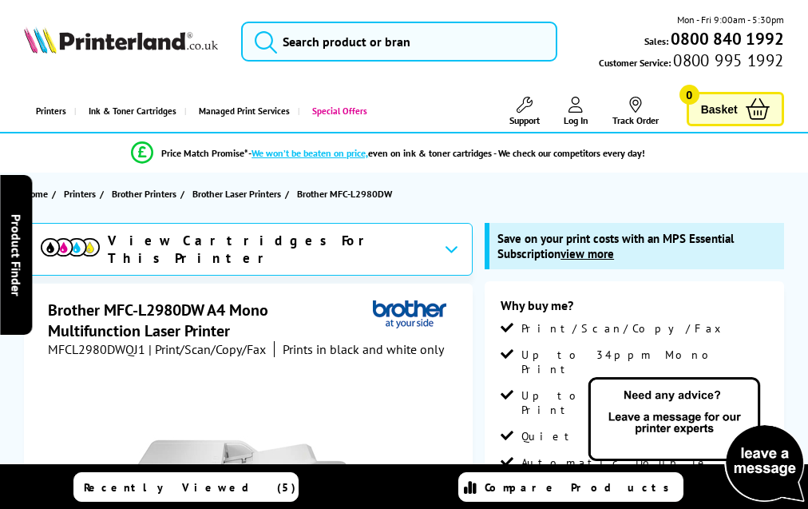
scroll to position [4717, 0]
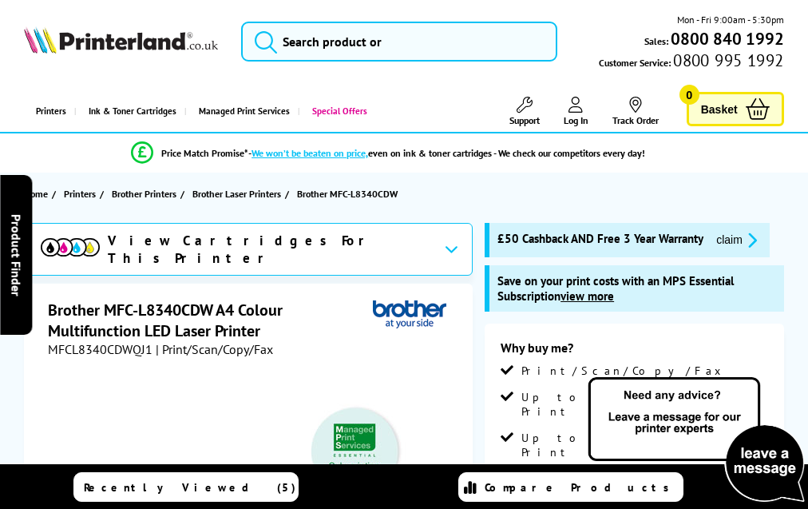
scroll to position [5388, 0]
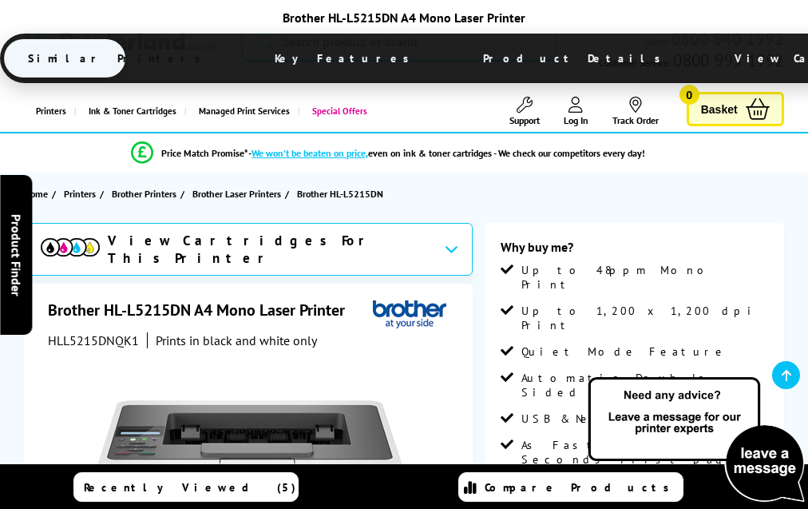
scroll to position [3624, 0]
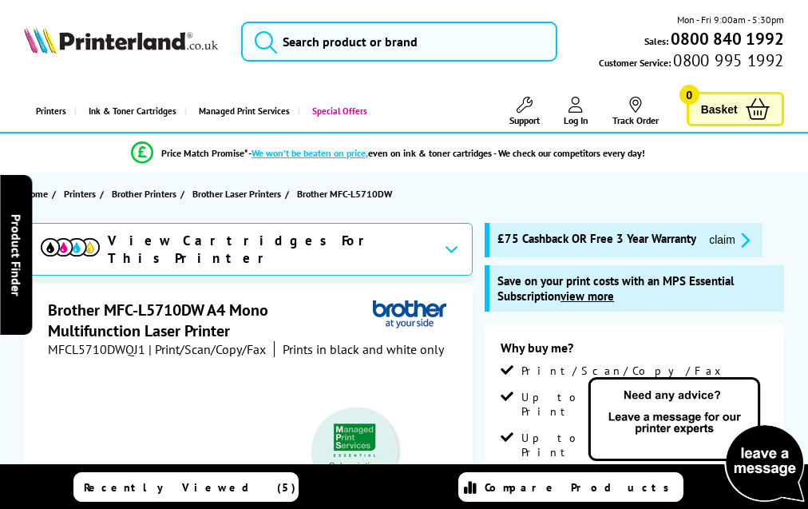
scroll to position [4885, 0]
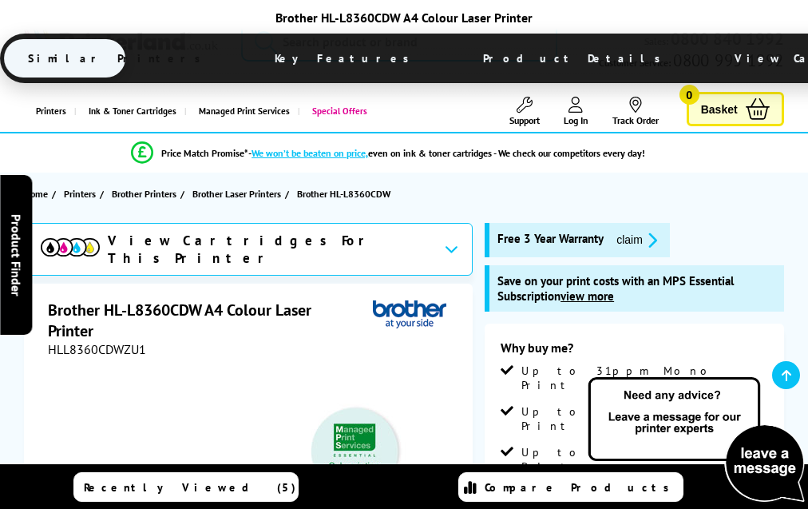
scroll to position [4471, 0]
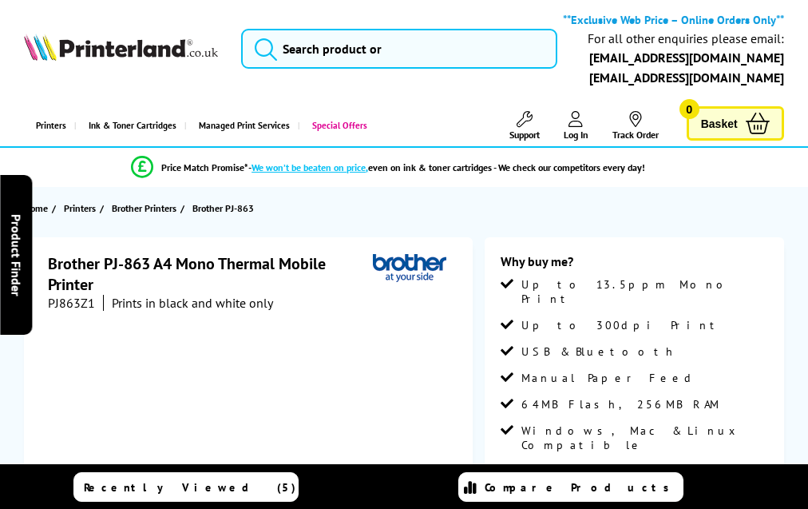
scroll to position [1954, 0]
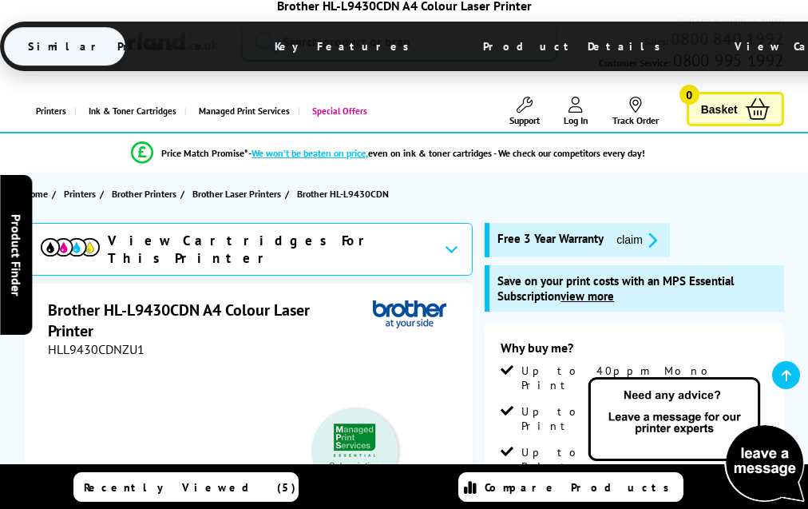
scroll to position [5180, 0]
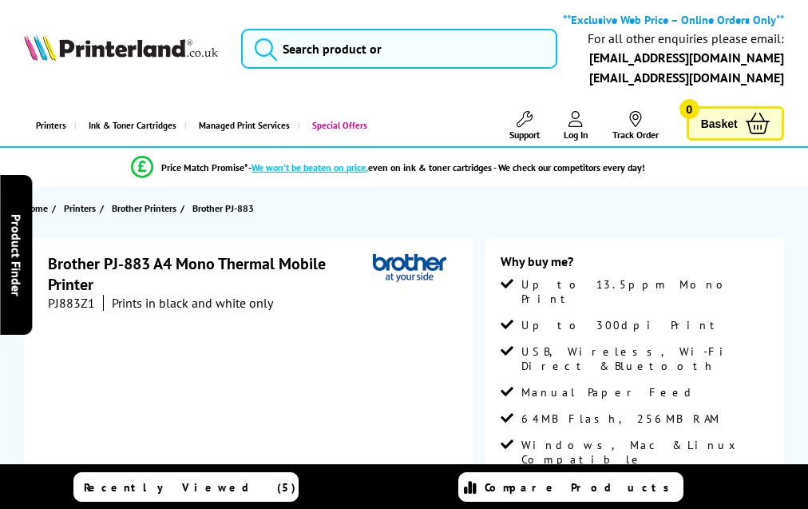
scroll to position [1969, 0]
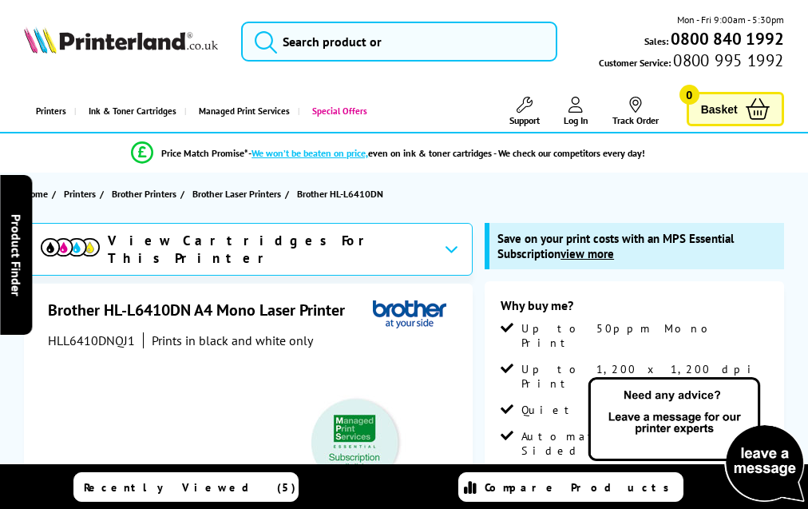
scroll to position [4465, 0]
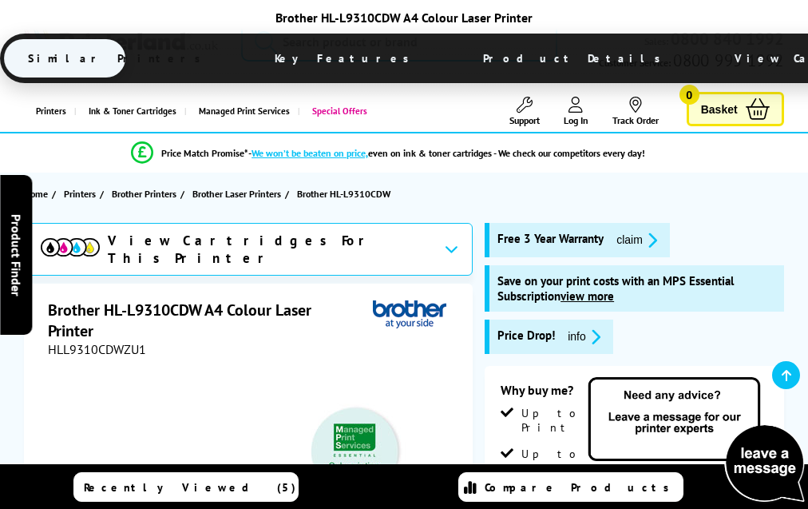
scroll to position [4221, 0]
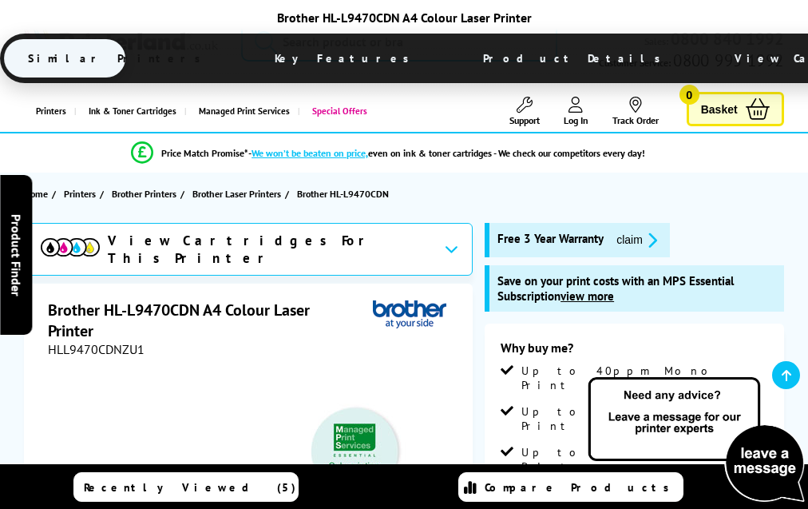
scroll to position [5260, 0]
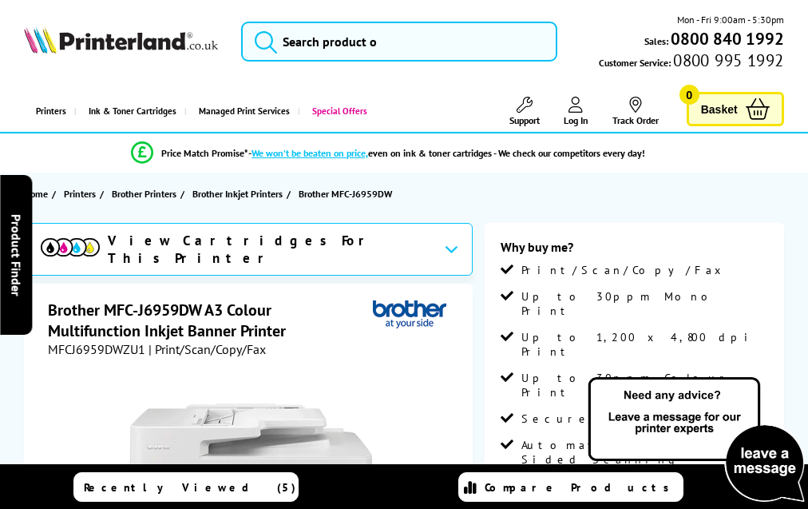
scroll to position [4112, 0]
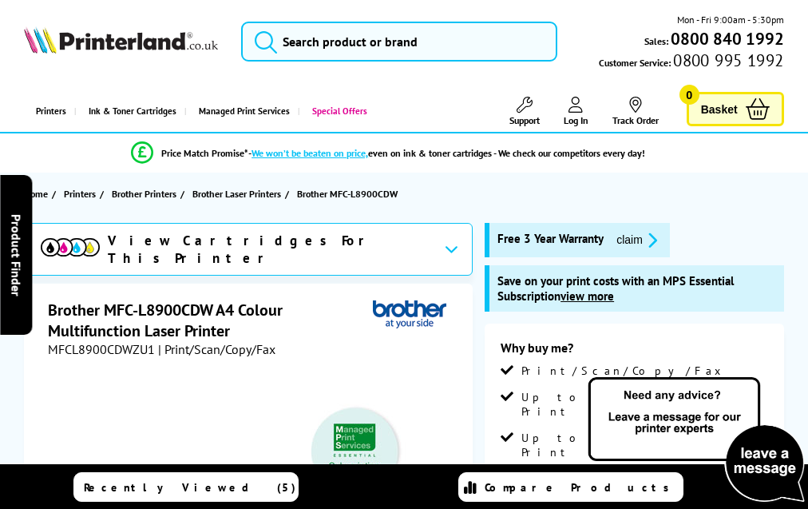
scroll to position [4794, 0]
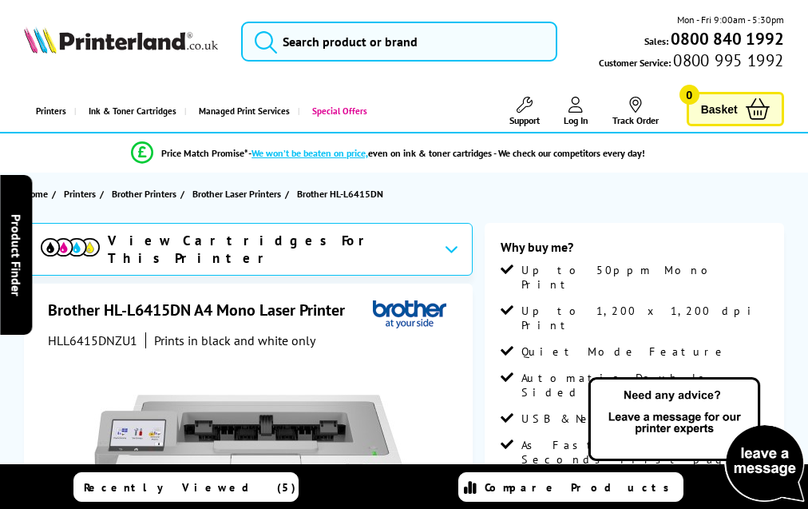
scroll to position [3652, 0]
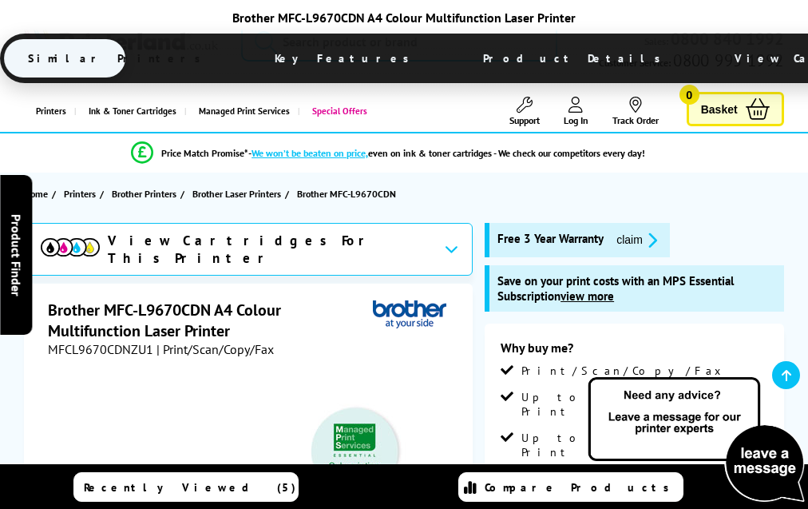
scroll to position [5437, 0]
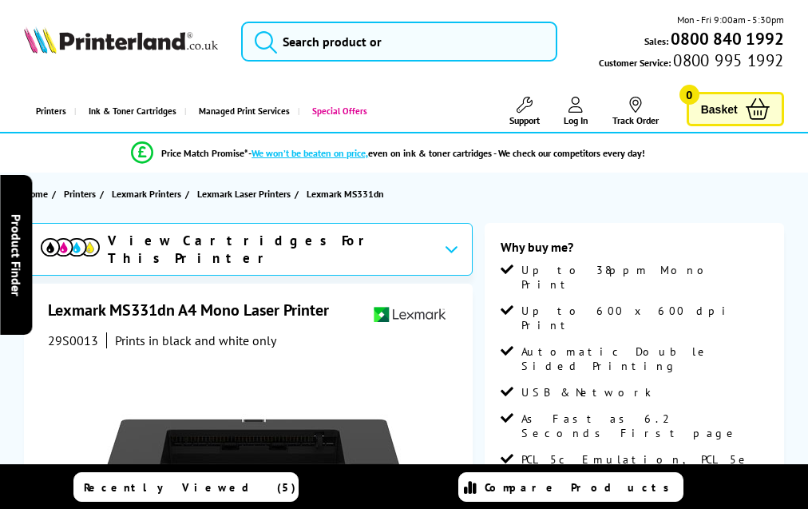
scroll to position [3962, 0]
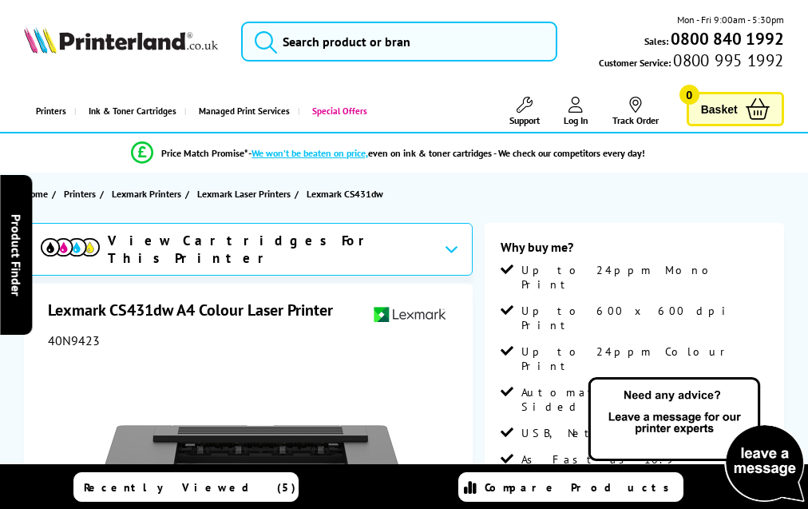
scroll to position [3482, 0]
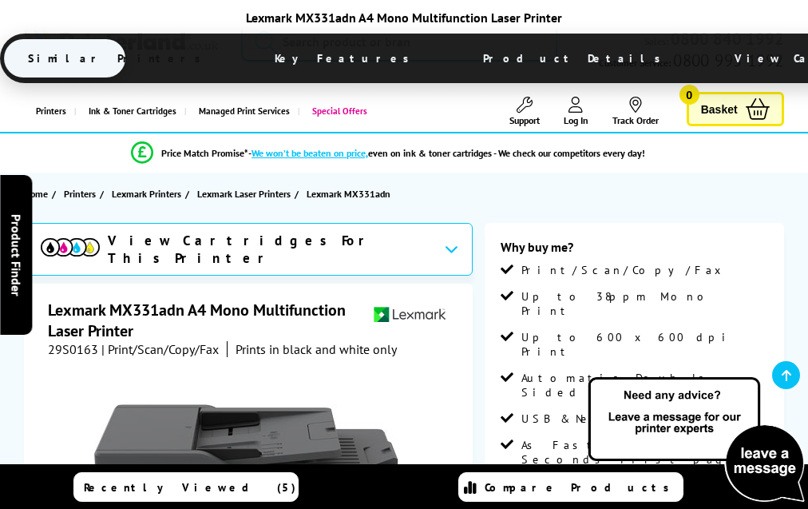
scroll to position [3584, 0]
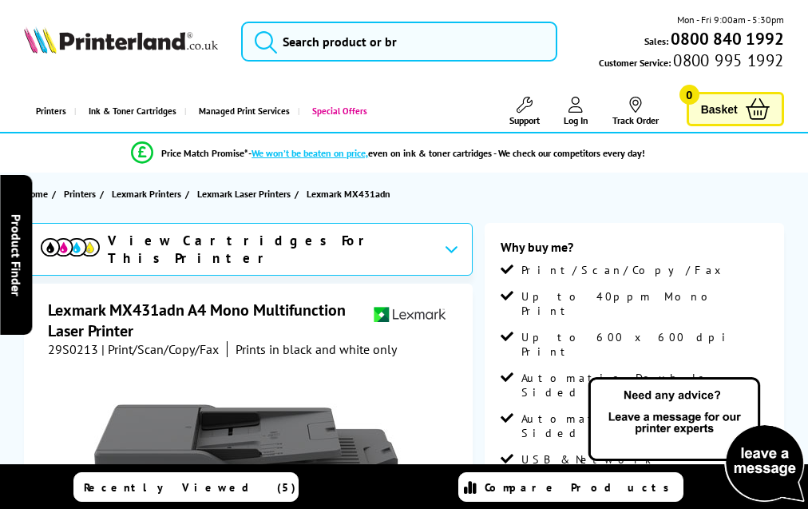
scroll to position [4682, 0]
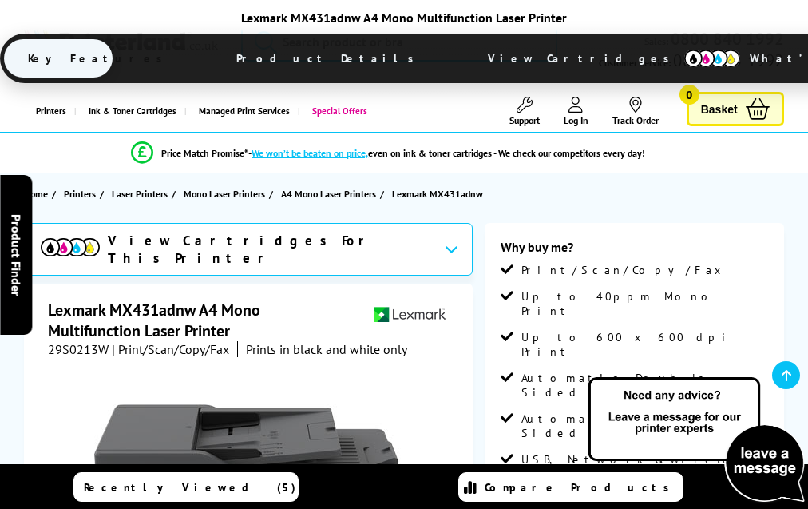
scroll to position [3640, 0]
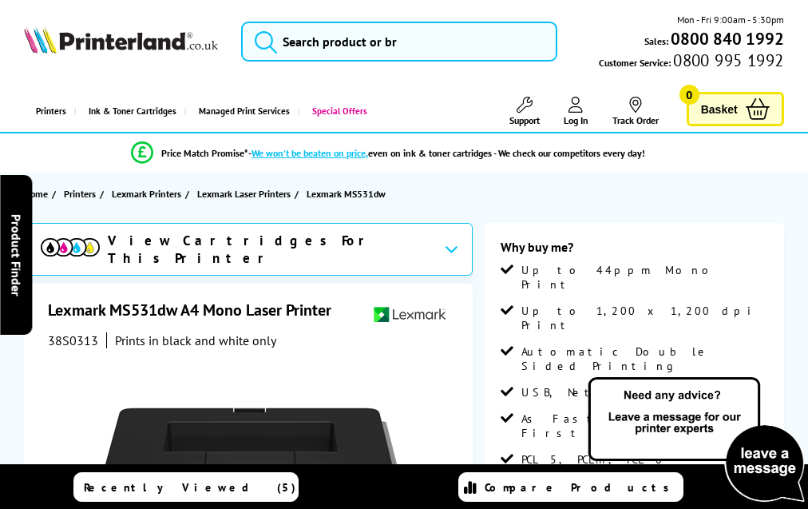
scroll to position [3834, 0]
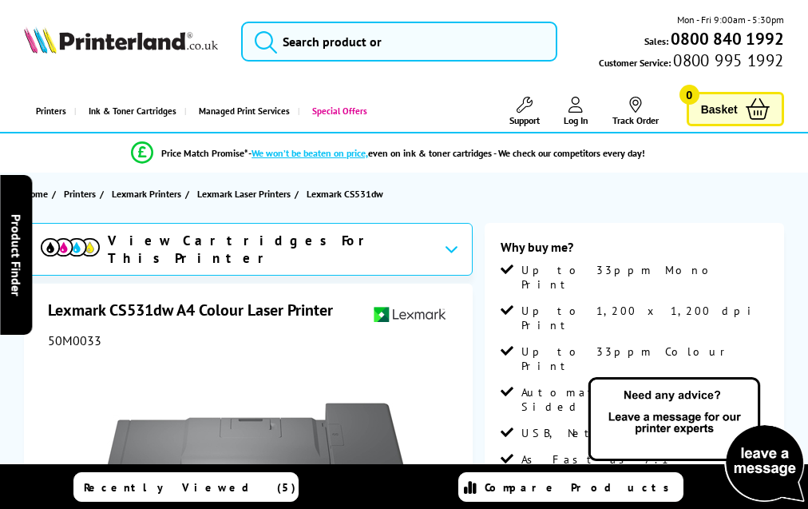
scroll to position [4483, 0]
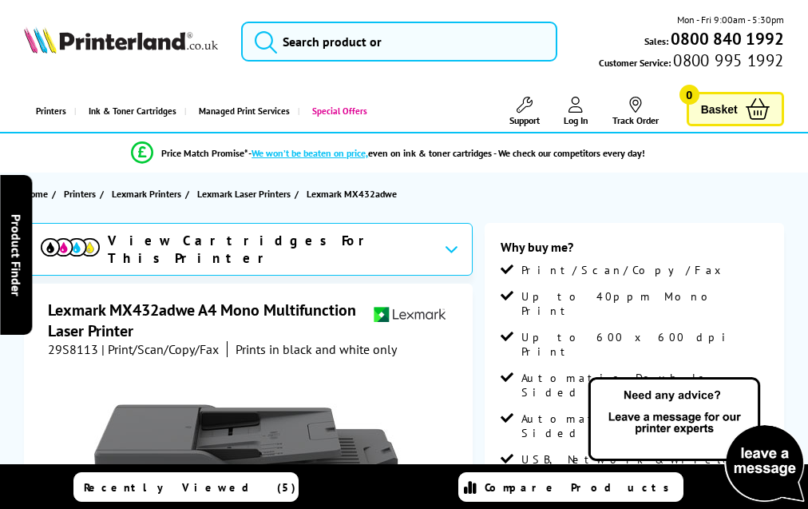
scroll to position [4605, 0]
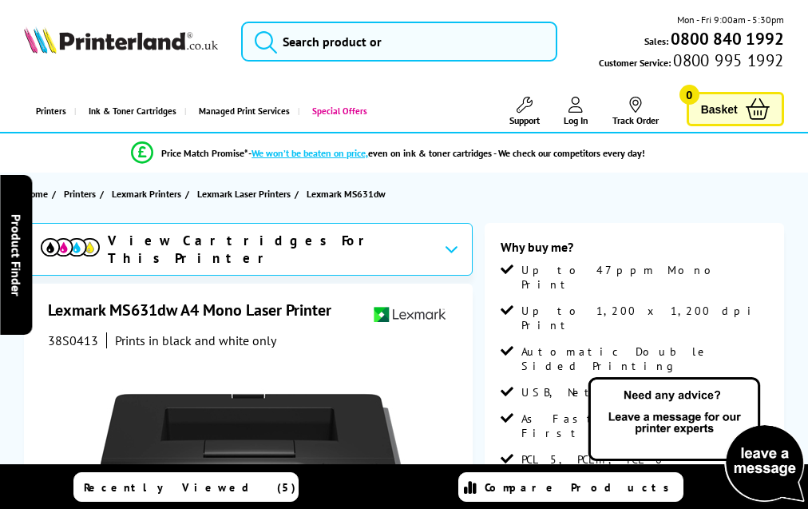
scroll to position [3820, 0]
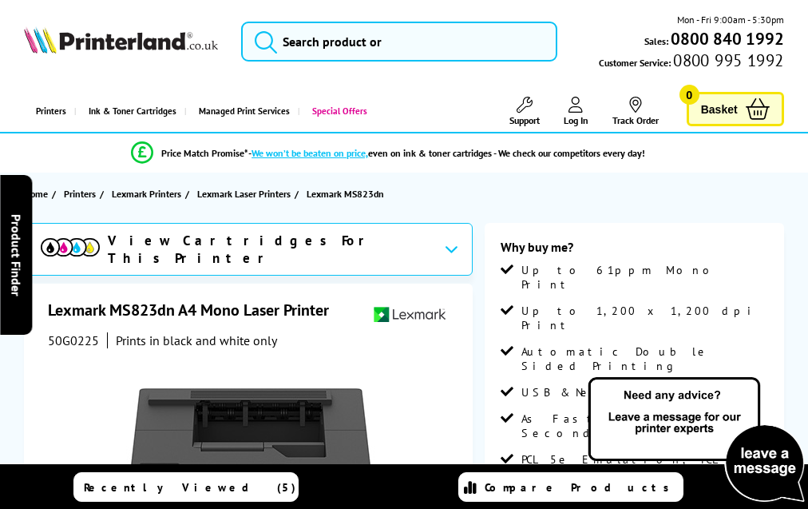
scroll to position [4325, 0]
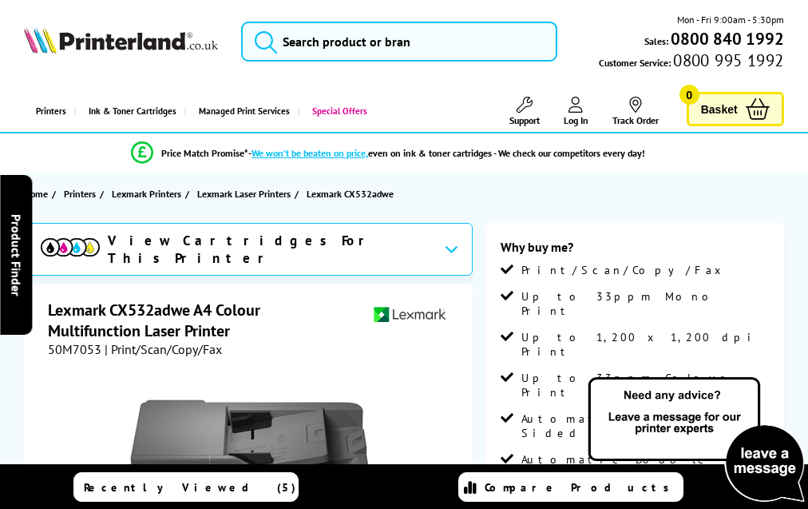
scroll to position [4010, 0]
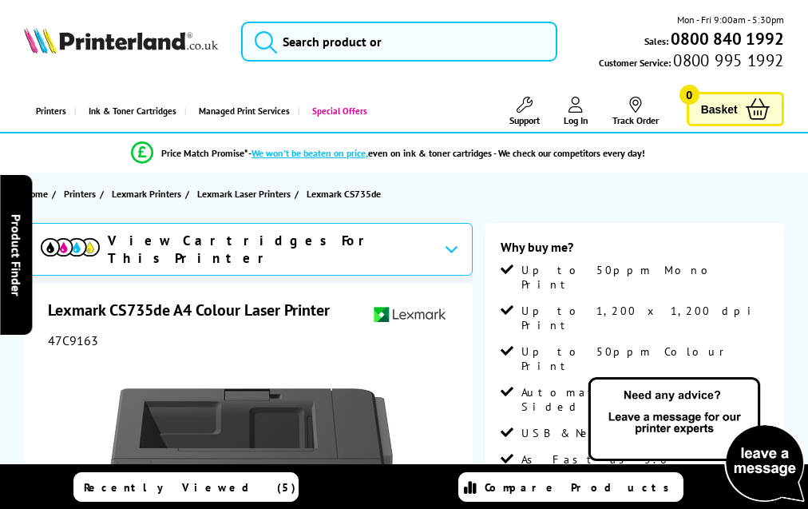
scroll to position [4659, 0]
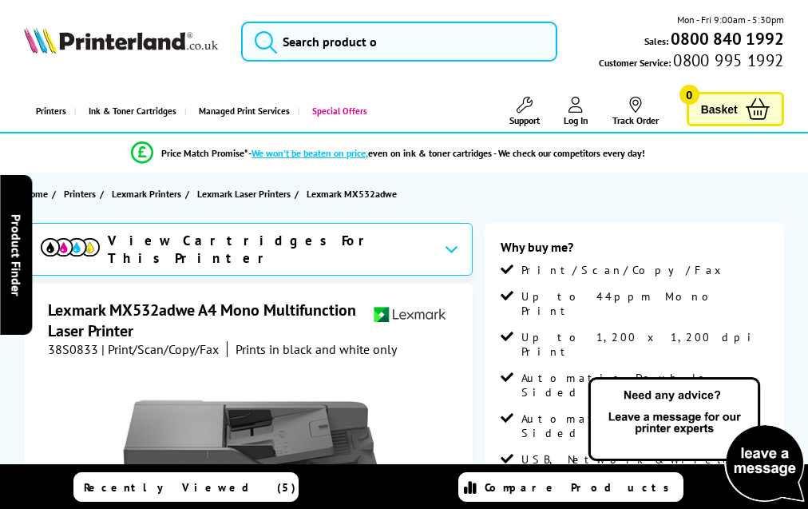
scroll to position [3593, 0]
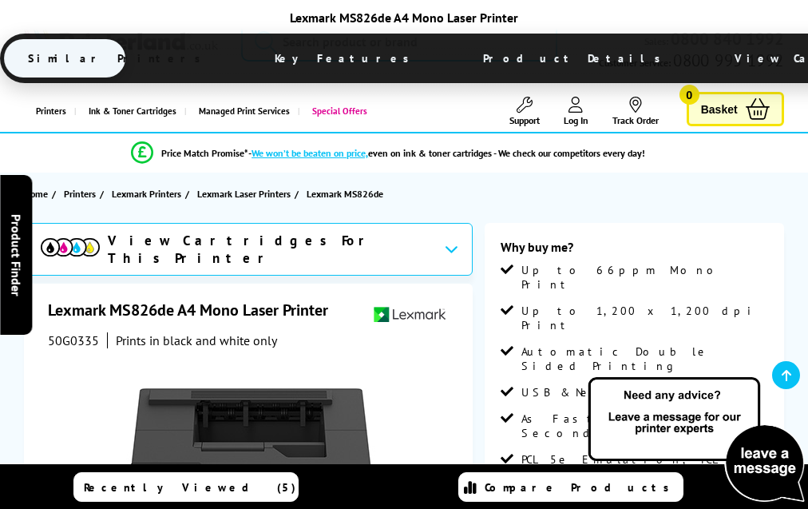
scroll to position [4099, 0]
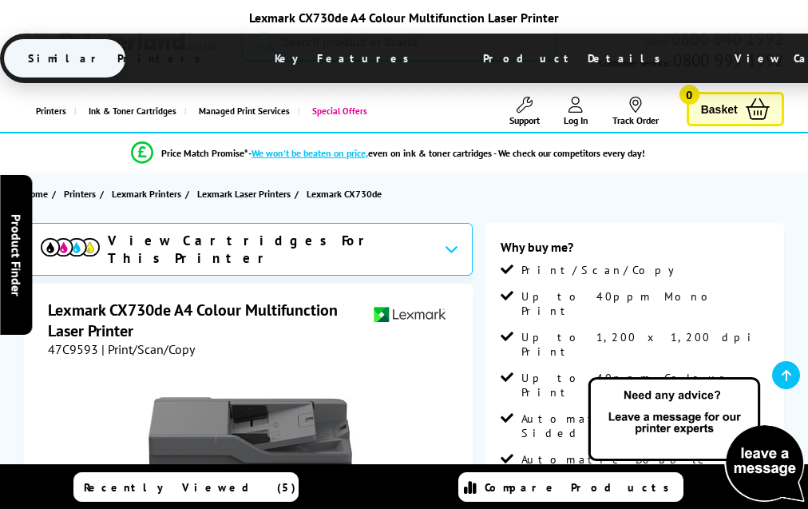
scroll to position [4956, 0]
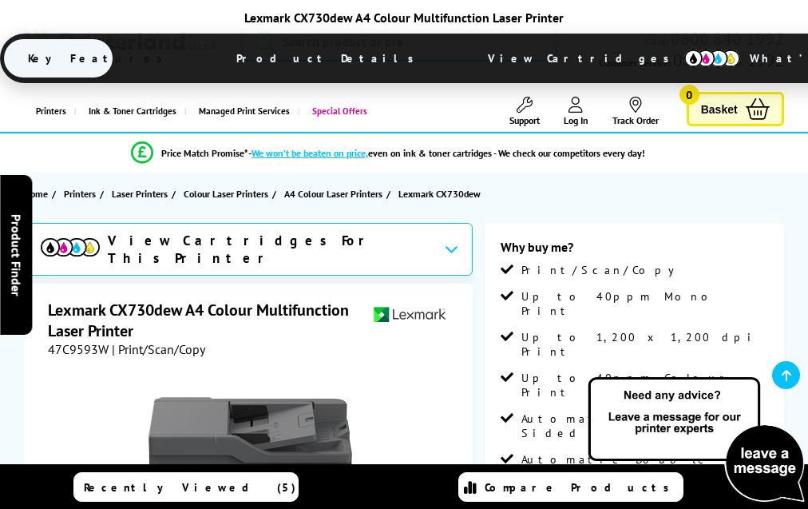
scroll to position [3656, 0]
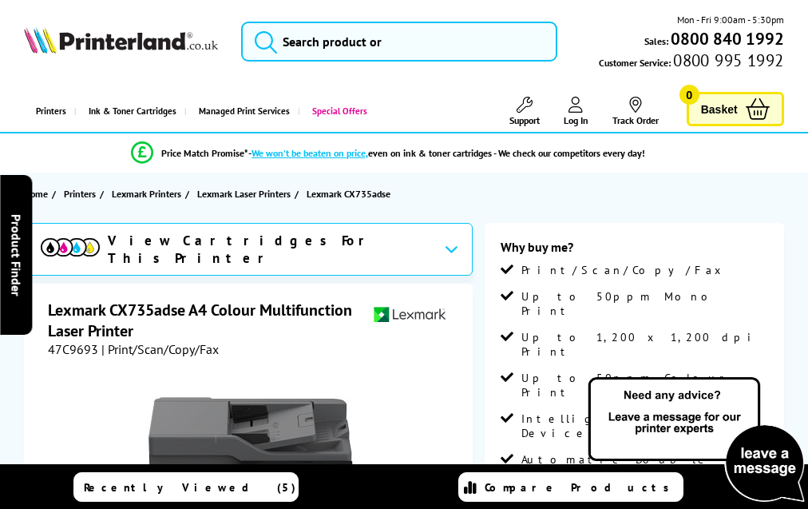
scroll to position [4994, 0]
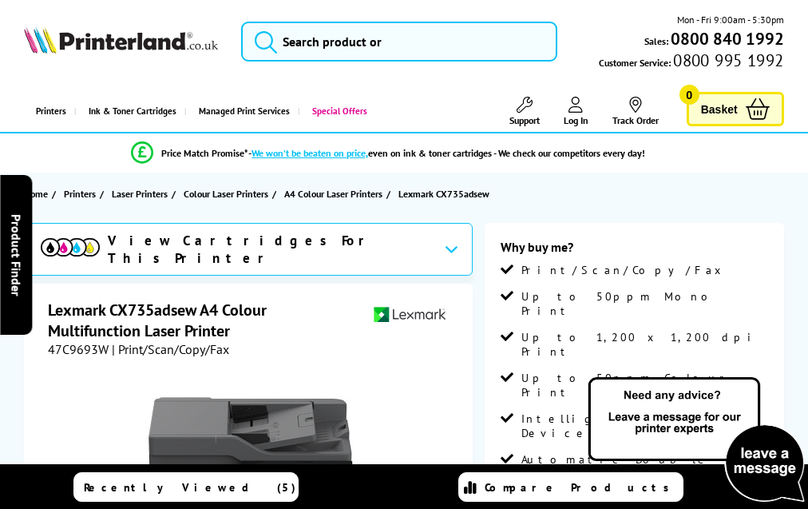
scroll to position [3742, 0]
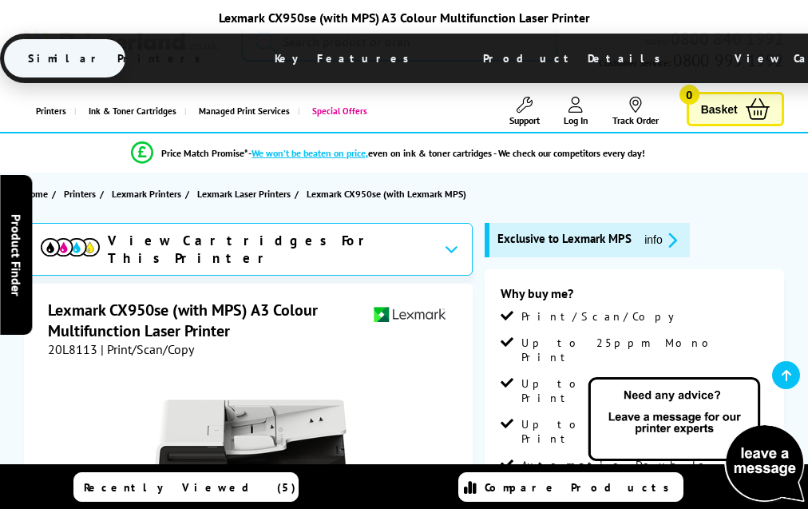
scroll to position [4264, 0]
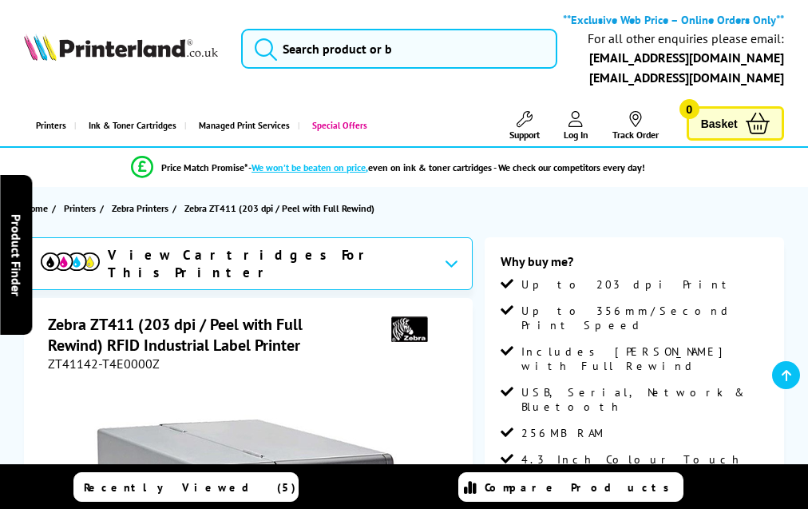
scroll to position [1683, 0]
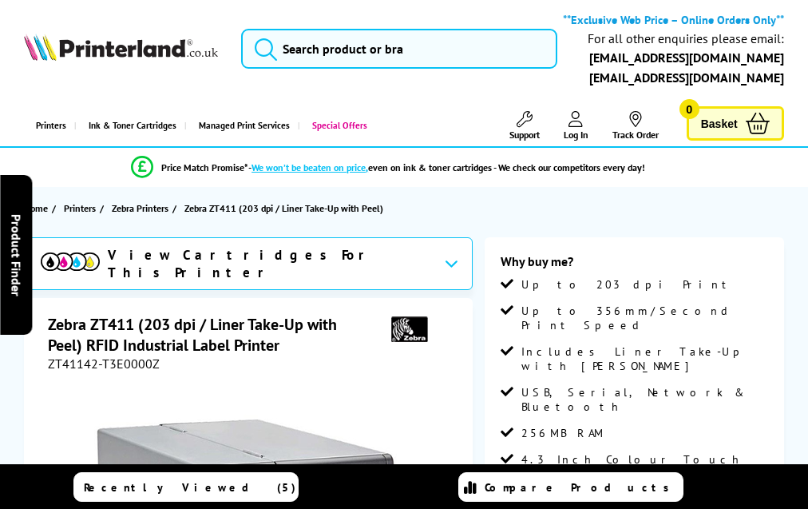
scroll to position [1683, 0]
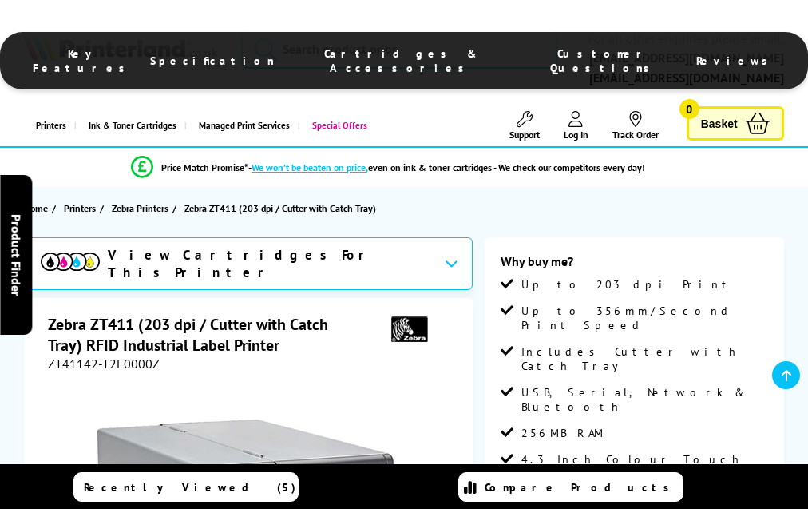
scroll to position [1683, 0]
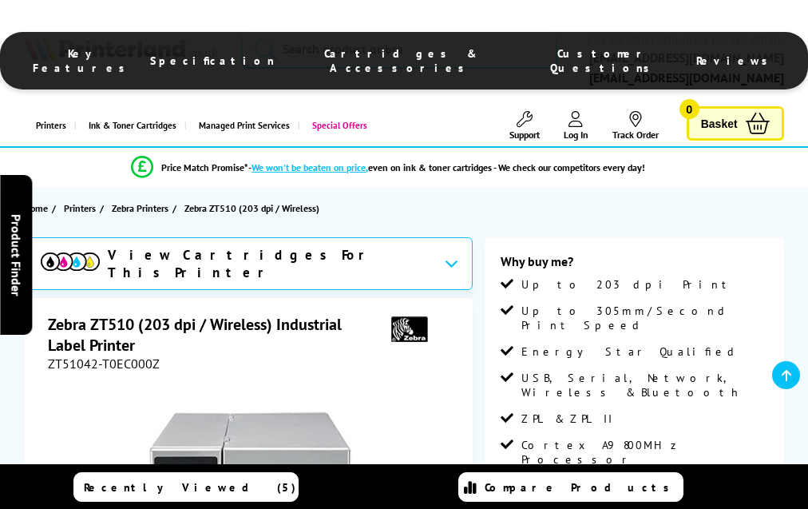
scroll to position [1760, 0]
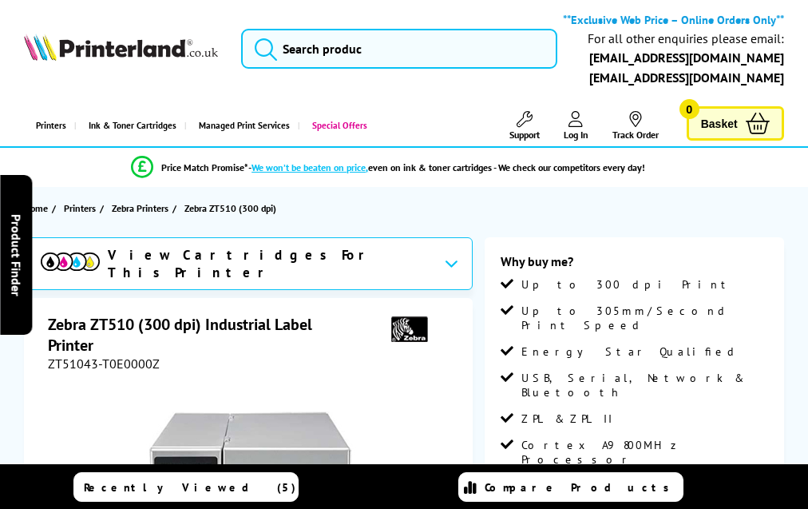
scroll to position [1752, 0]
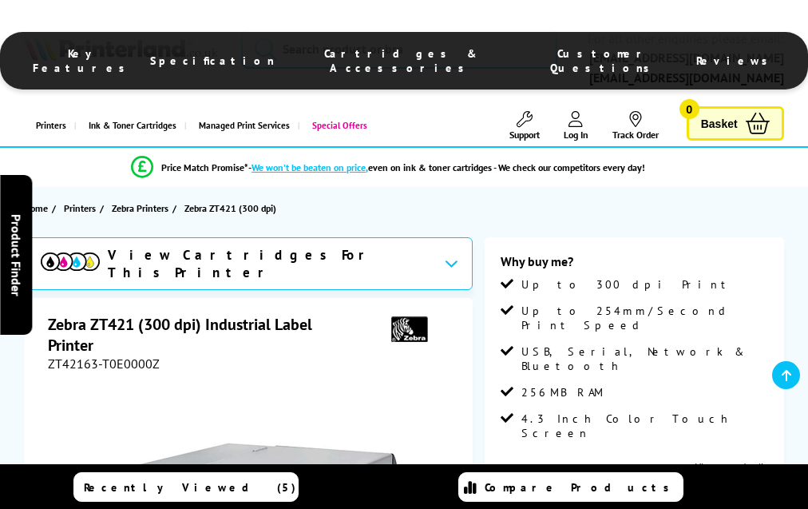
scroll to position [1583, 0]
